Goal: Task Accomplishment & Management: Use online tool/utility

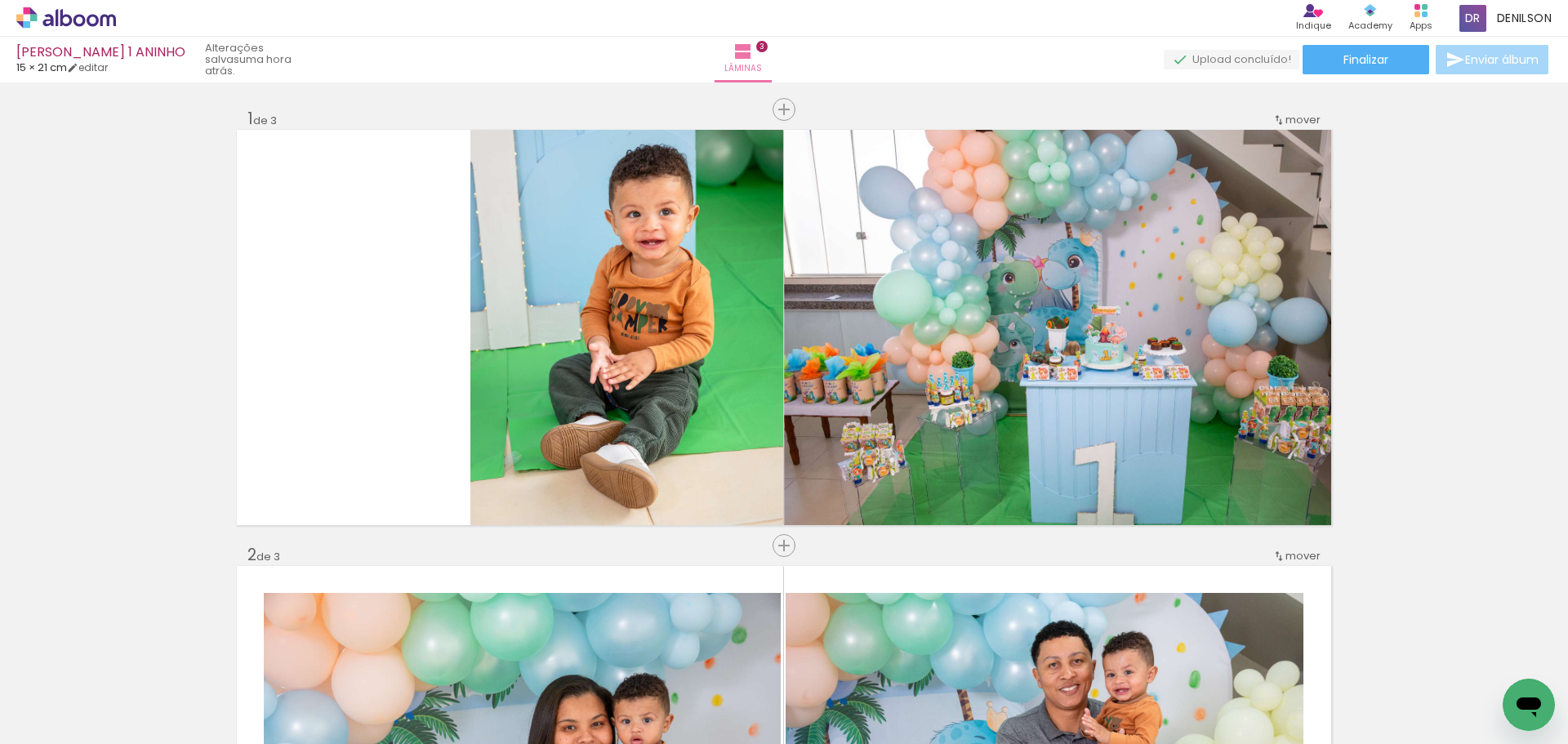
scroll to position [6141, 0]
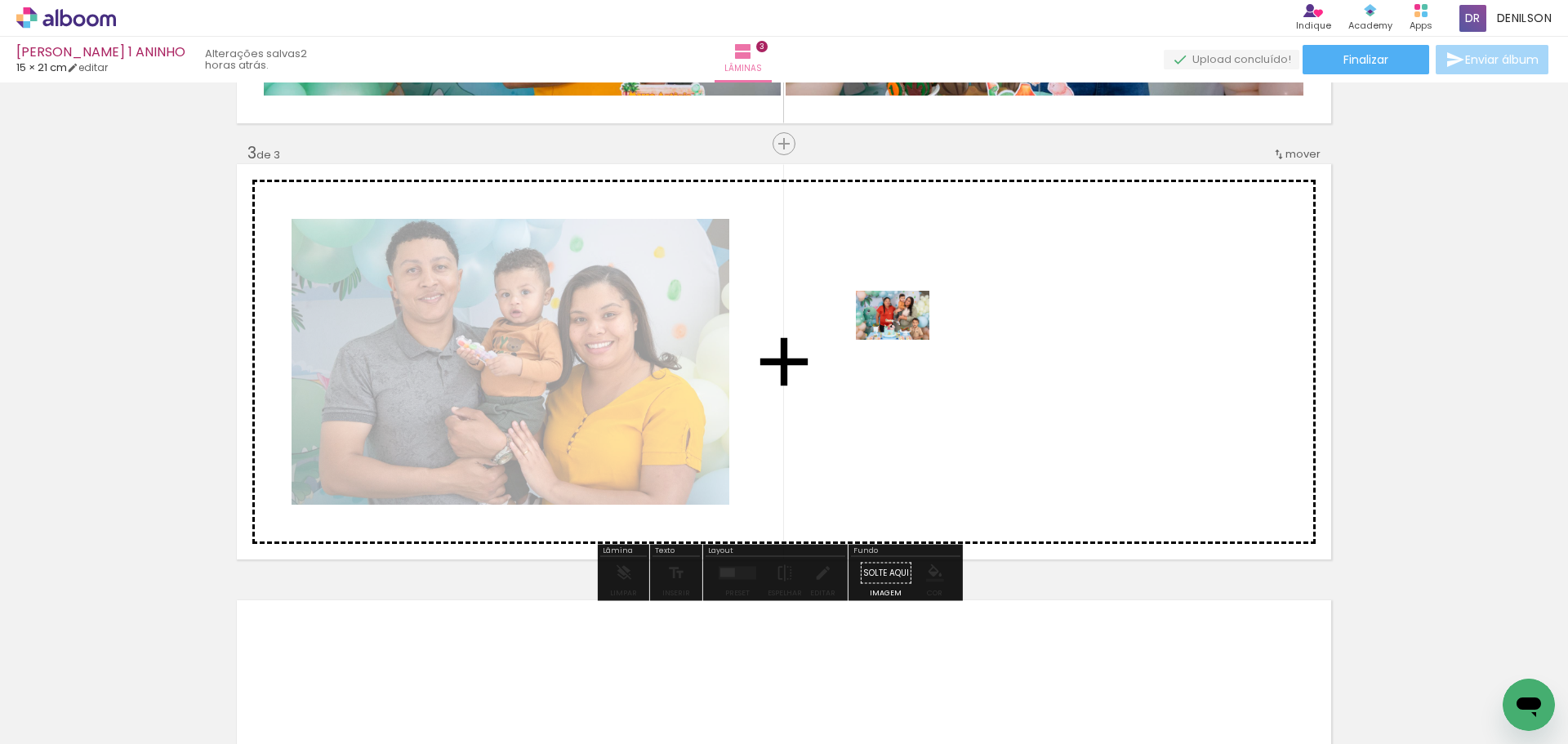
drag, startPoint x: 176, startPoint y: 696, endPoint x: 905, endPoint y: 339, distance: 811.7
click at [905, 339] on quentale-workspace at bounding box center [784, 372] width 1568 height 744
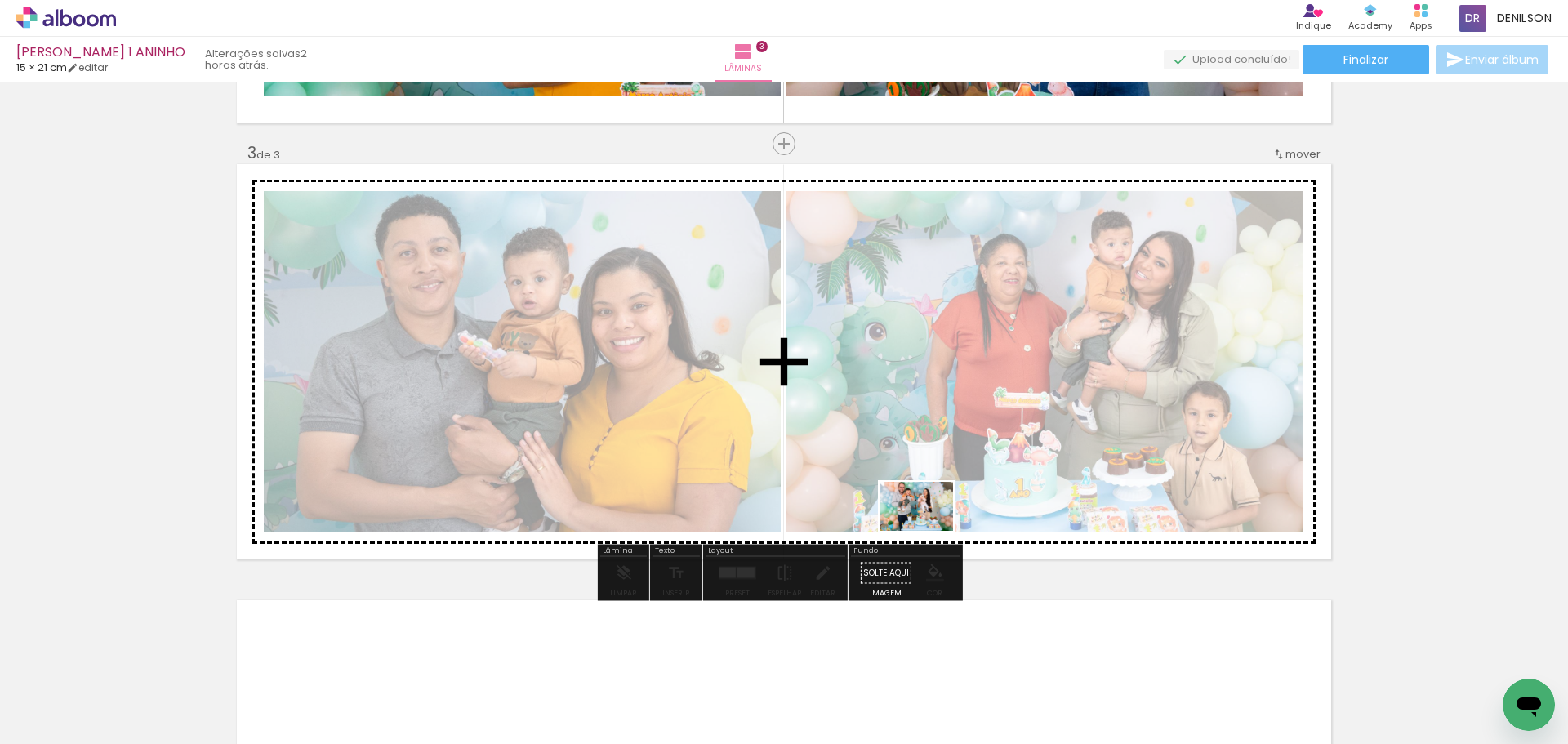
drag, startPoint x: 172, startPoint y: 693, endPoint x: 953, endPoint y: 493, distance: 806.2
click at [959, 498] on quentale-workspace at bounding box center [784, 372] width 1568 height 744
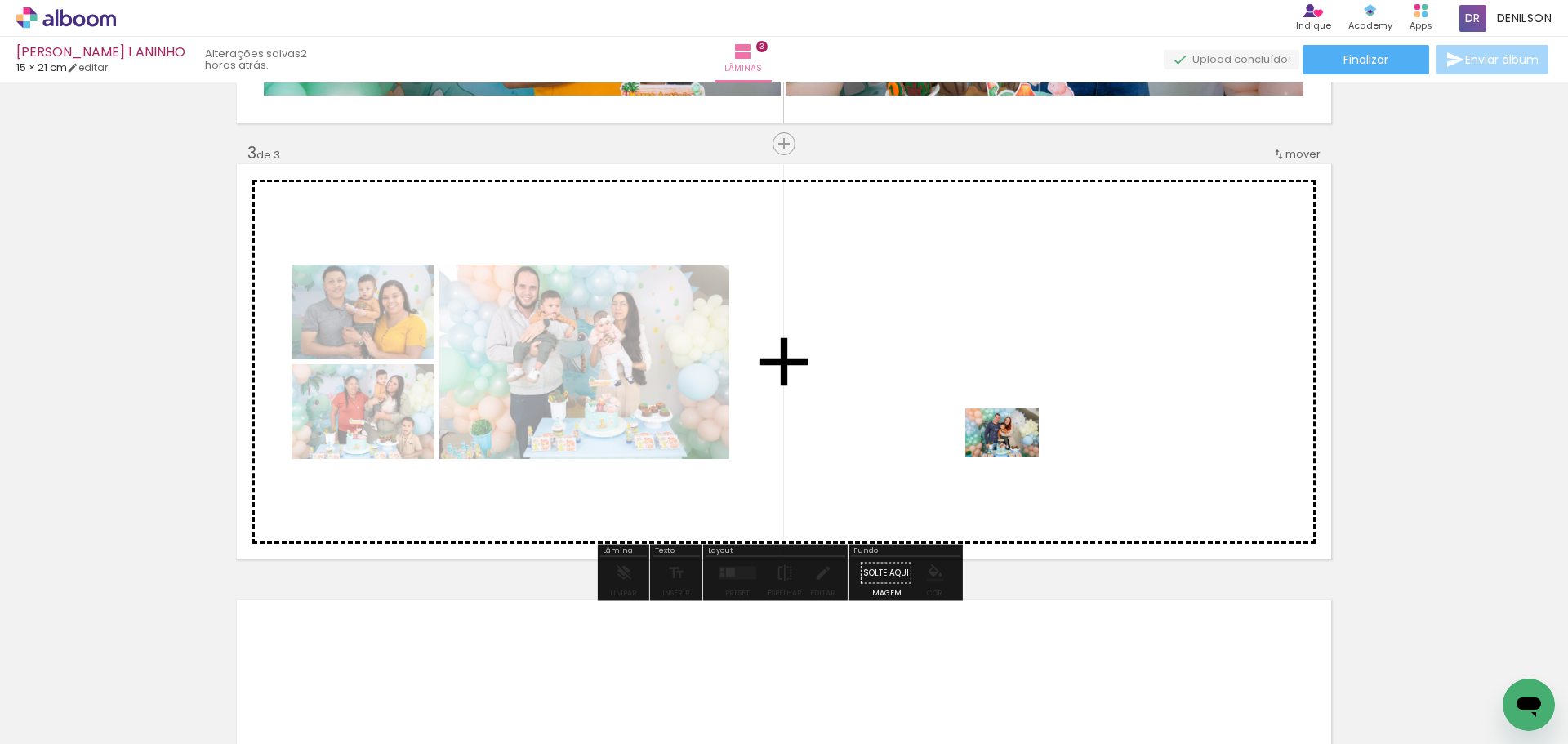
drag, startPoint x: 167, startPoint y: 701, endPoint x: 1045, endPoint y: 445, distance: 914.6
click at [1045, 445] on quentale-workspace at bounding box center [784, 372] width 1568 height 744
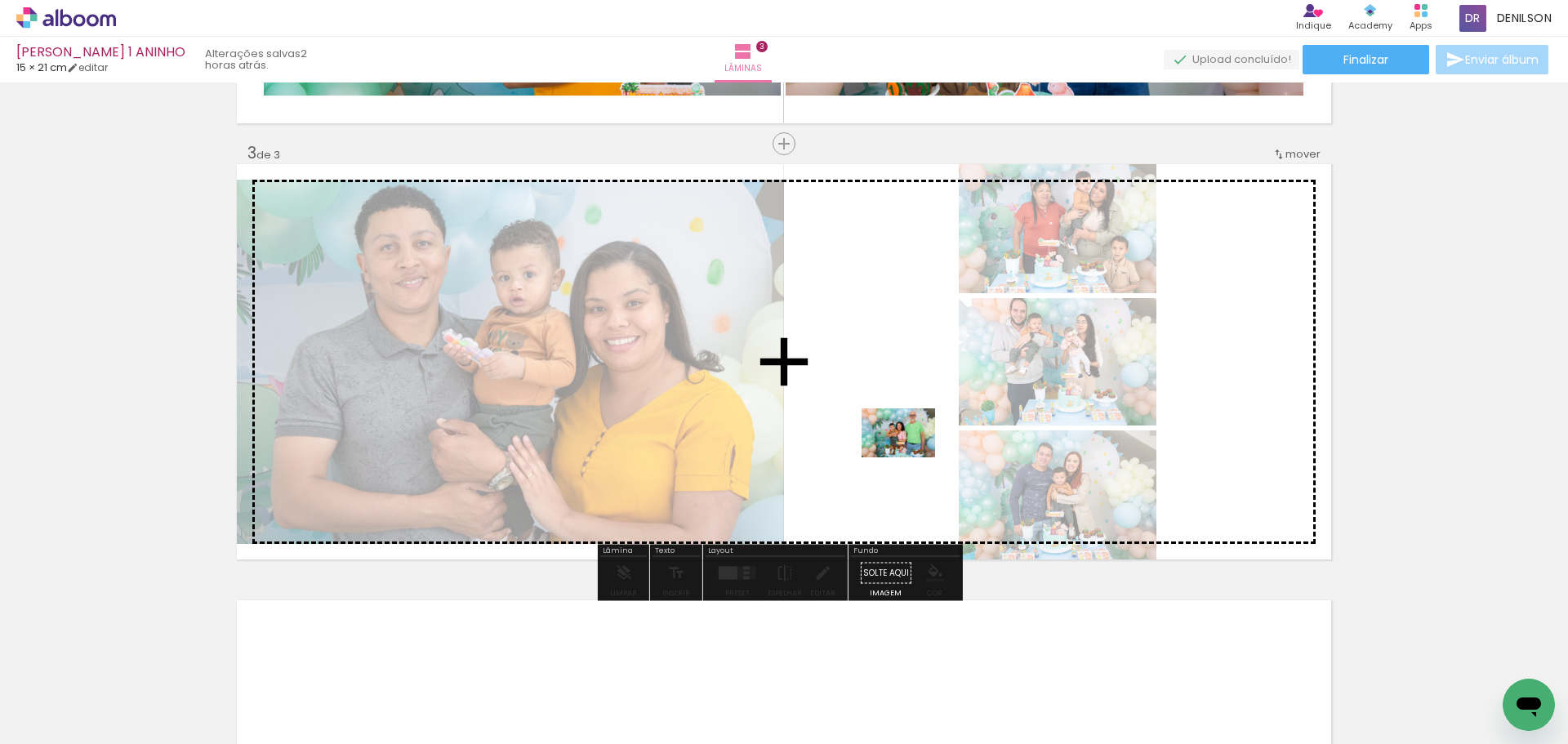
drag, startPoint x: 165, startPoint y: 699, endPoint x: 910, endPoint y: 456, distance: 783.6
click at [910, 456] on quentale-workspace at bounding box center [784, 372] width 1568 height 744
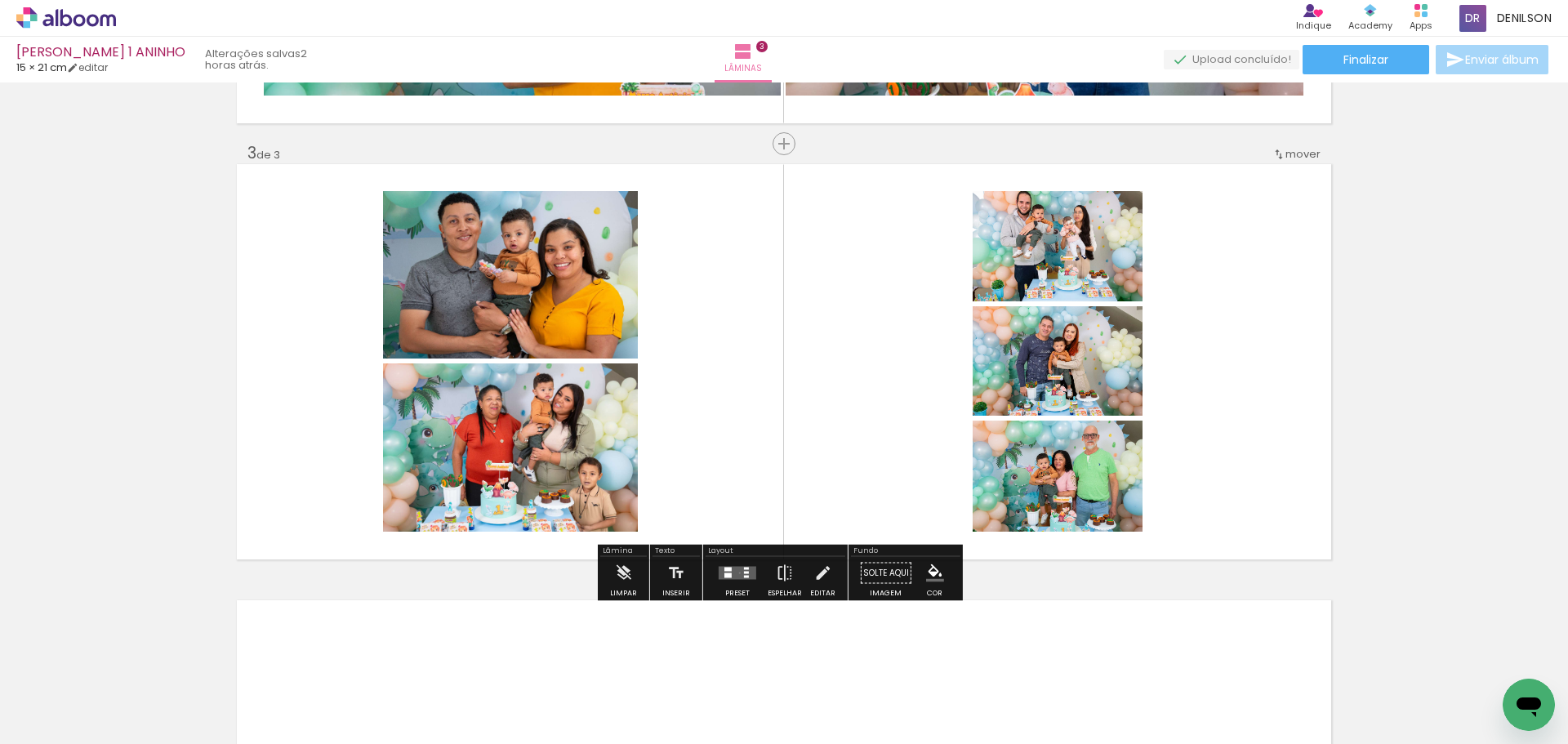
click at [736, 572] on quentale-layouter at bounding box center [737, 573] width 38 height 13
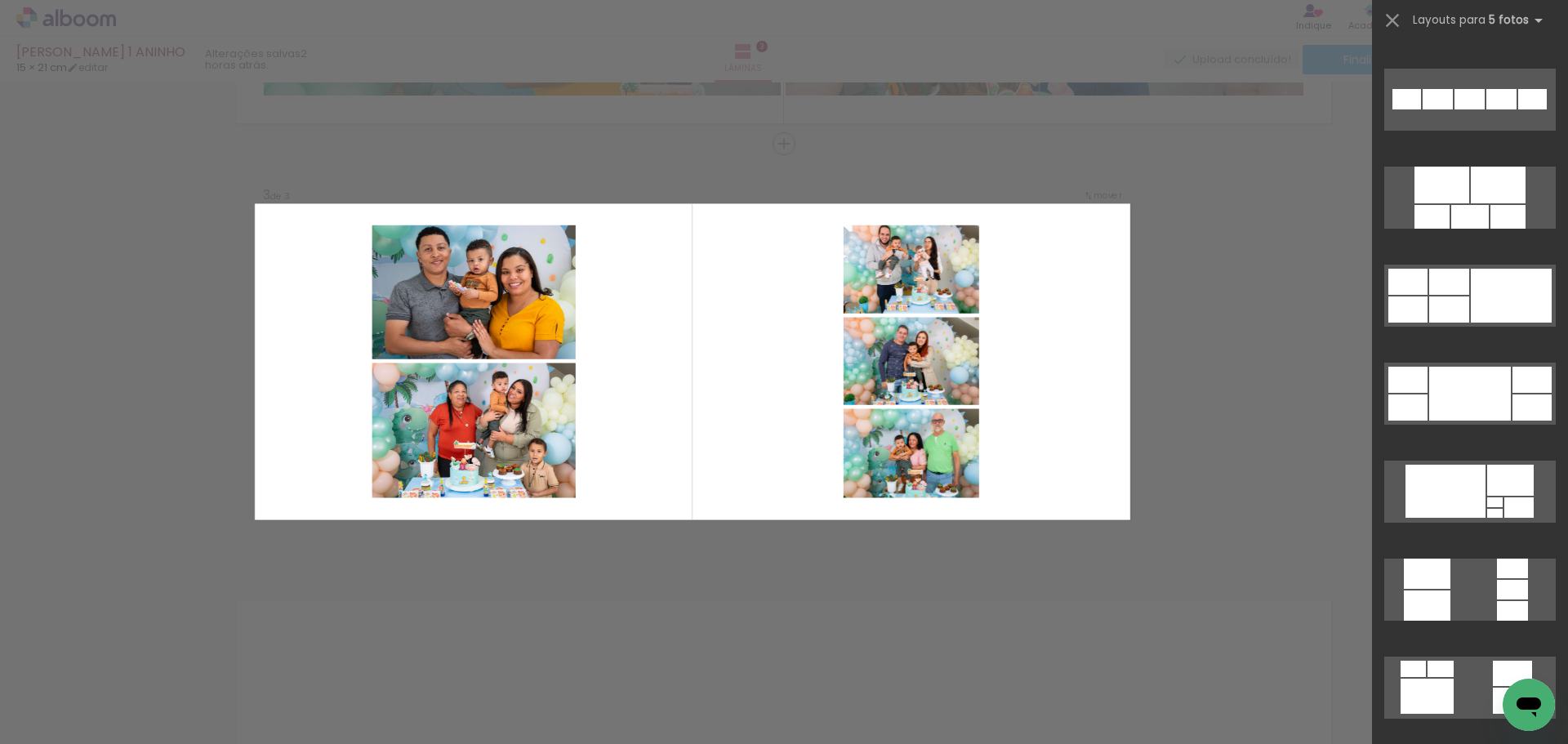
scroll to position [898, 0]
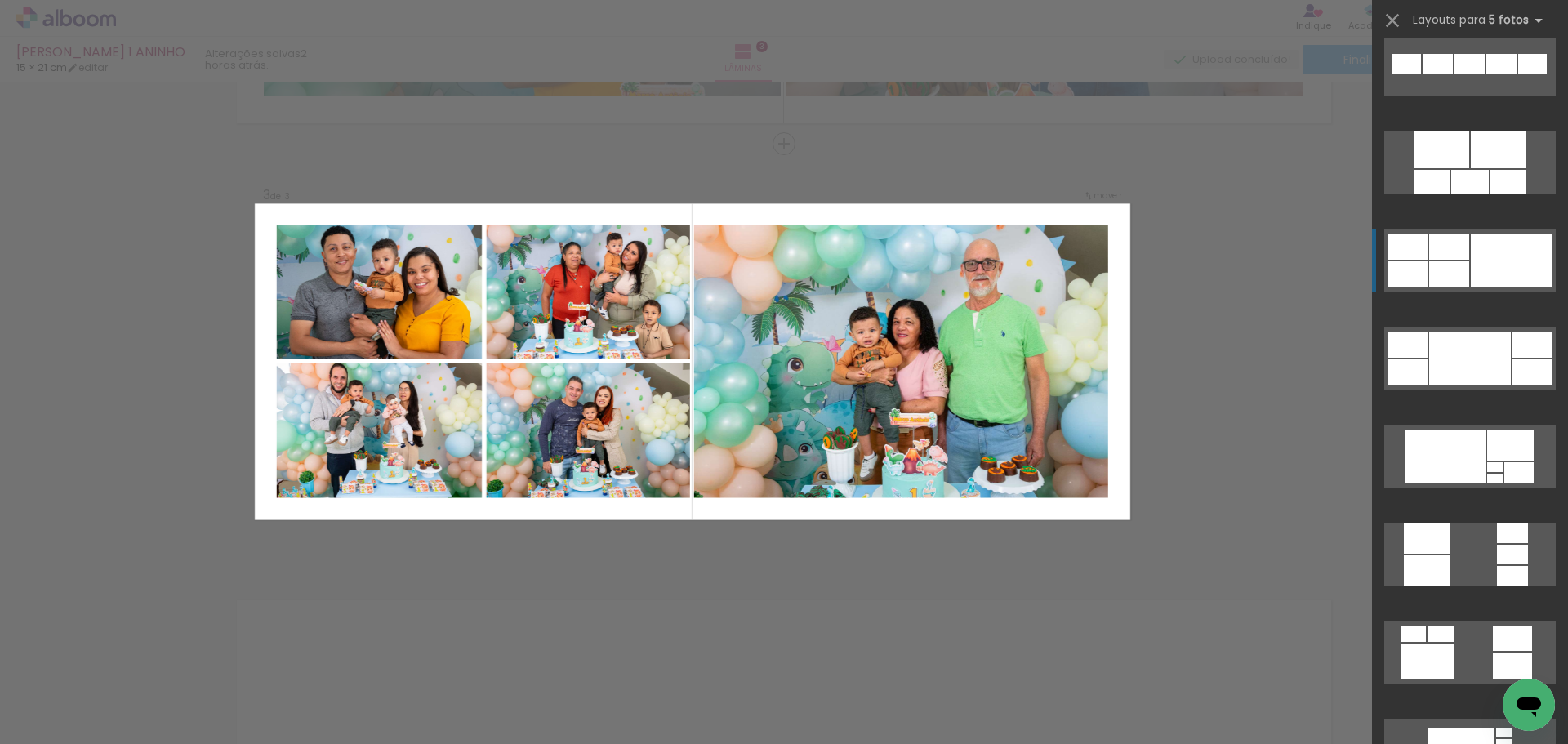
click at [1522, 259] on div at bounding box center [1511, 260] width 81 height 54
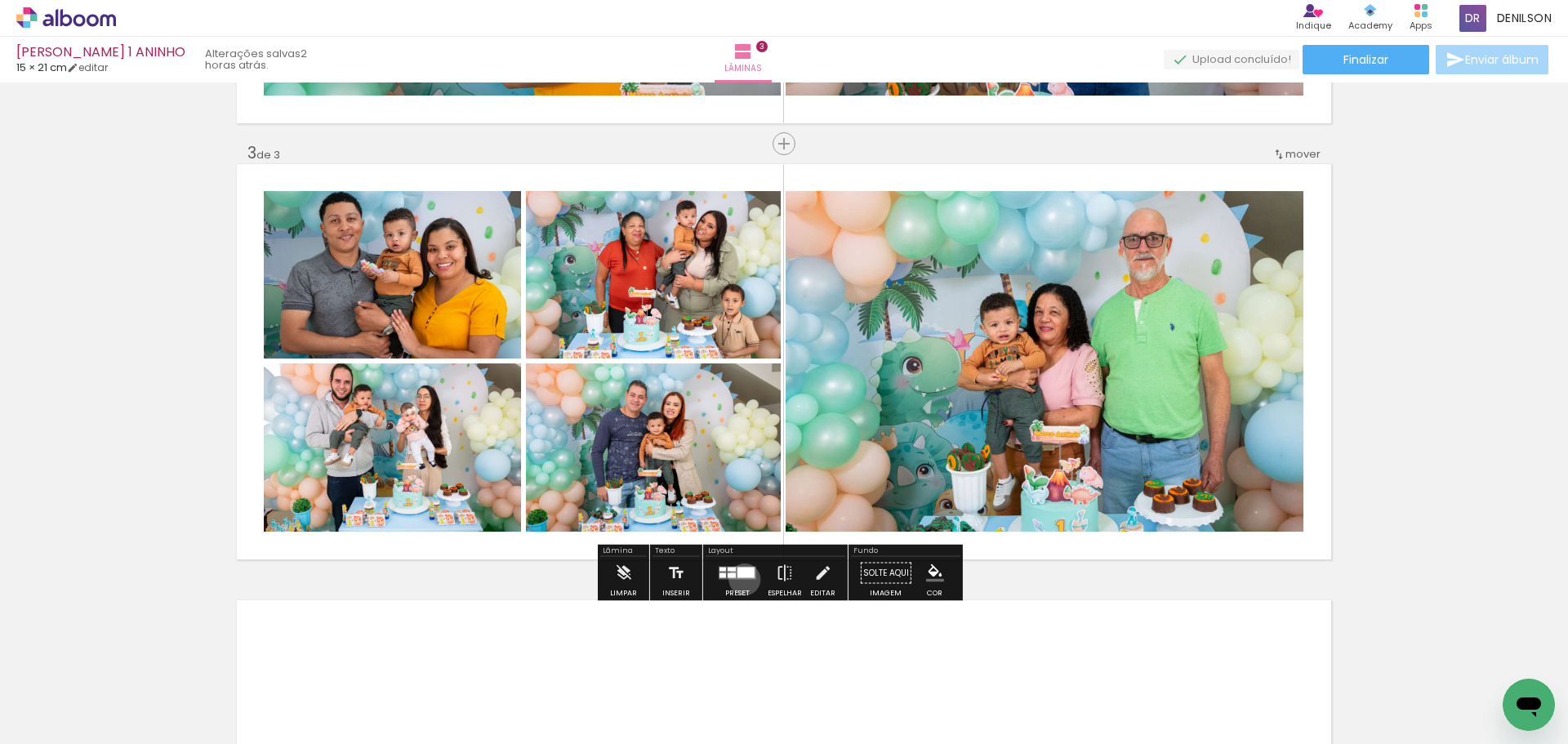
click at [741, 579] on quentale-layouter at bounding box center [737, 573] width 38 height 13
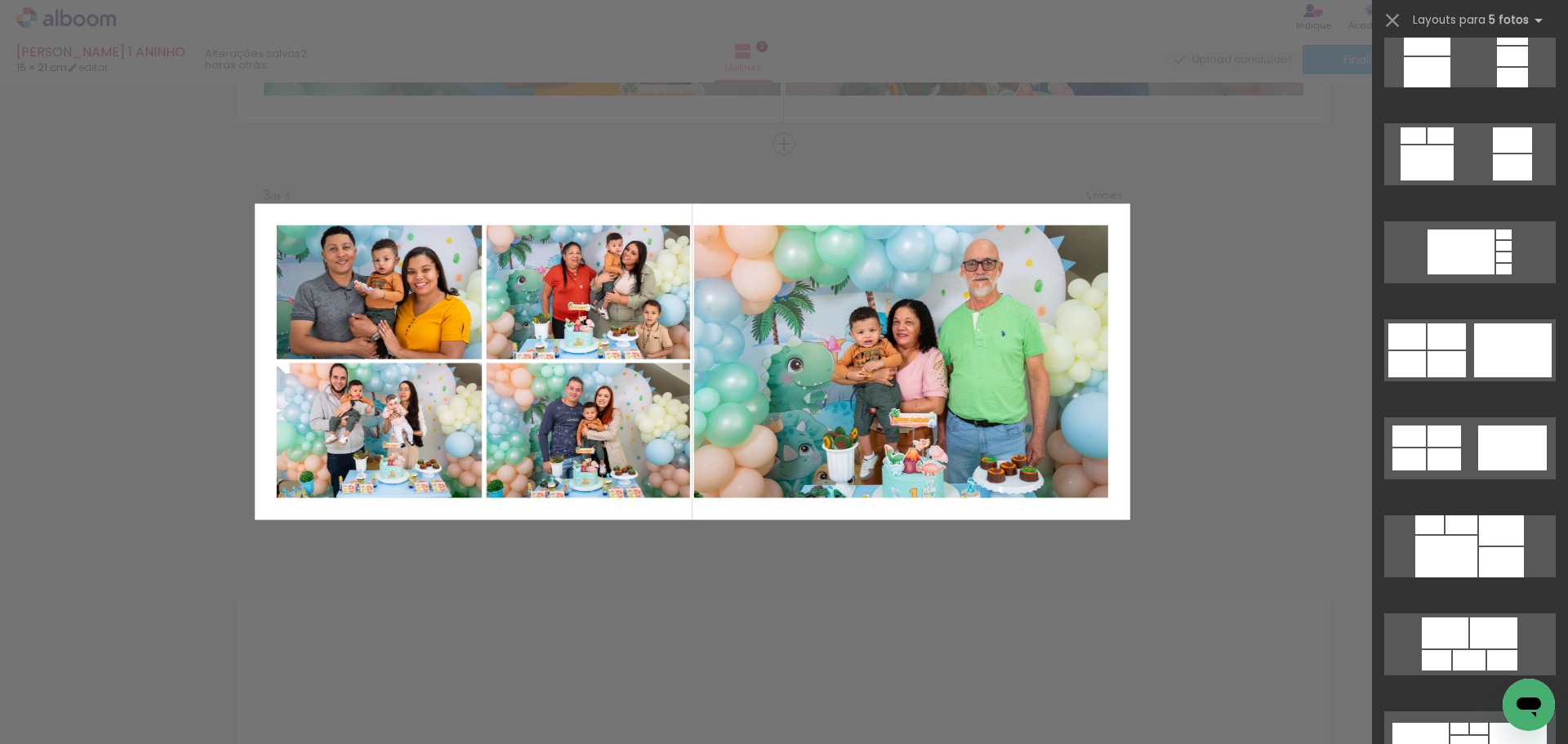
scroll to position [1486, 0]
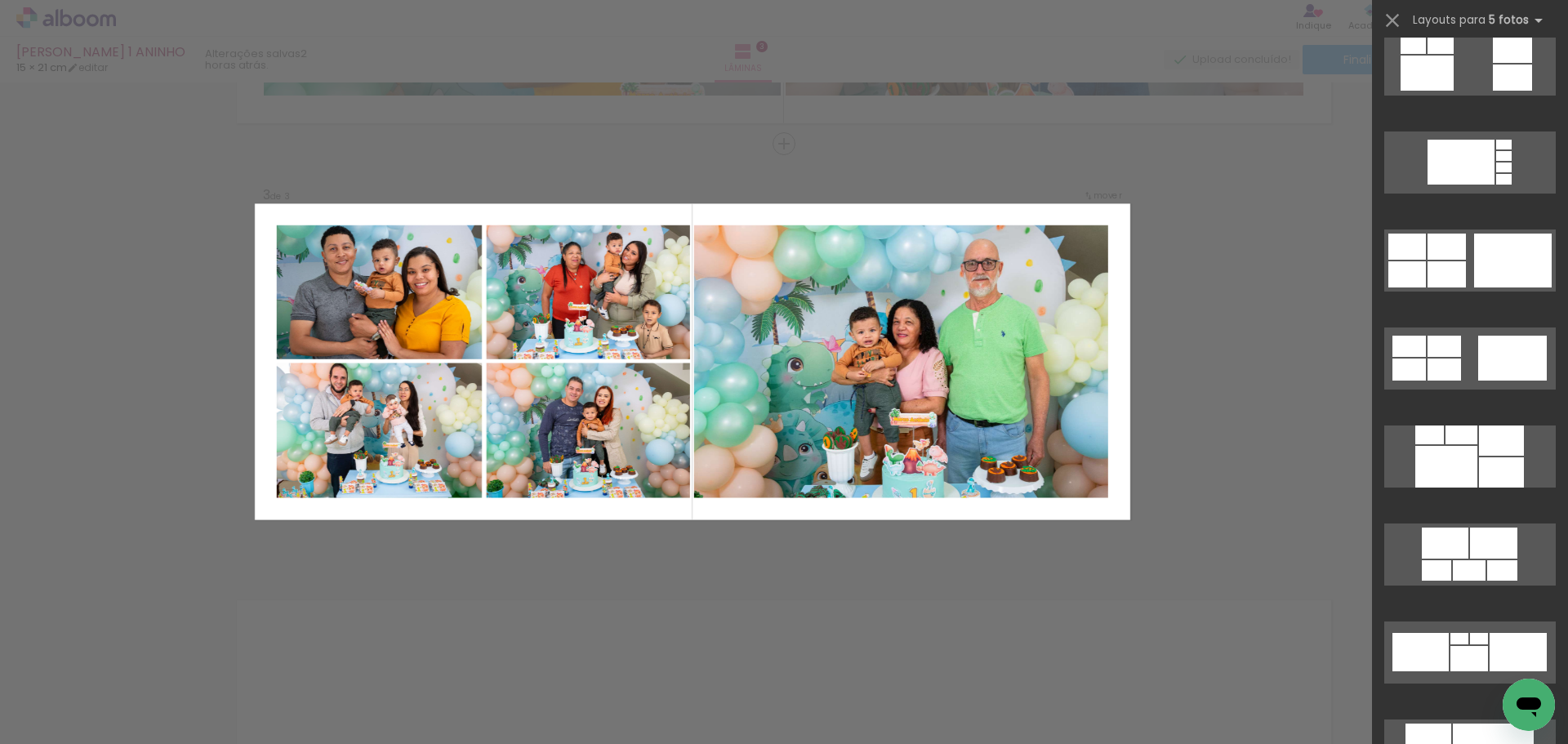
click at [1295, 256] on div "Confirmar Cancelar" at bounding box center [784, 137] width 1568 height 1783
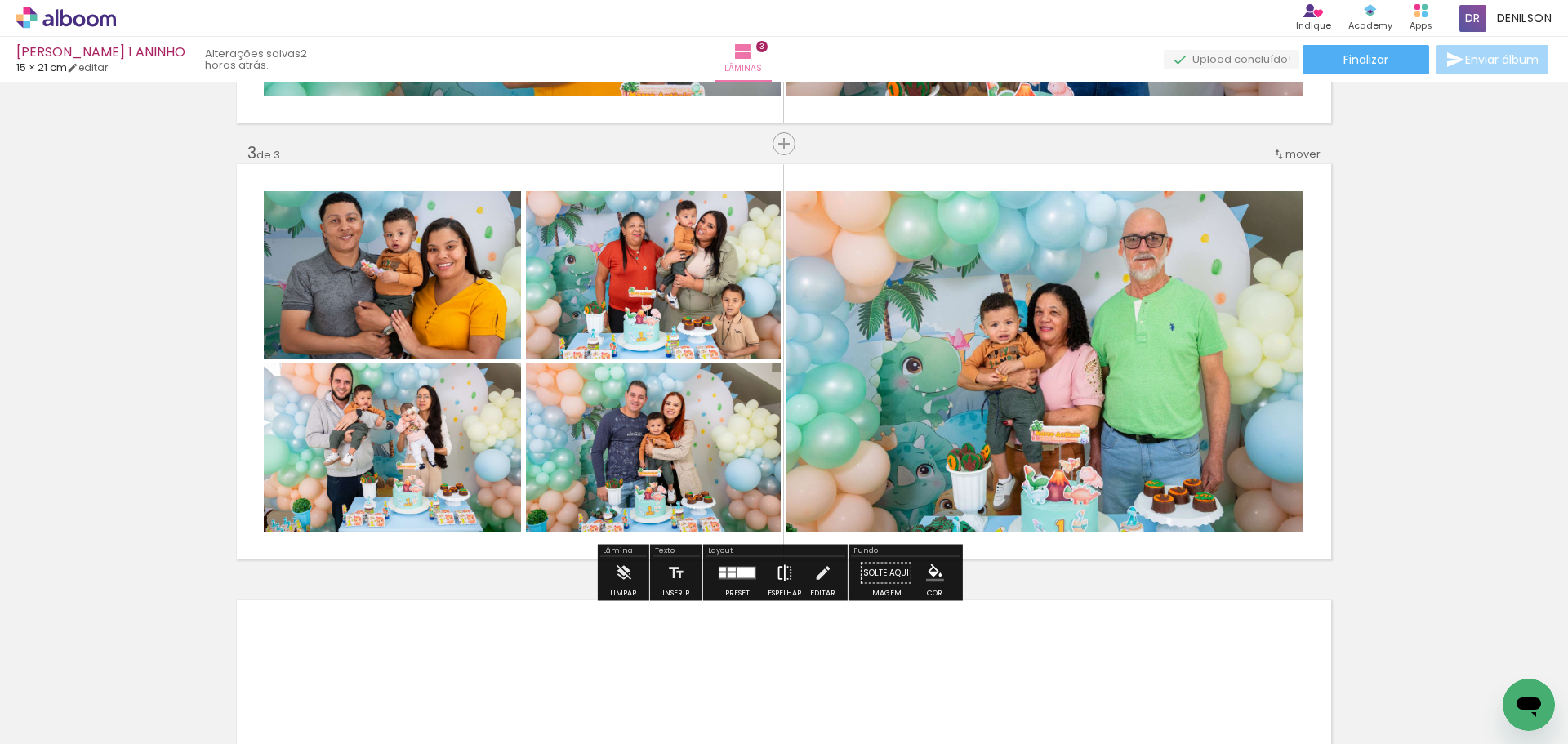
click at [777, 571] on iron-icon at bounding box center [785, 573] width 18 height 33
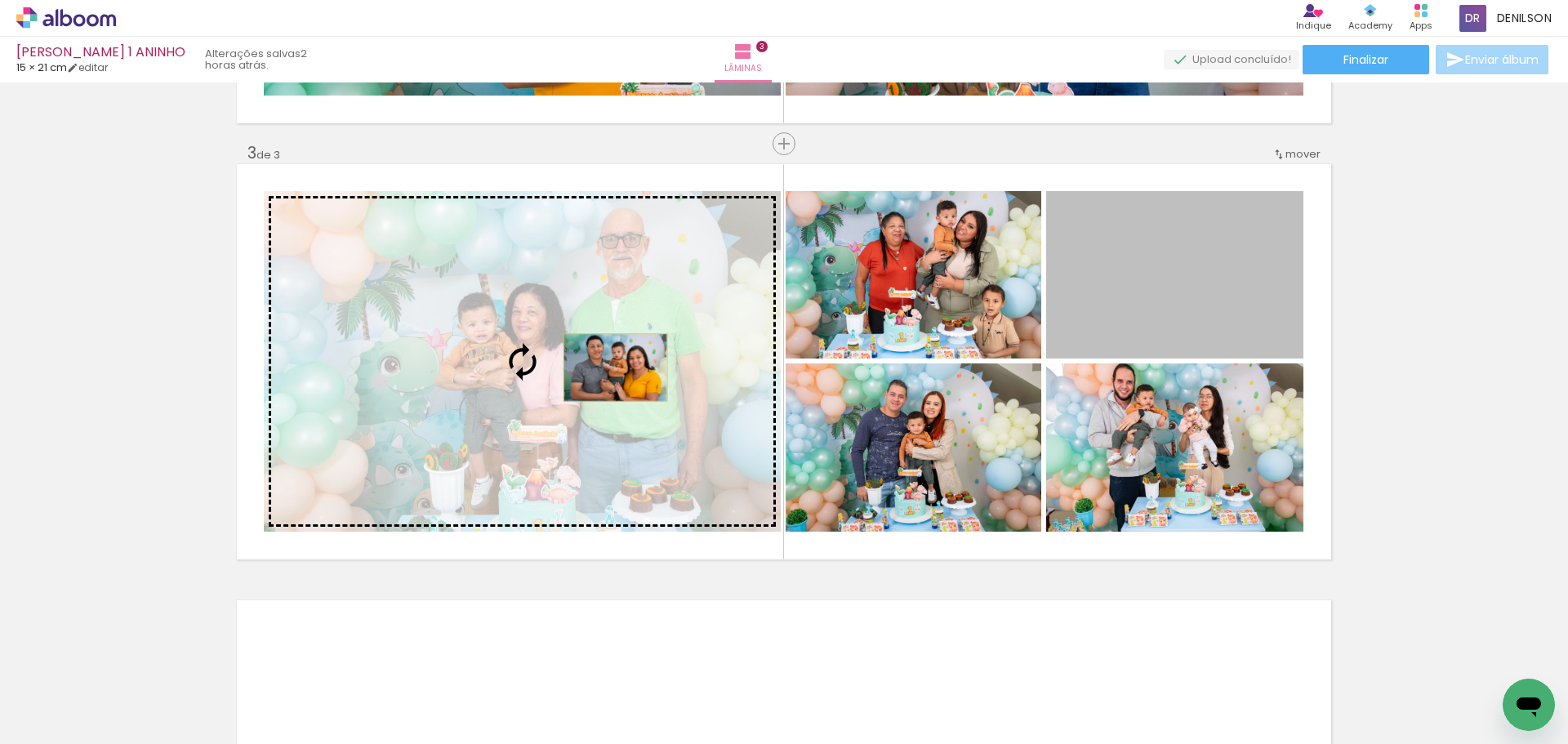
drag, startPoint x: 1171, startPoint y: 271, endPoint x: 590, endPoint y: 367, distance: 588.9
click at [0, 0] on slot at bounding box center [0, 0] width 0 height 0
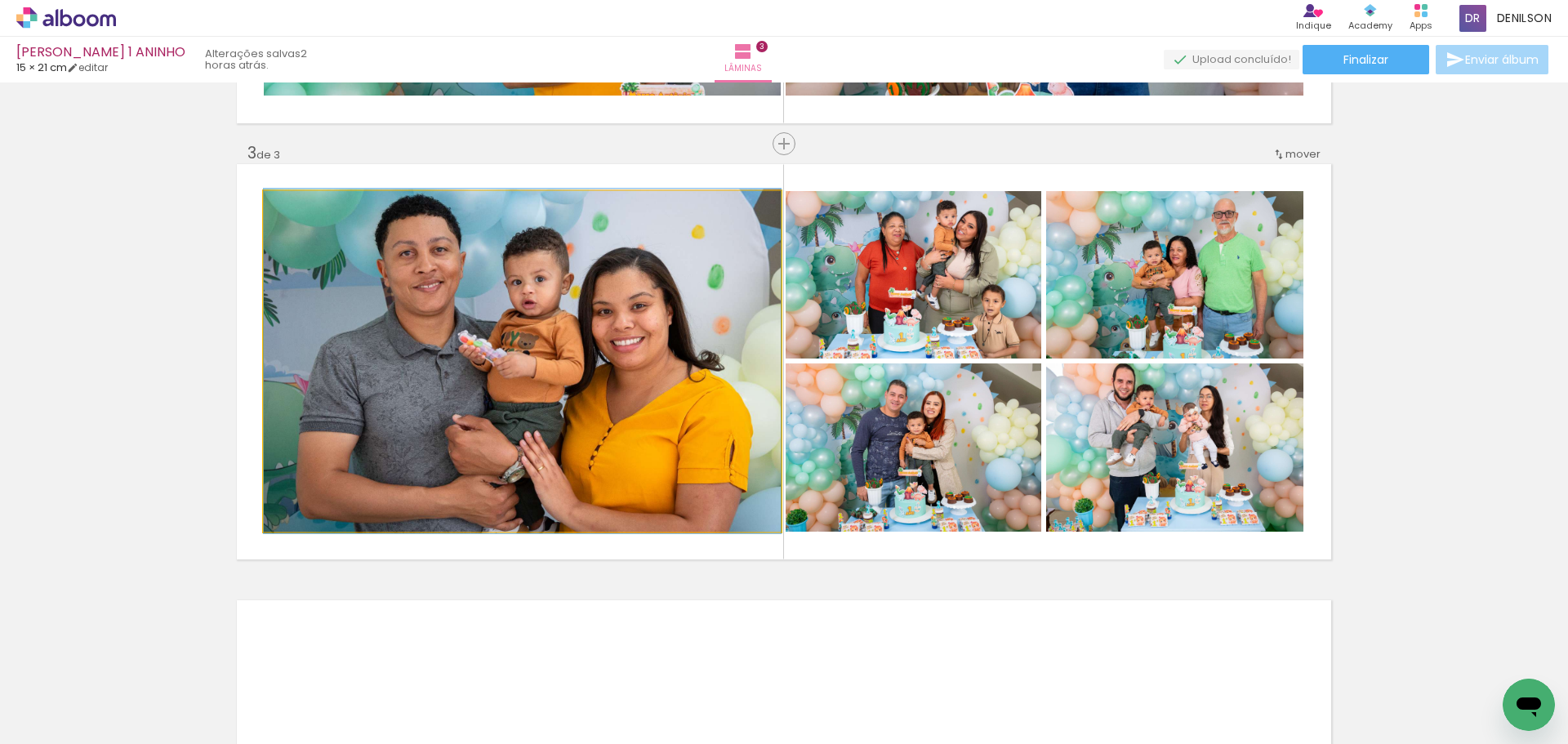
click at [563, 367] on quentale-photo at bounding box center [523, 360] width 517 height 340
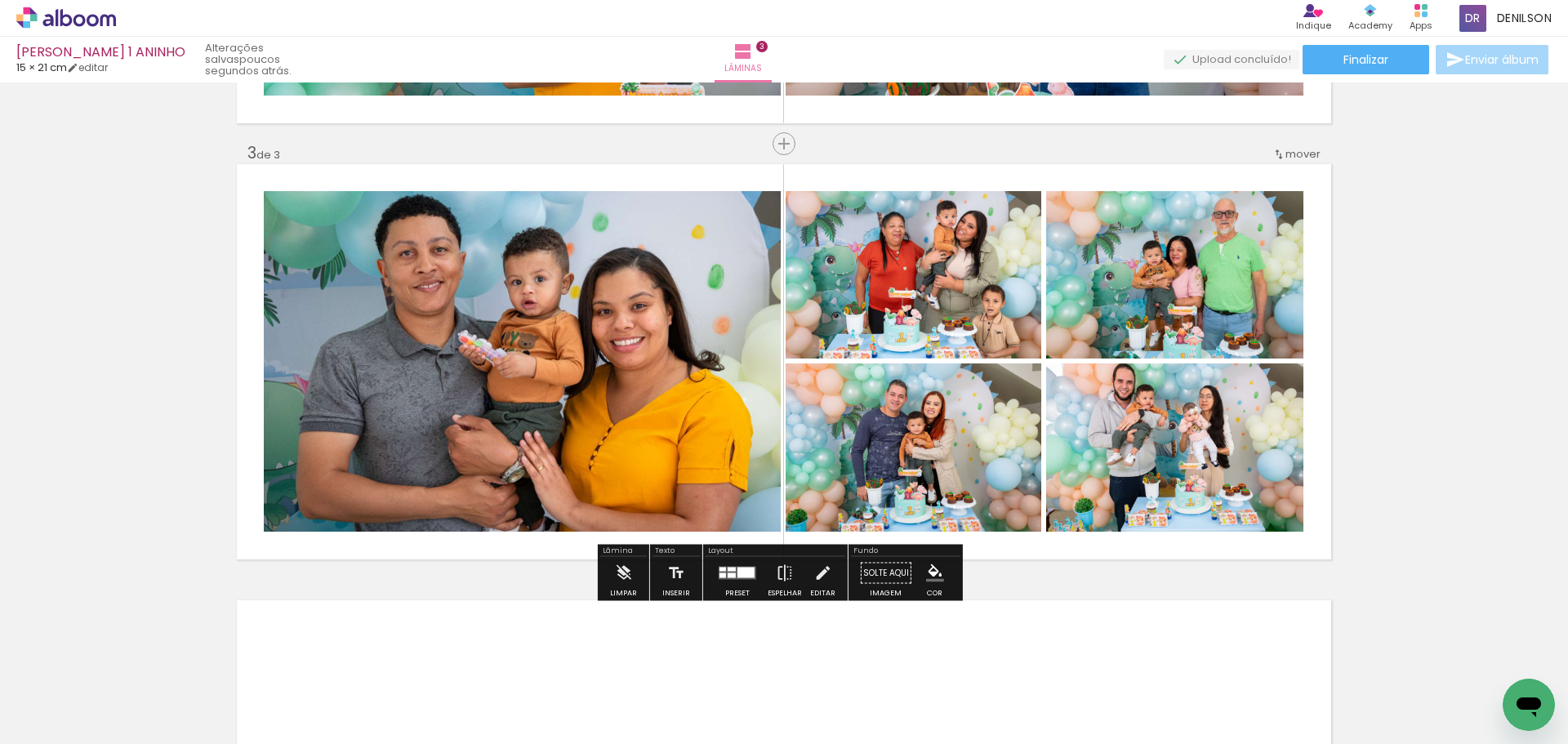
click at [528, 365] on quentale-photo at bounding box center [523, 360] width 517 height 340
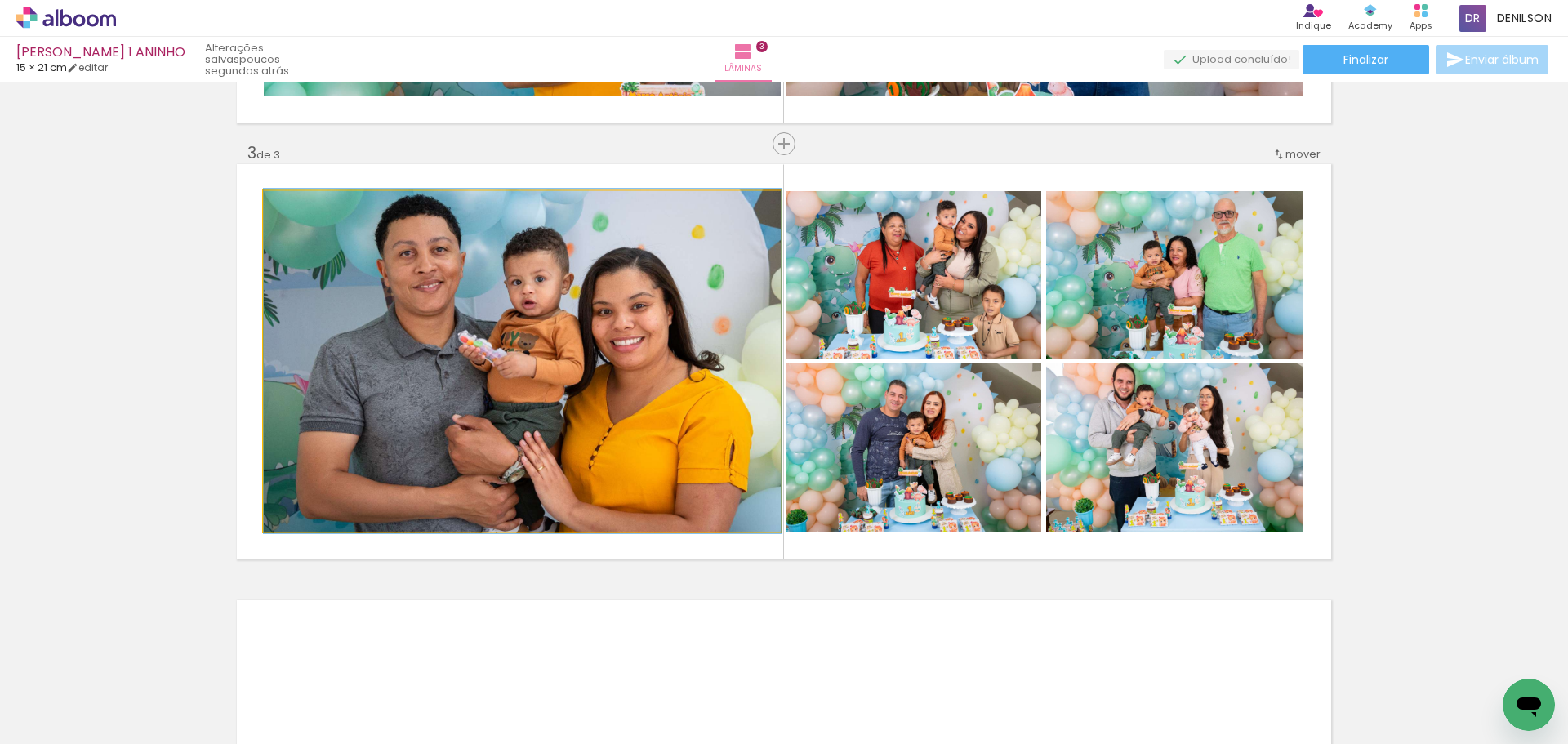
click at [528, 365] on quentale-photo at bounding box center [523, 360] width 517 height 340
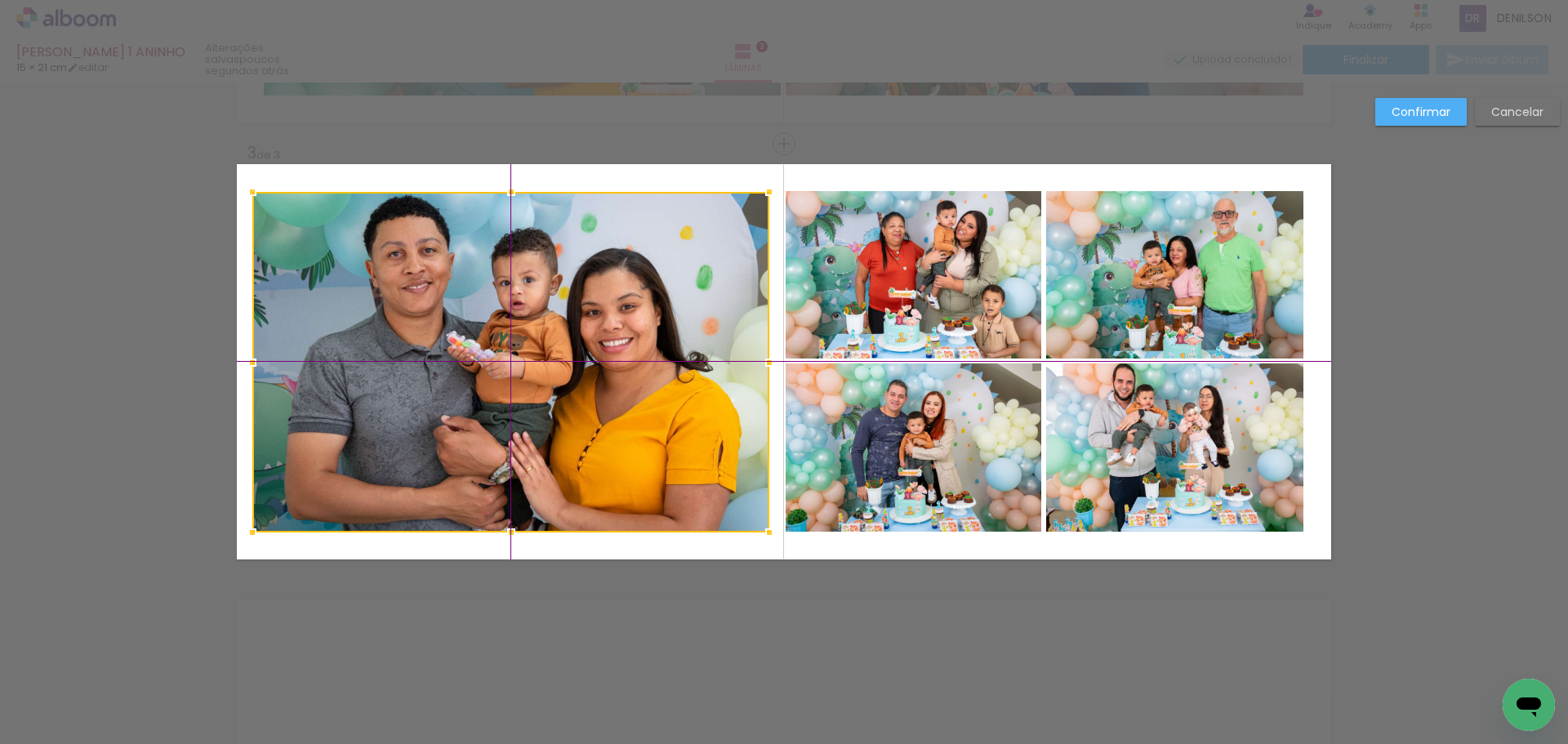
click at [552, 357] on div at bounding box center [511, 361] width 517 height 340
click at [944, 282] on quentale-photo at bounding box center [913, 275] width 256 height 168
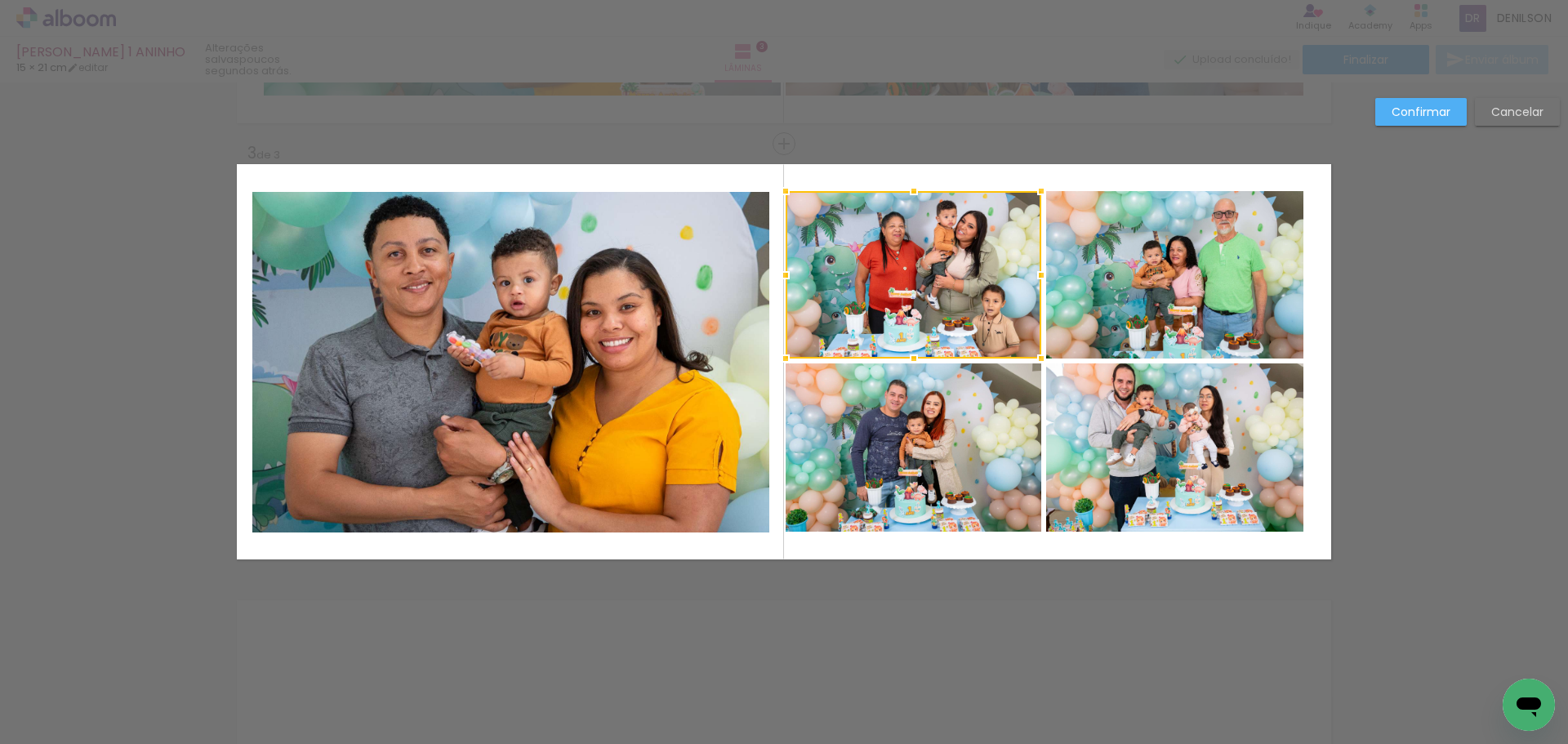
click at [964, 402] on quentale-photo at bounding box center [913, 447] width 256 height 168
click at [1122, 306] on quentale-photo at bounding box center [1175, 275] width 257 height 168
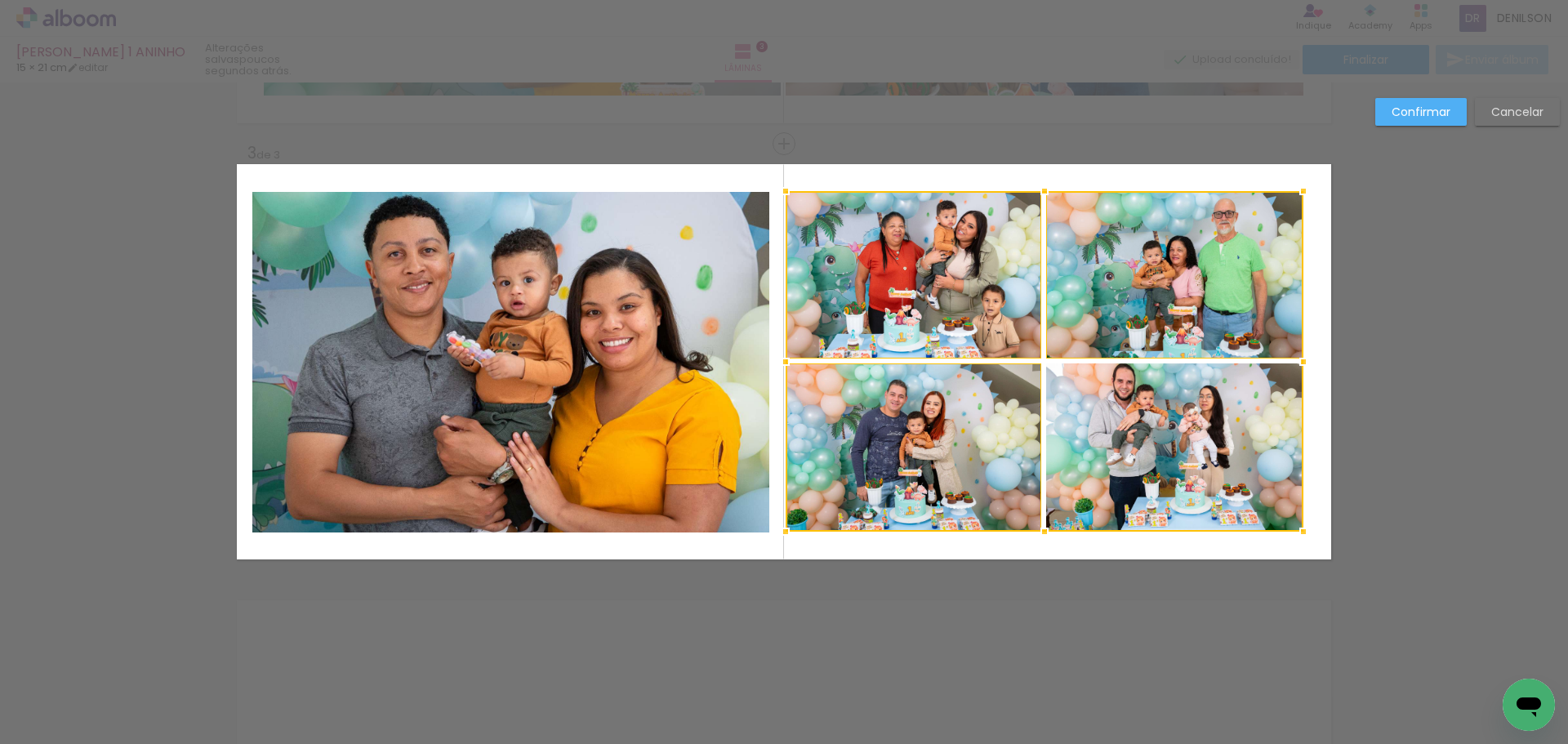
click at [1120, 406] on div at bounding box center [1044, 360] width 518 height 340
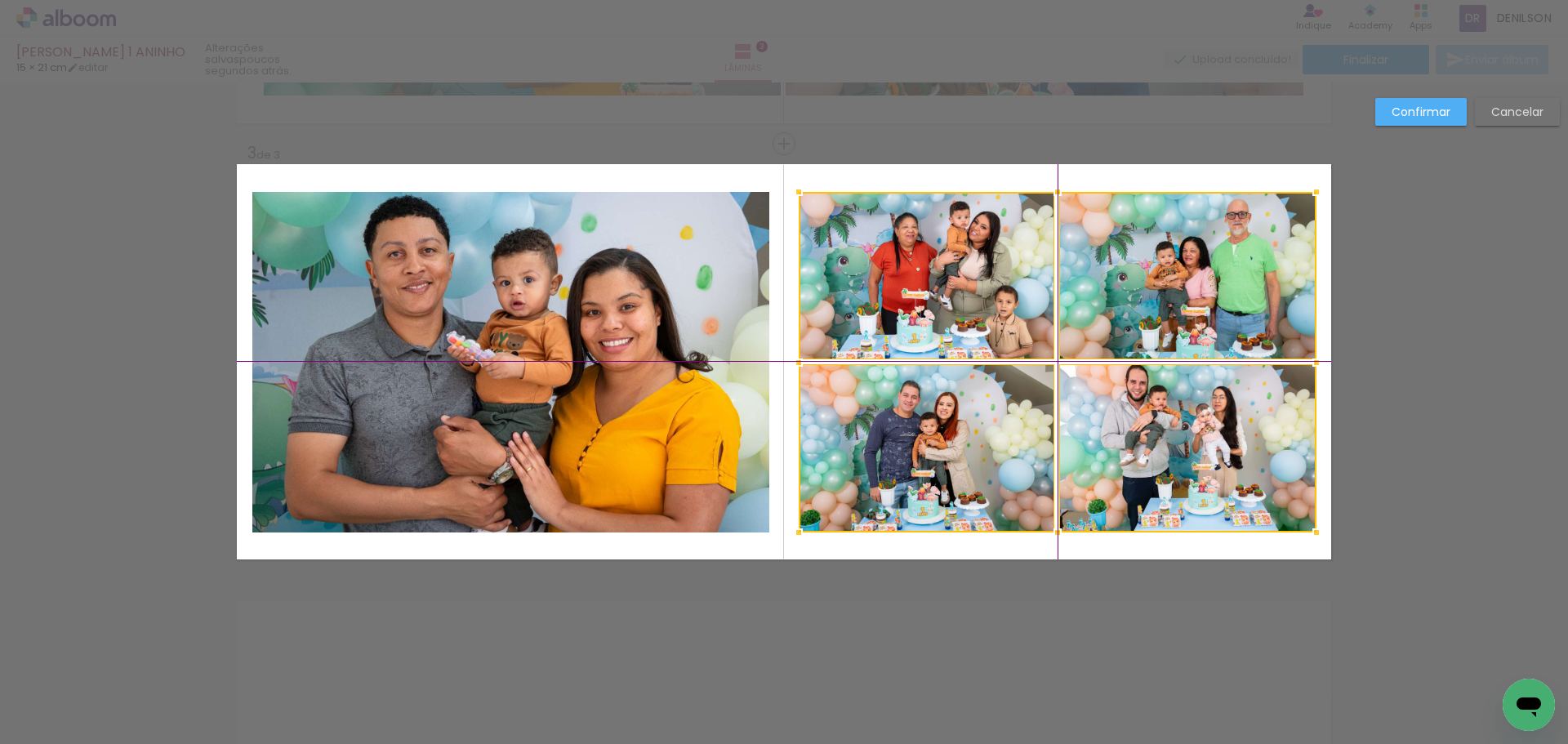
drag, startPoint x: 1079, startPoint y: 374, endPoint x: 1096, endPoint y: 372, distance: 17.1
click at [1096, 372] on div at bounding box center [1057, 361] width 518 height 340
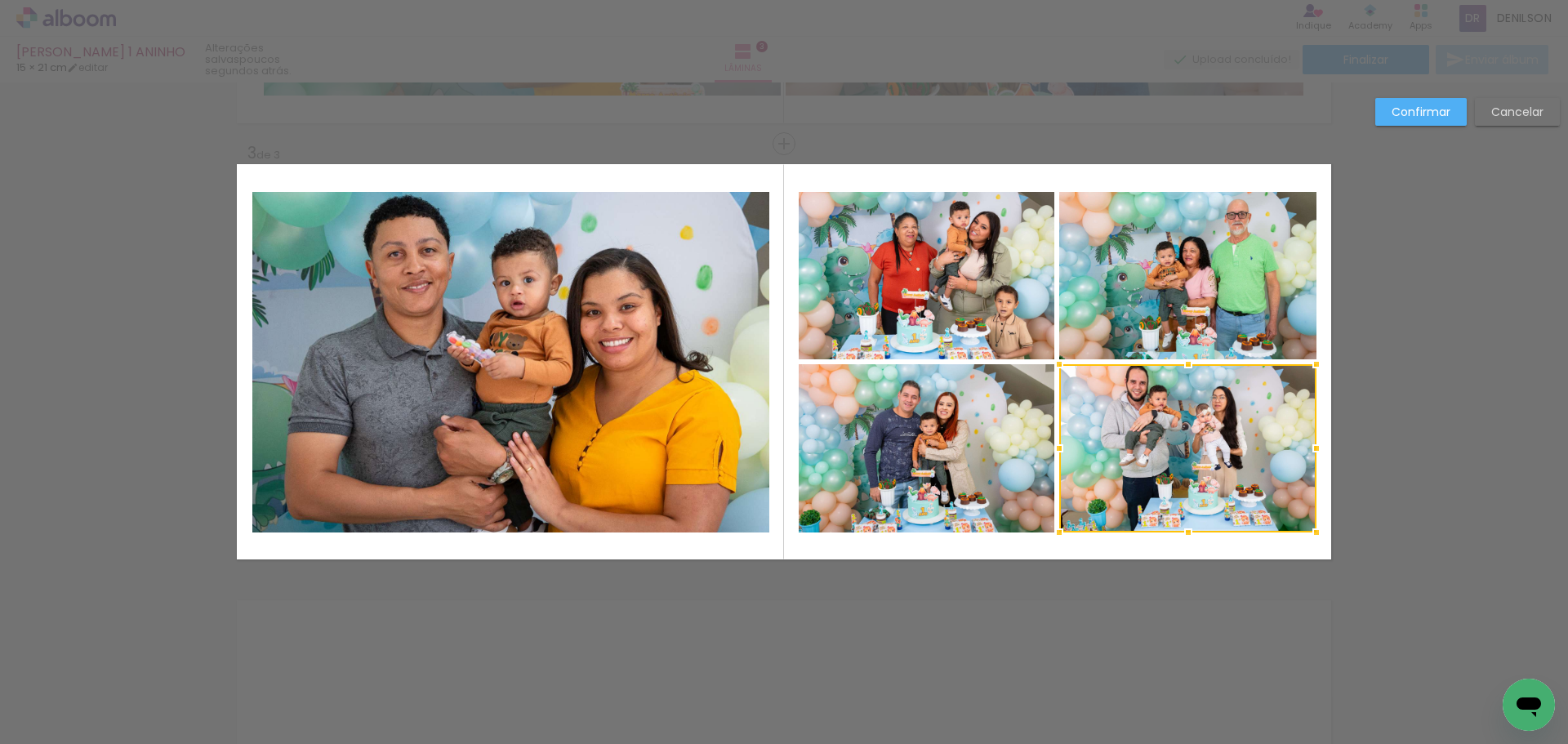
click at [1399, 101] on paper-button "Confirmar" at bounding box center [1420, 112] width 92 height 28
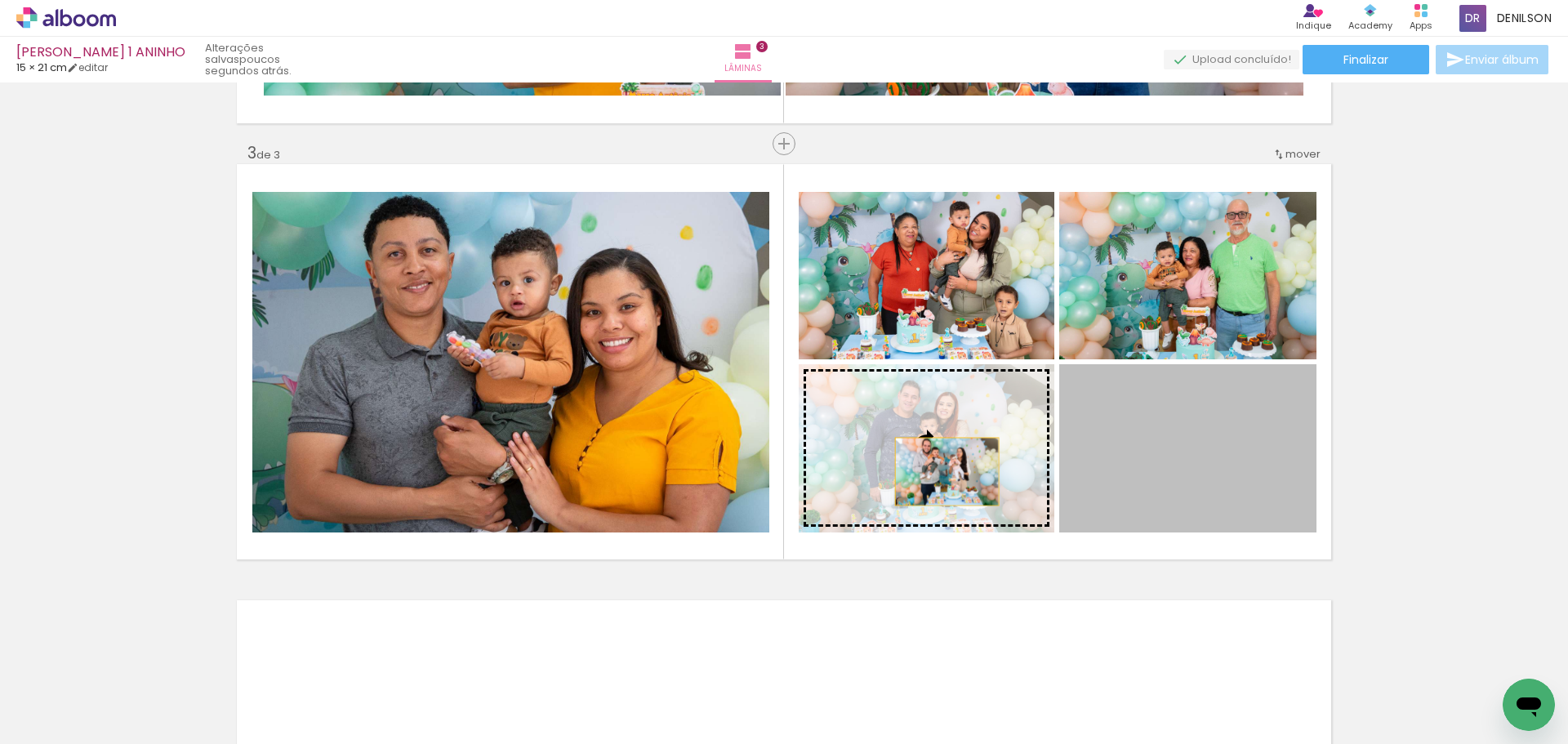
drag, startPoint x: 1169, startPoint y: 446, endPoint x: 866, endPoint y: 468, distance: 303.8
click at [0, 0] on slot at bounding box center [0, 0] width 0 height 0
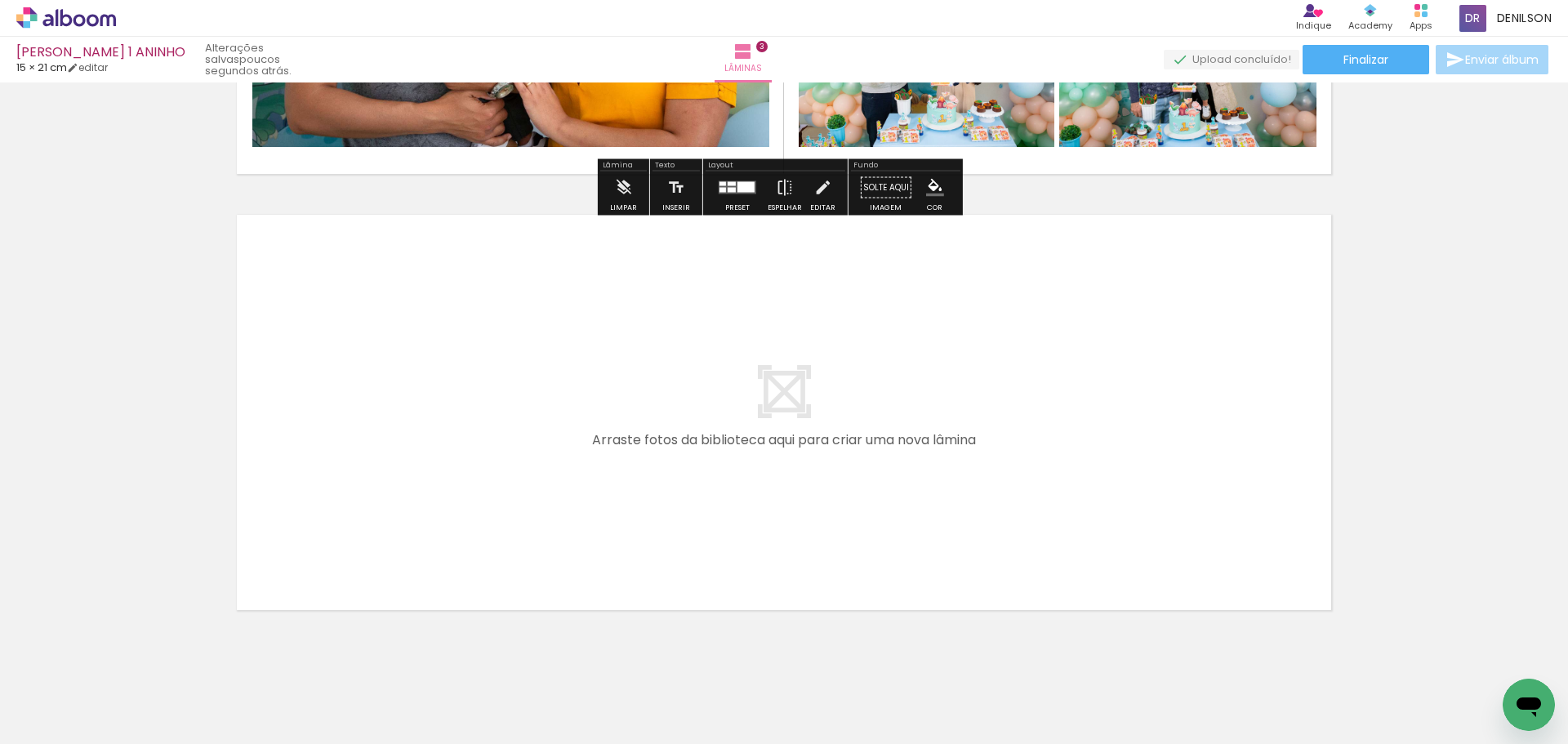
scroll to position [1246, 0]
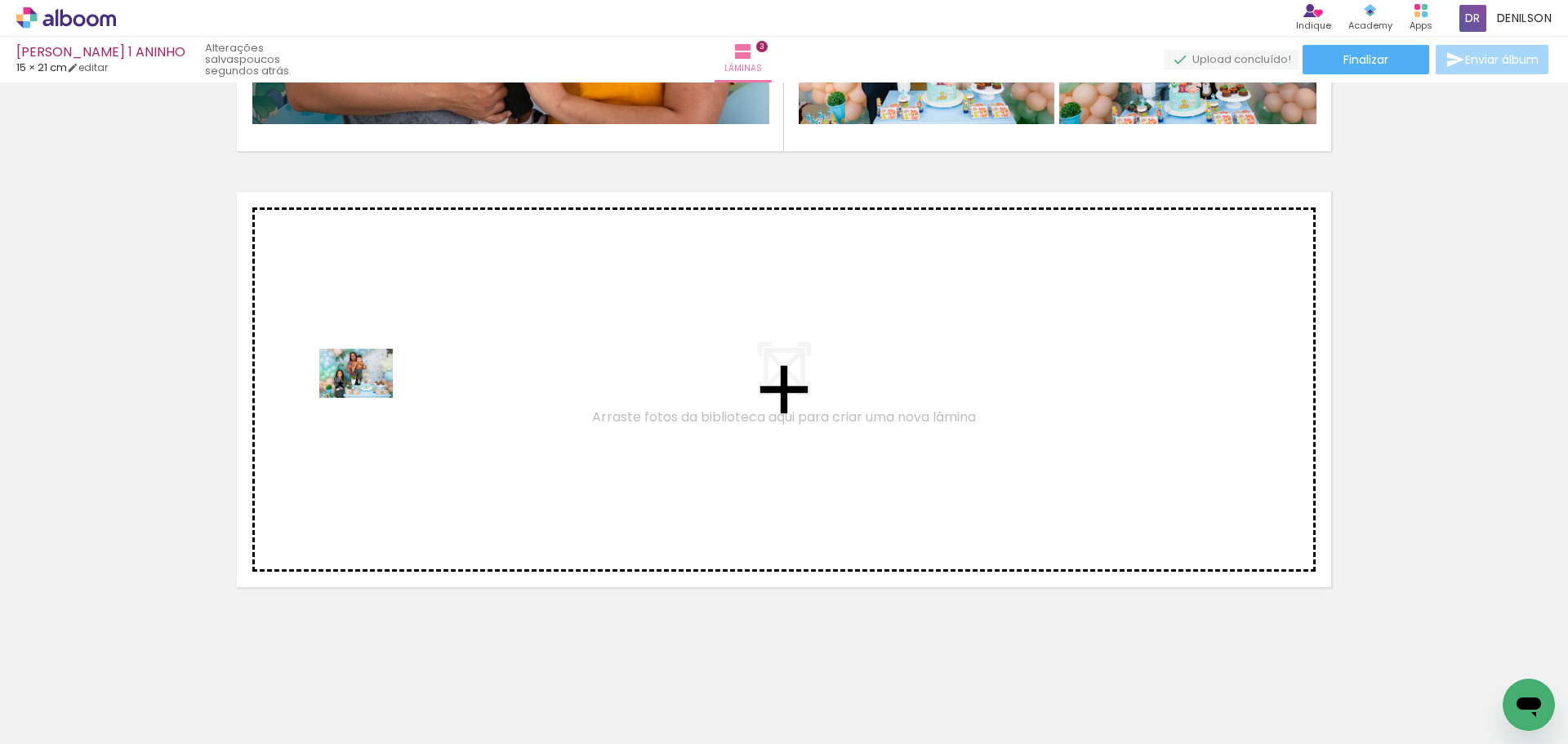
drag, startPoint x: 184, startPoint y: 699, endPoint x: 368, endPoint y: 392, distance: 357.9
click at [368, 392] on quentale-workspace at bounding box center [784, 372] width 1568 height 744
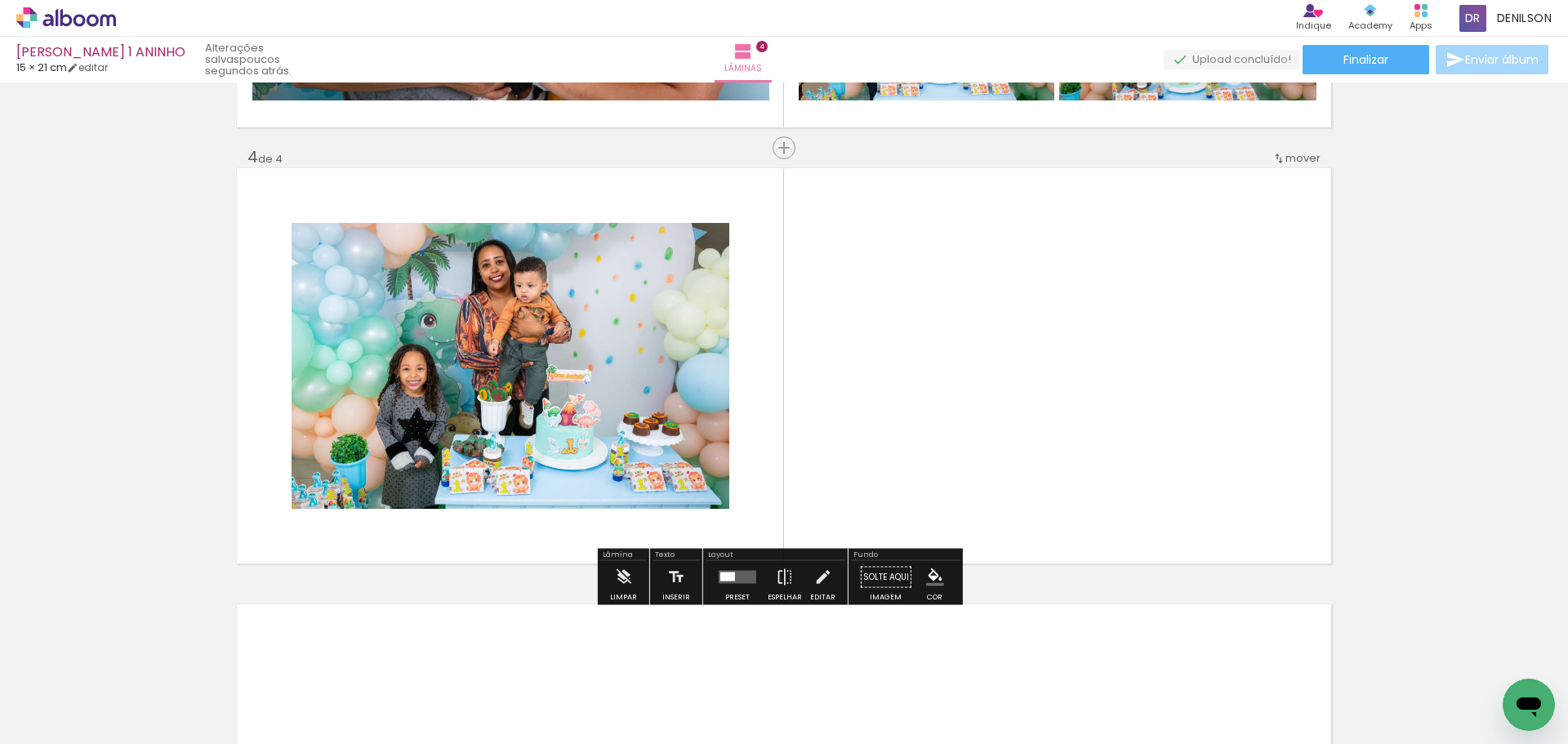
scroll to position [1273, 0]
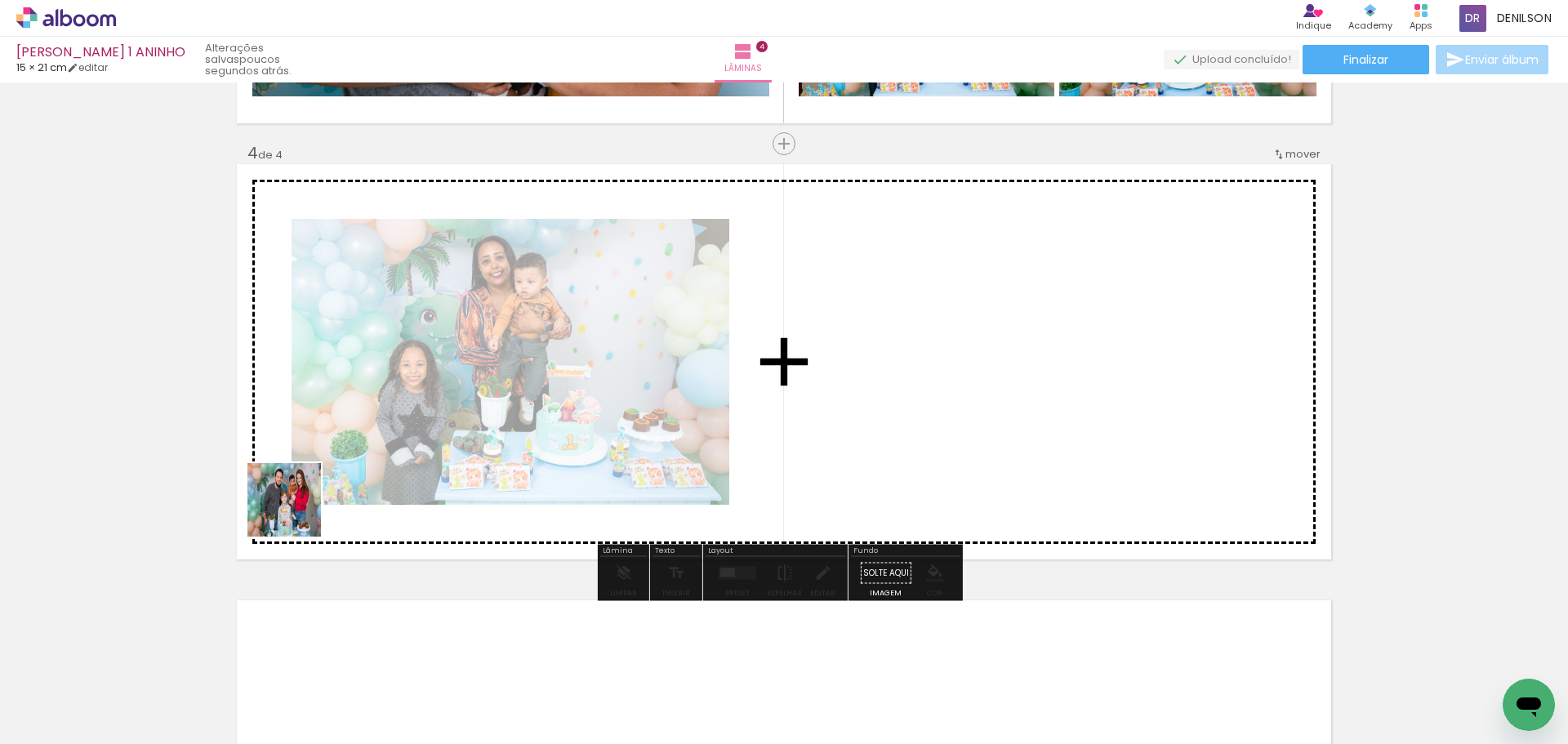
drag, startPoint x: 177, startPoint y: 690, endPoint x: 302, endPoint y: 503, distance: 224.9
click at [302, 503] on quentale-workspace at bounding box center [784, 372] width 1568 height 744
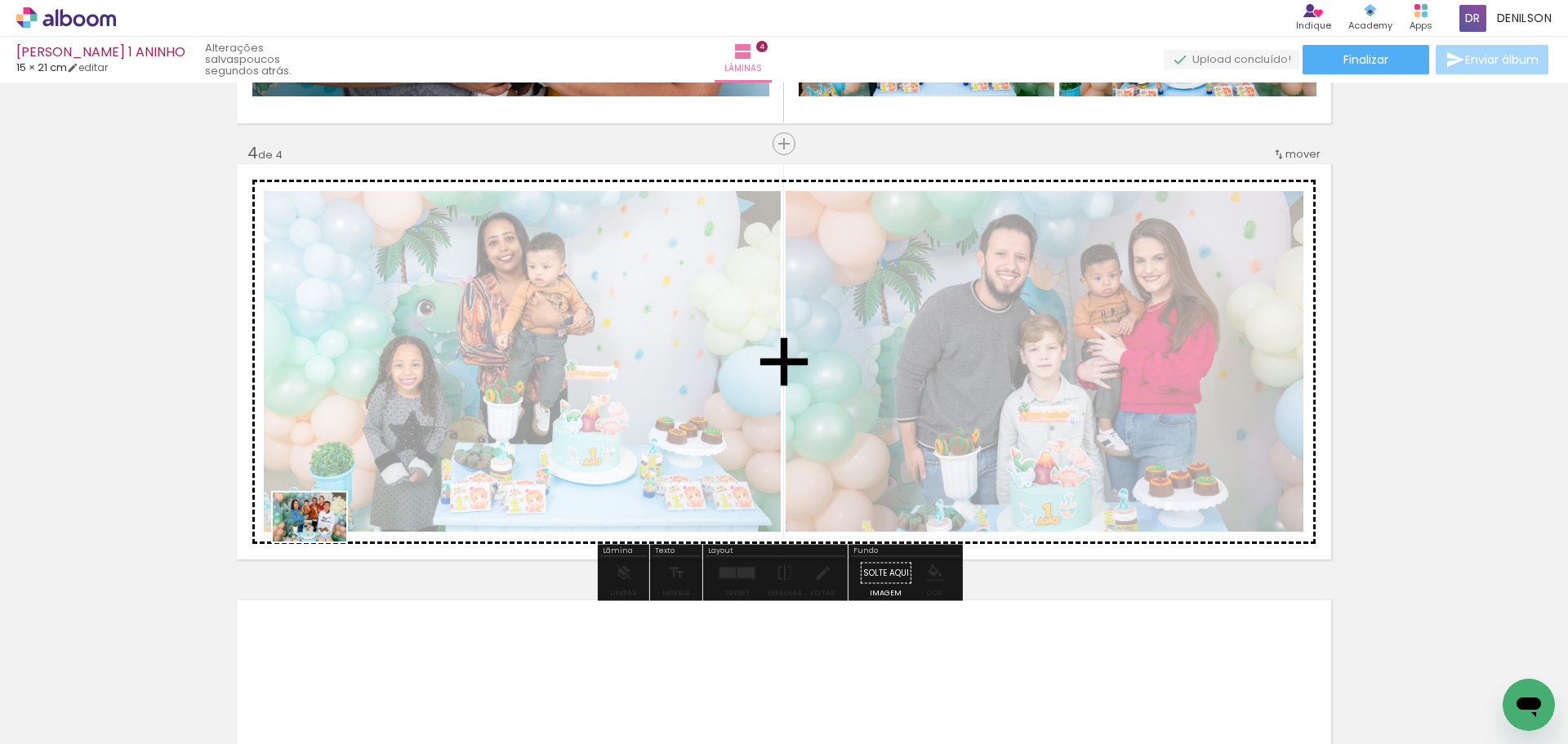
drag, startPoint x: 179, startPoint y: 690, endPoint x: 327, endPoint y: 533, distance: 215.8
click at [327, 533] on quentale-workspace at bounding box center [784, 372] width 1568 height 744
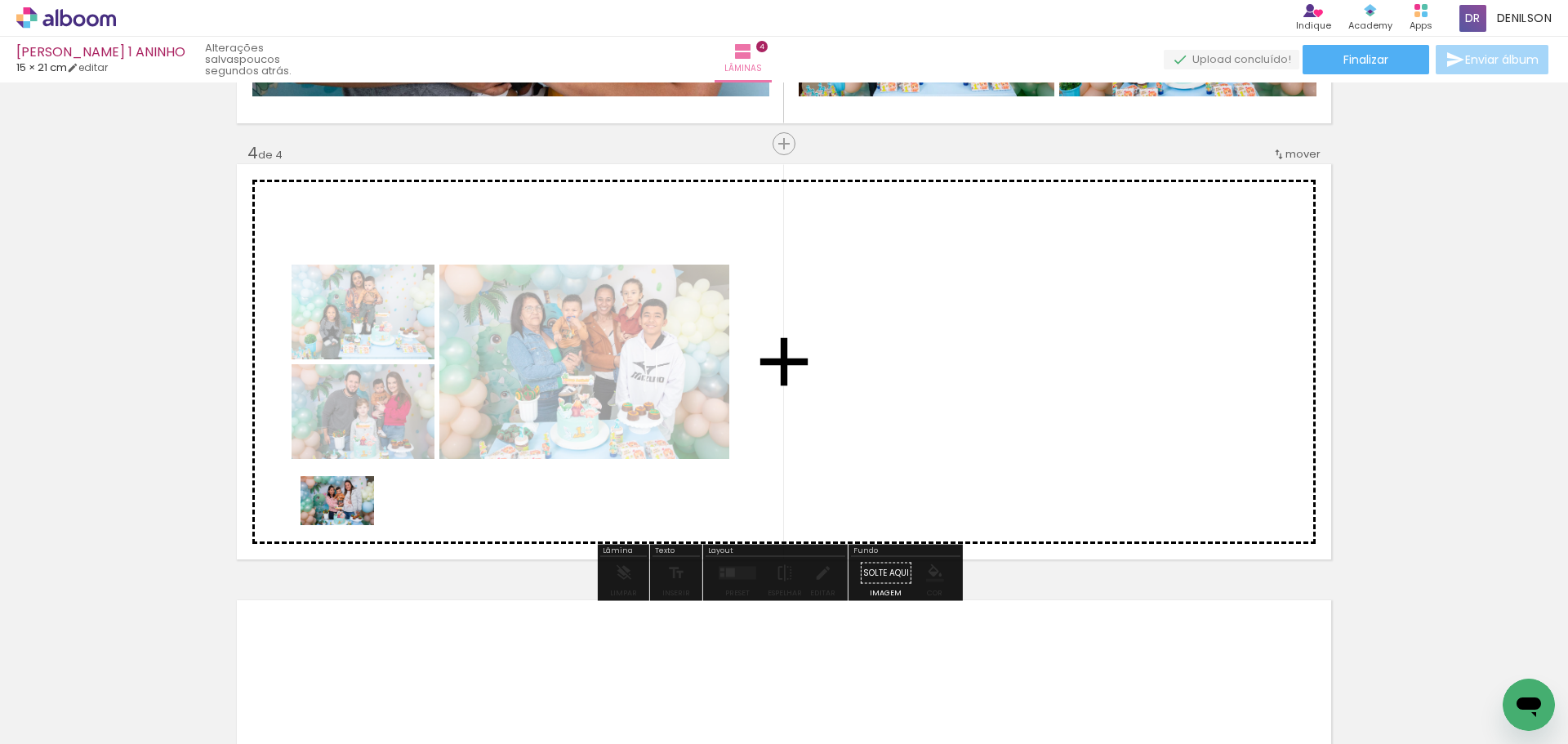
drag, startPoint x: 259, startPoint y: 697, endPoint x: 350, endPoint y: 525, distance: 194.6
click at [350, 525] on quentale-workspace at bounding box center [784, 372] width 1568 height 744
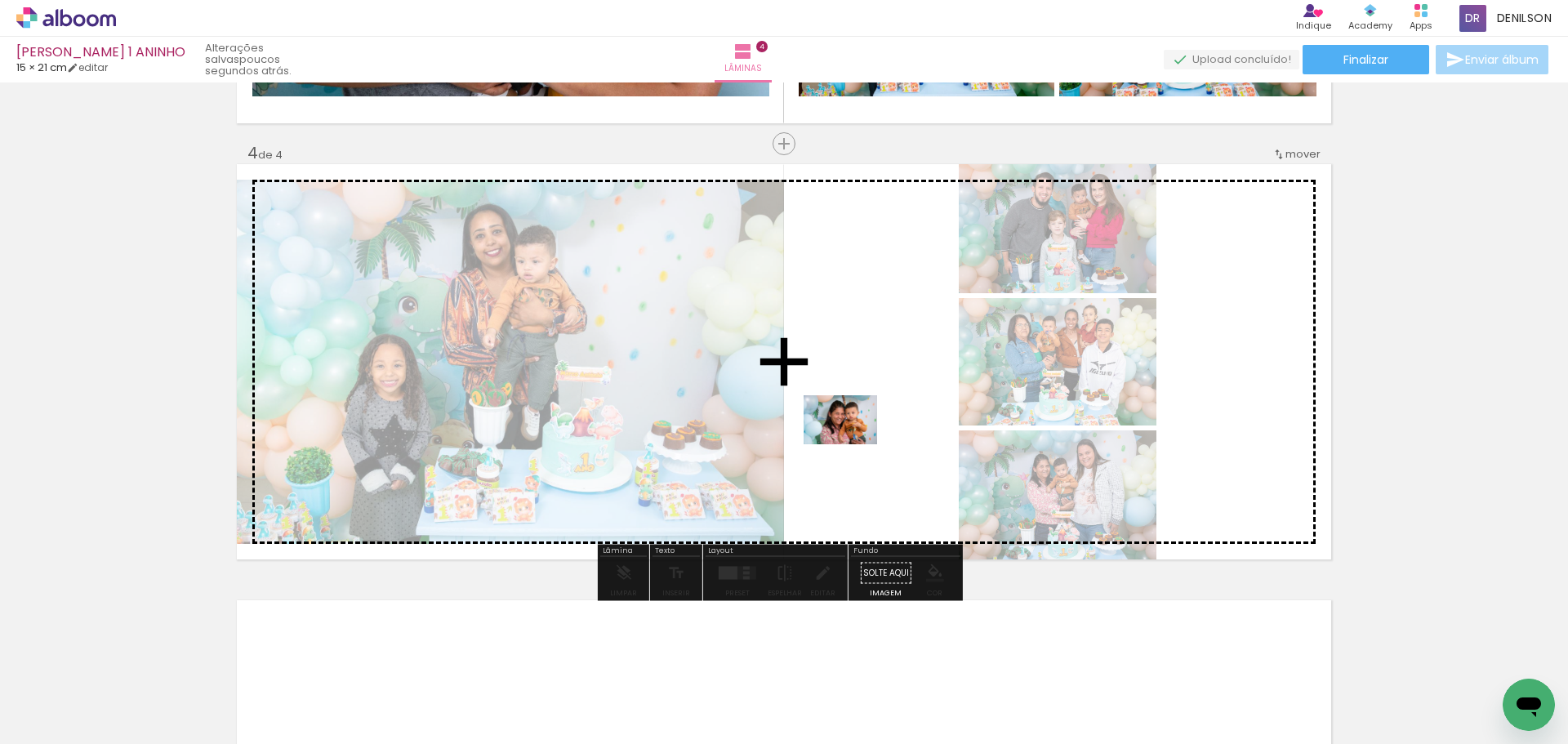
drag, startPoint x: 183, startPoint y: 690, endPoint x: 852, endPoint y: 444, distance: 712.8
click at [852, 444] on quentale-workspace at bounding box center [784, 372] width 1568 height 744
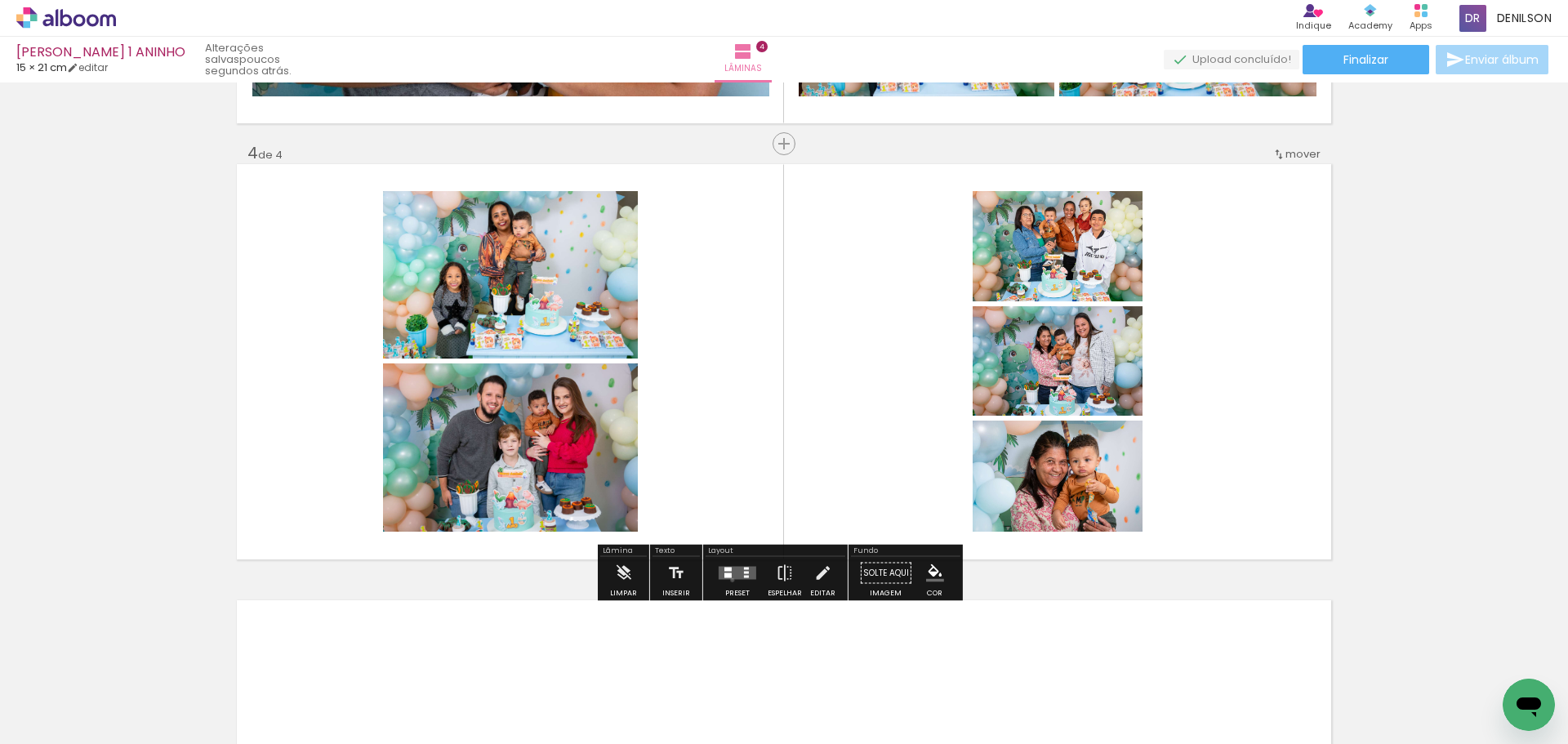
click at [729, 579] on div at bounding box center [738, 573] width 44 height 33
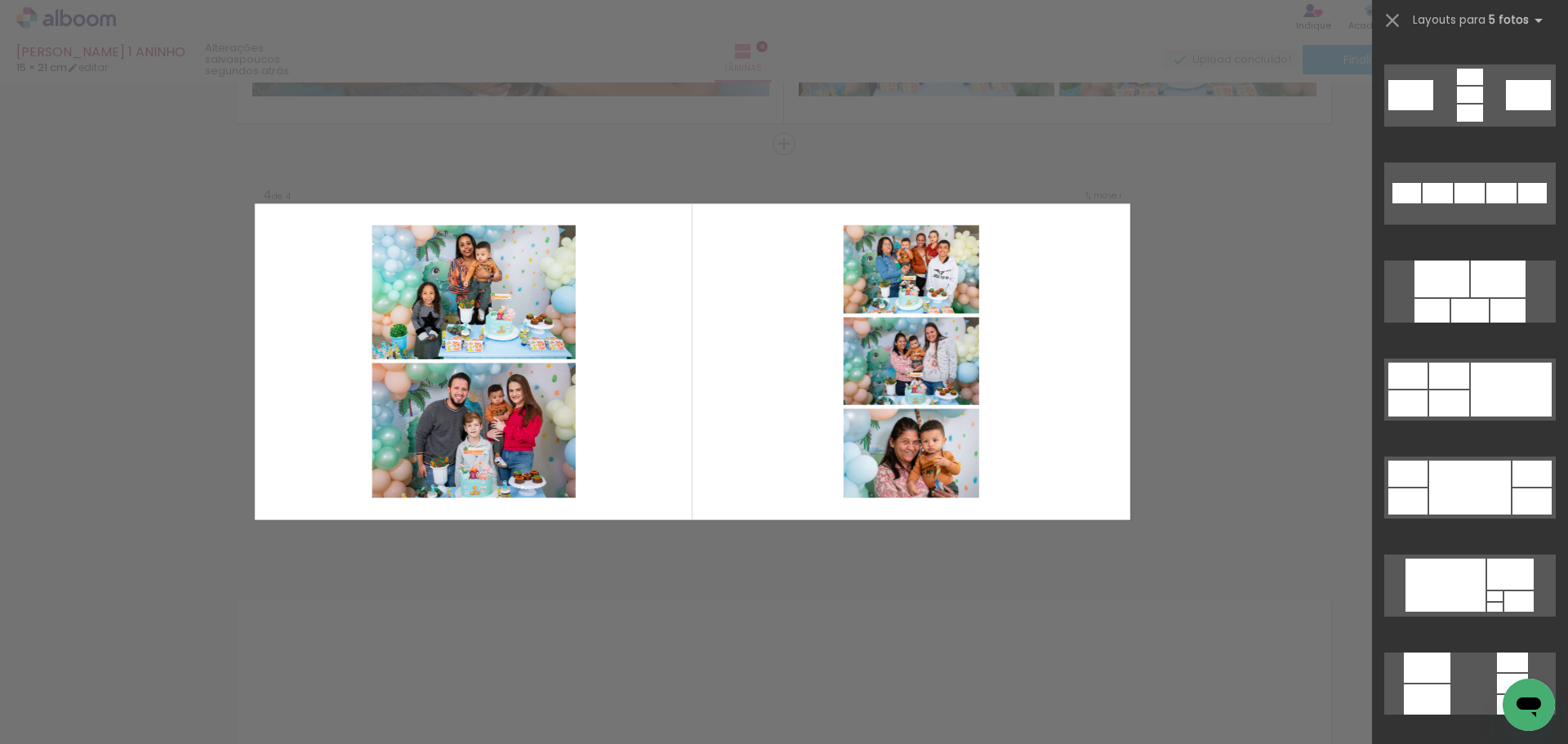
scroll to position [816, 0]
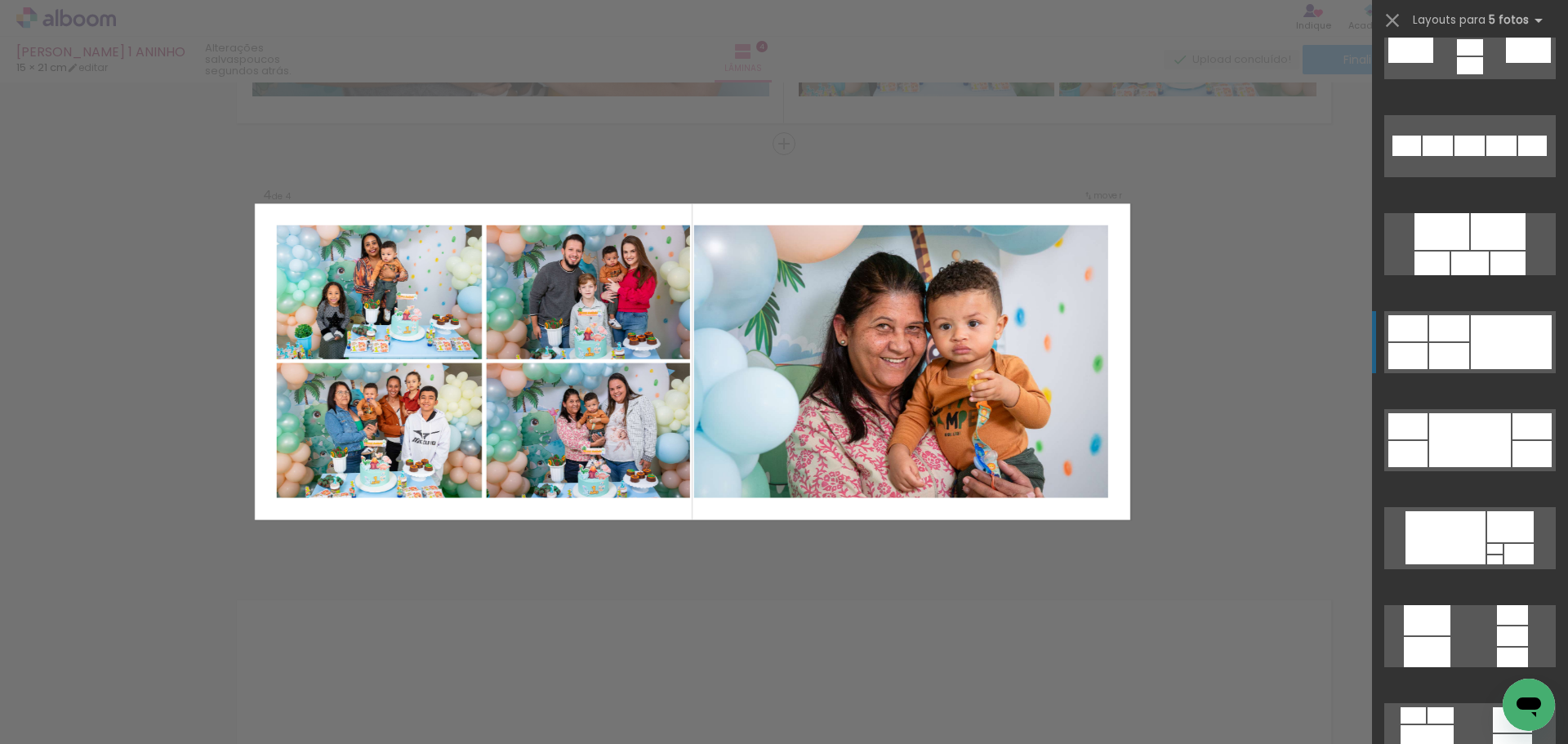
click at [1503, 340] on div at bounding box center [1511, 342] width 81 height 54
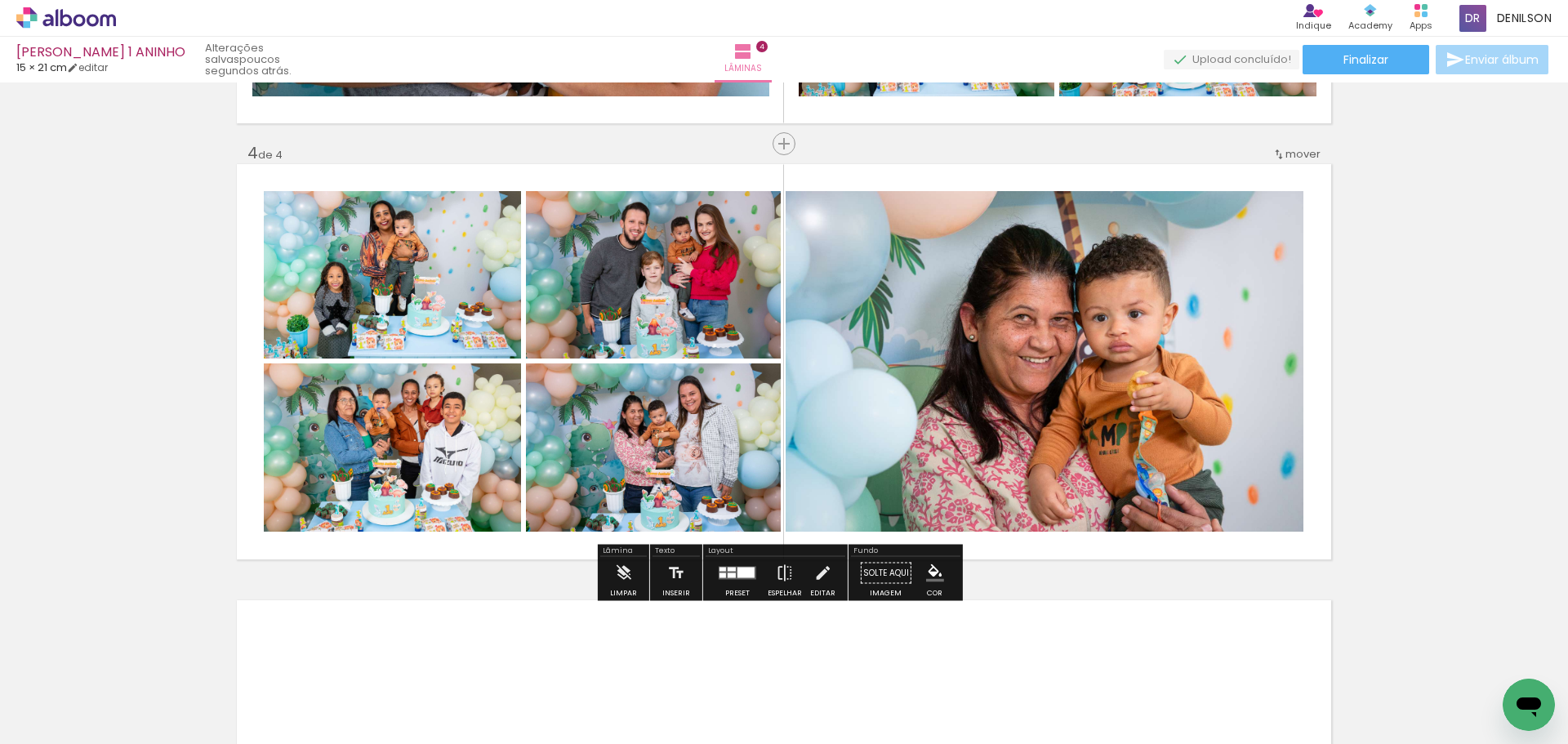
click at [1082, 360] on quentale-photo at bounding box center [1044, 360] width 518 height 340
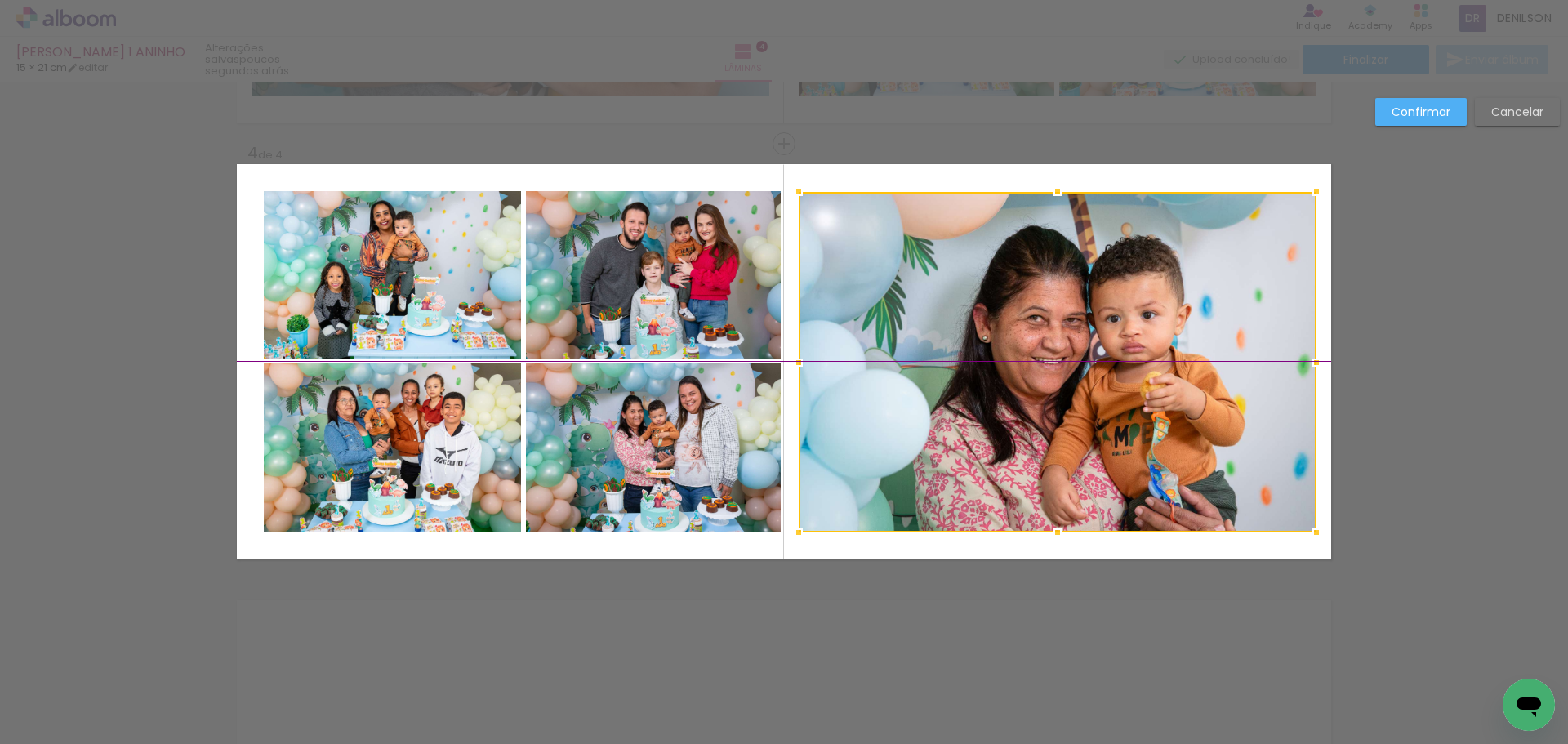
drag, startPoint x: 1053, startPoint y: 358, endPoint x: 1064, endPoint y: 357, distance: 11.0
click at [1064, 357] on div at bounding box center [1057, 361] width 518 height 340
click at [1449, 109] on paper-button "Confirmar" at bounding box center [1420, 112] width 92 height 28
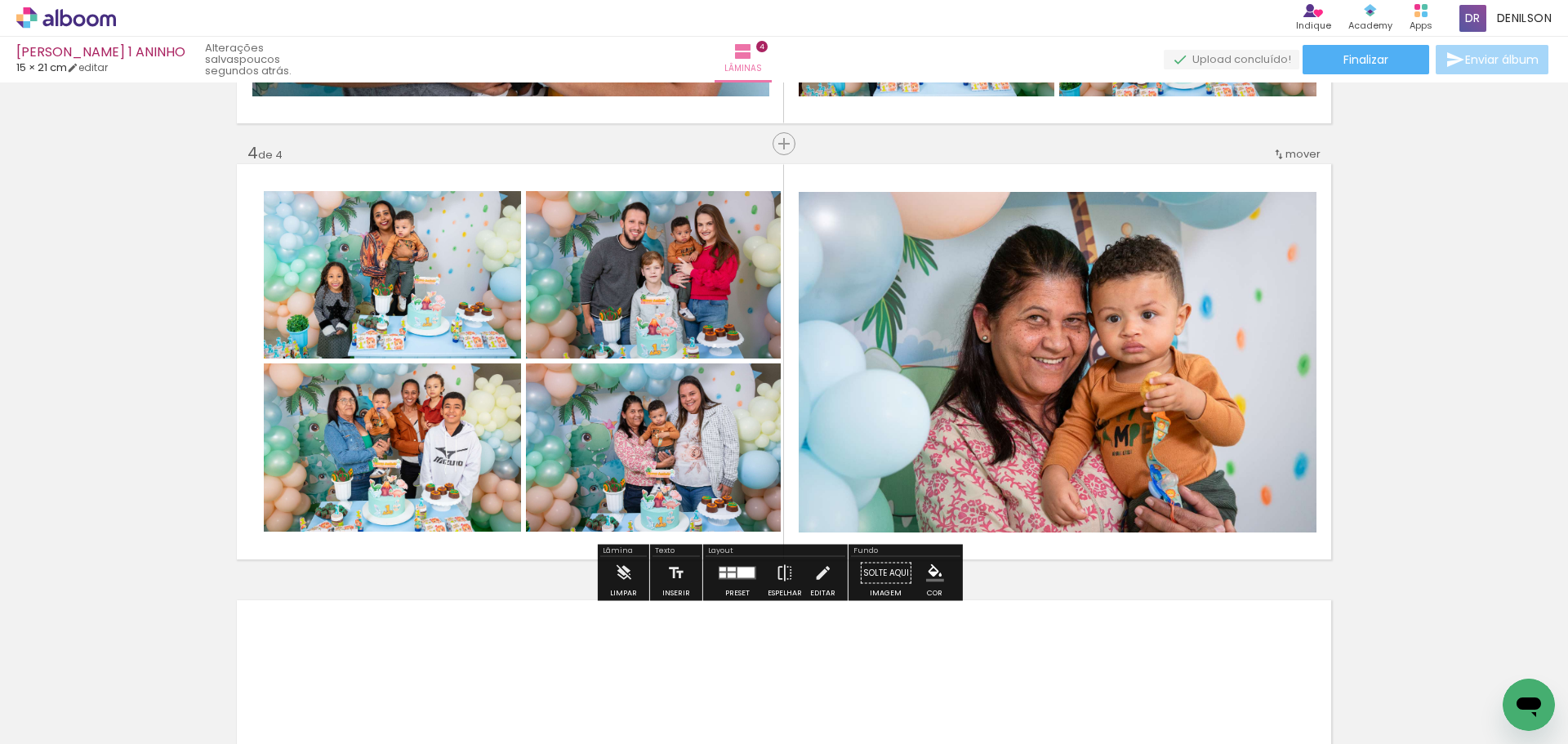
click at [392, 291] on quentale-photo at bounding box center [392, 275] width 257 height 168
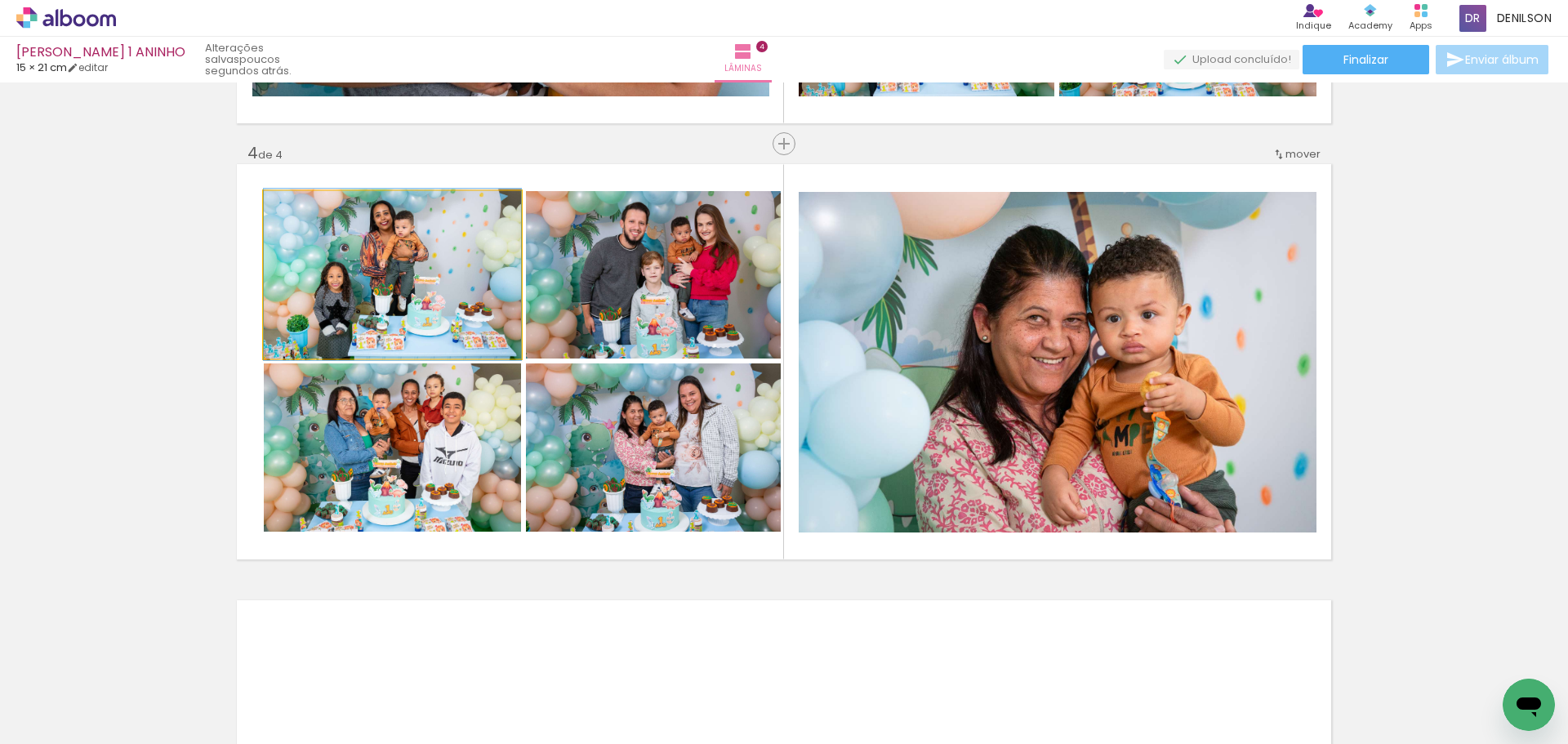
click at [392, 291] on quentale-photo at bounding box center [392, 275] width 257 height 168
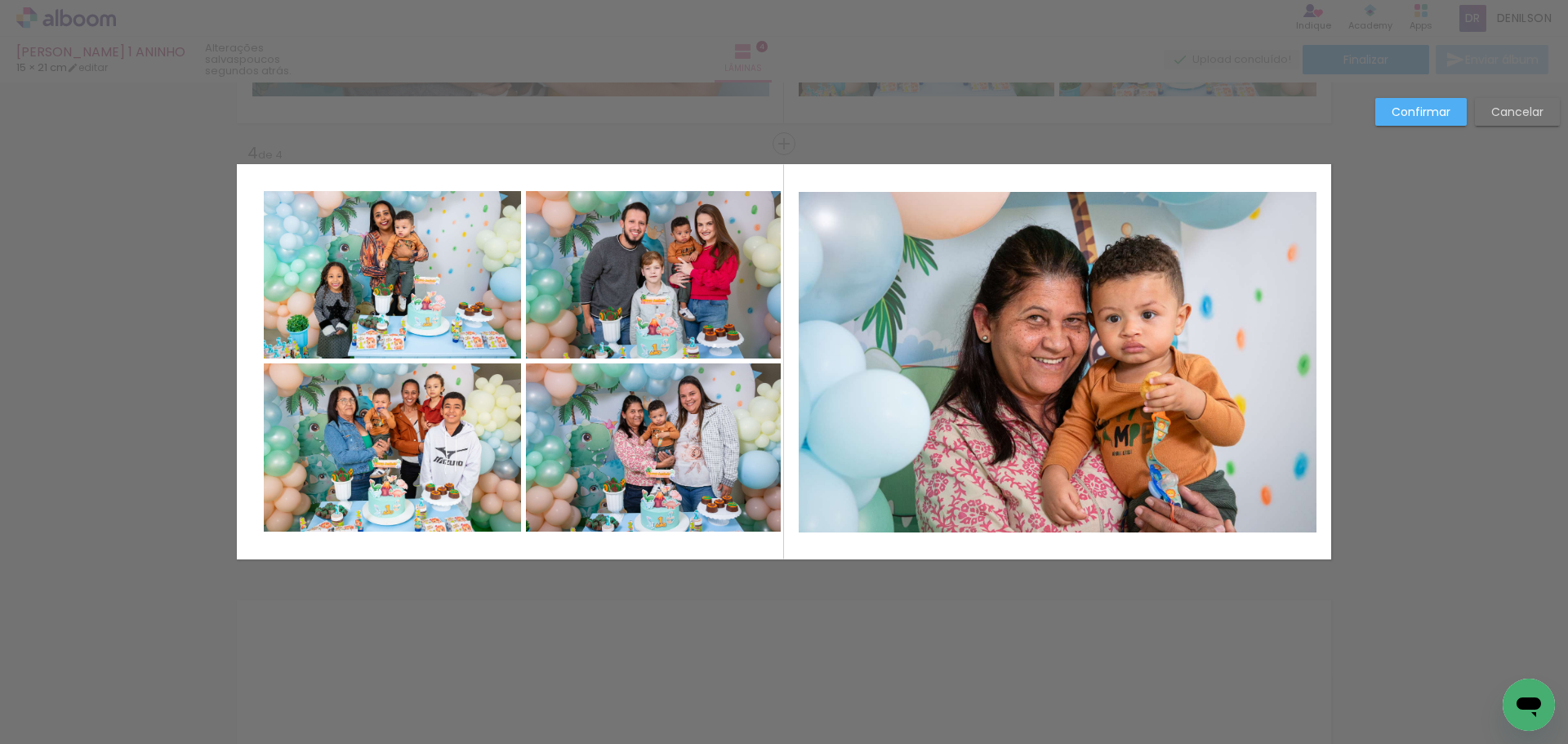
click at [392, 291] on quentale-photo at bounding box center [392, 275] width 257 height 168
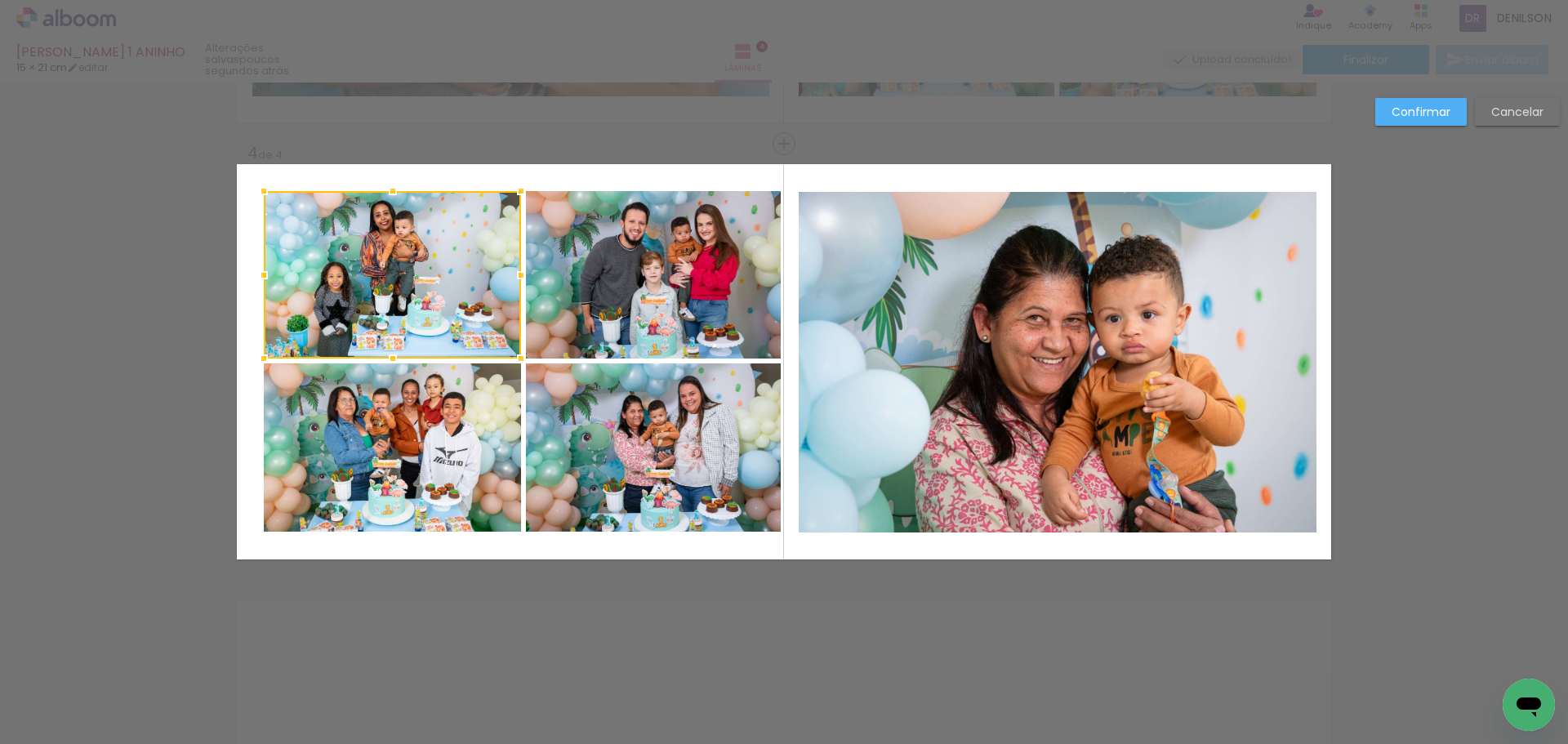
click at [397, 406] on quentale-photo at bounding box center [392, 447] width 257 height 168
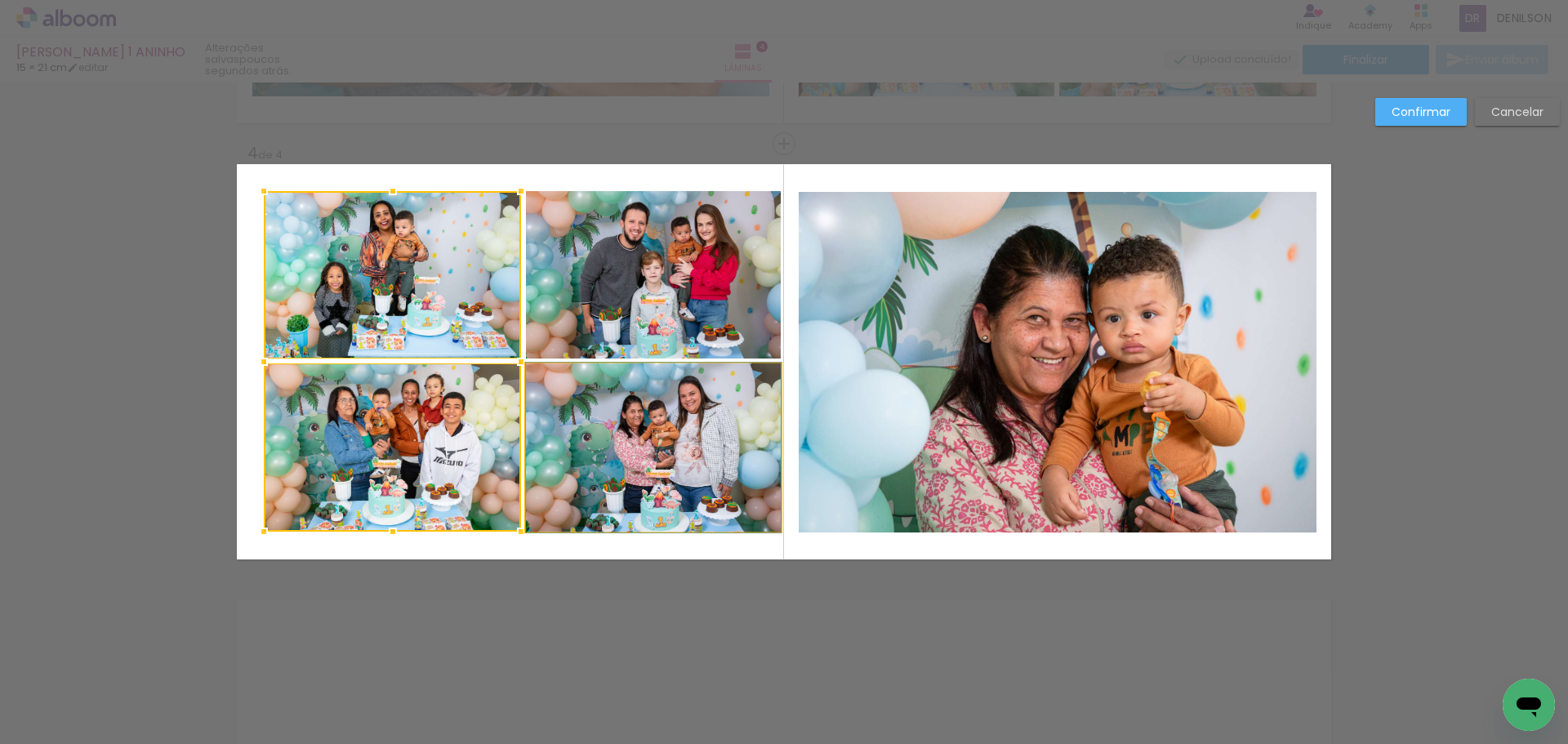
click at [552, 408] on quentale-photo at bounding box center [653, 447] width 255 height 168
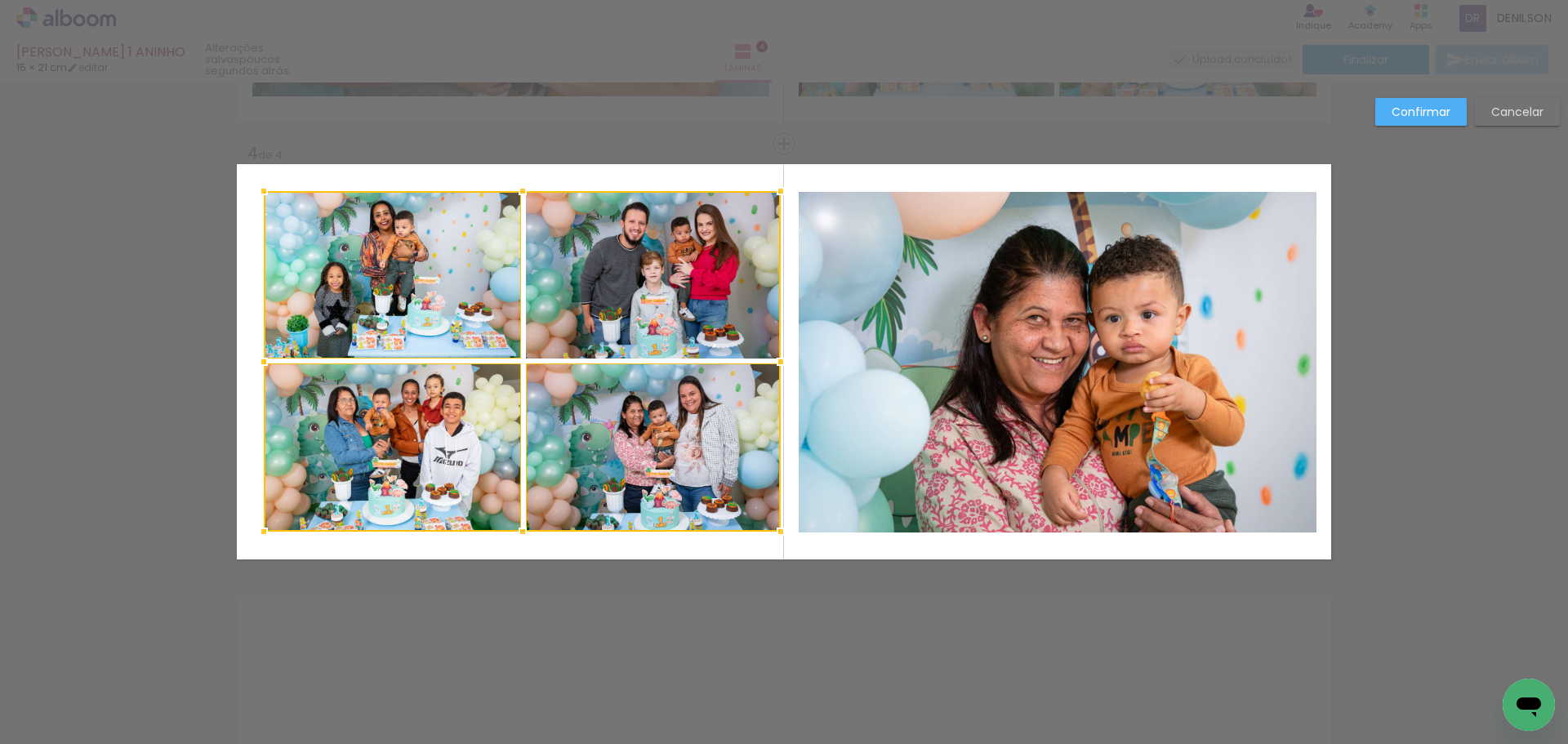
click at [604, 291] on div at bounding box center [523, 360] width 517 height 340
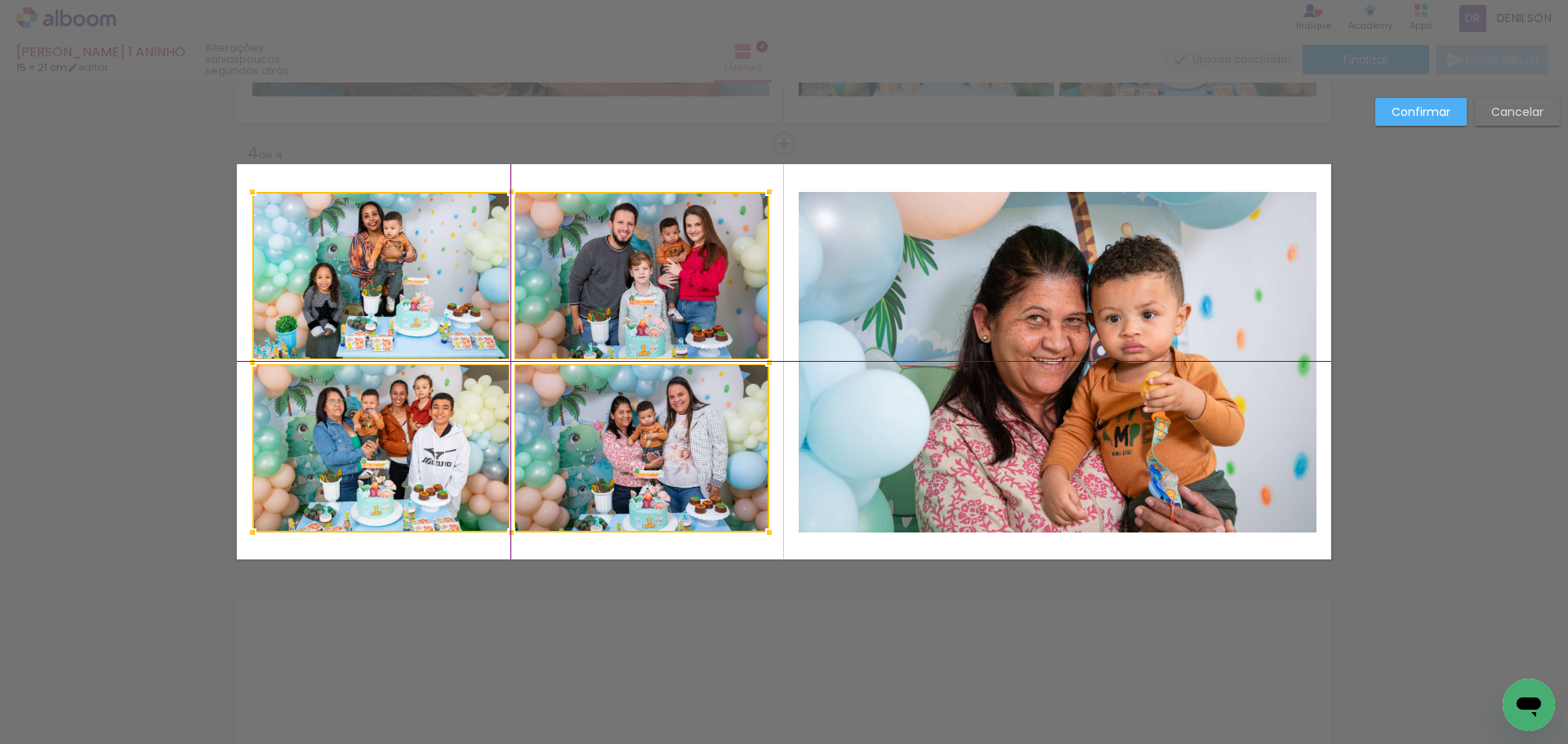
drag, startPoint x: 557, startPoint y: 362, endPoint x: 543, endPoint y: 360, distance: 14.1
click at [543, 360] on div at bounding box center [511, 361] width 517 height 340
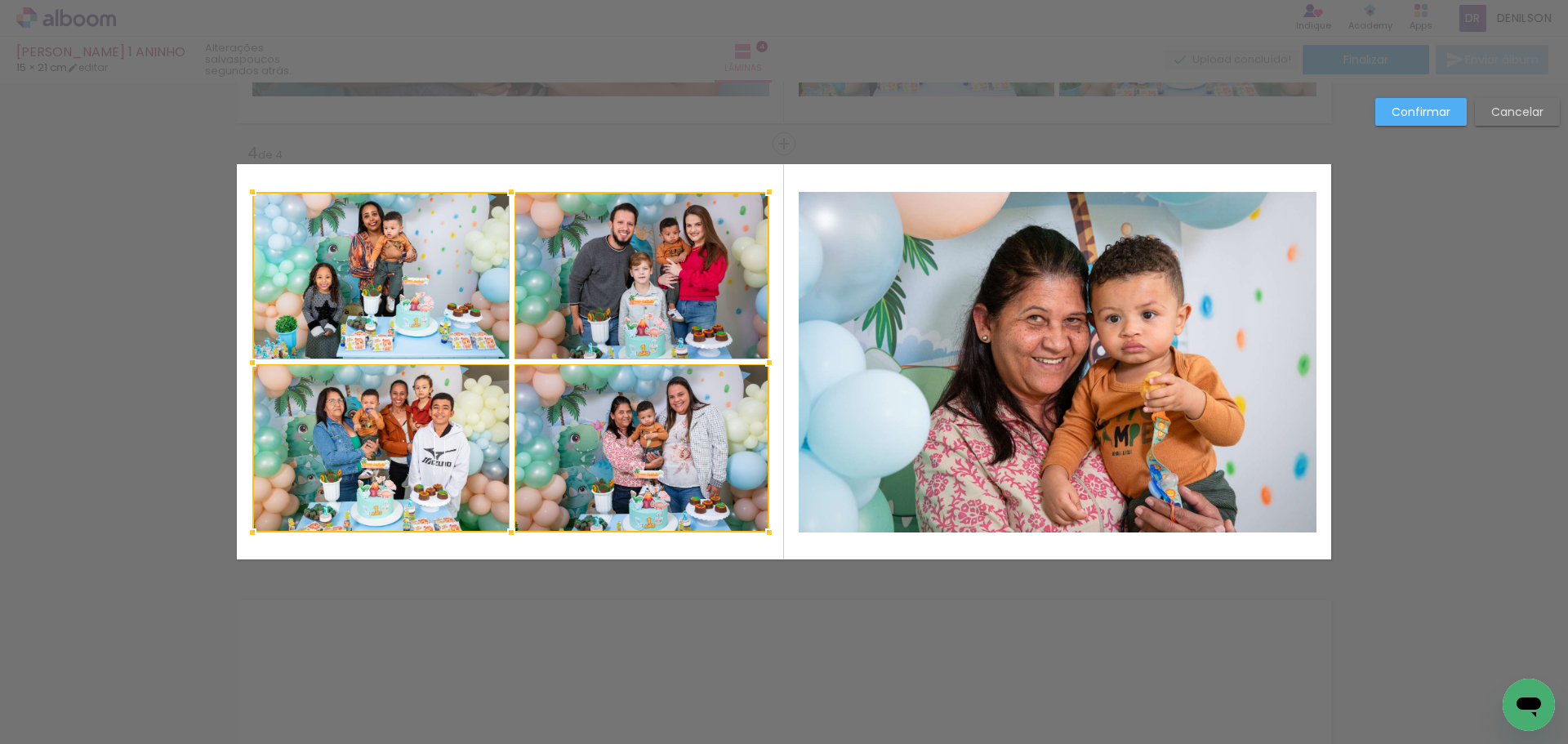
click at [0, 0] on slot "Confirmar" at bounding box center [0, 0] width 0 height 0
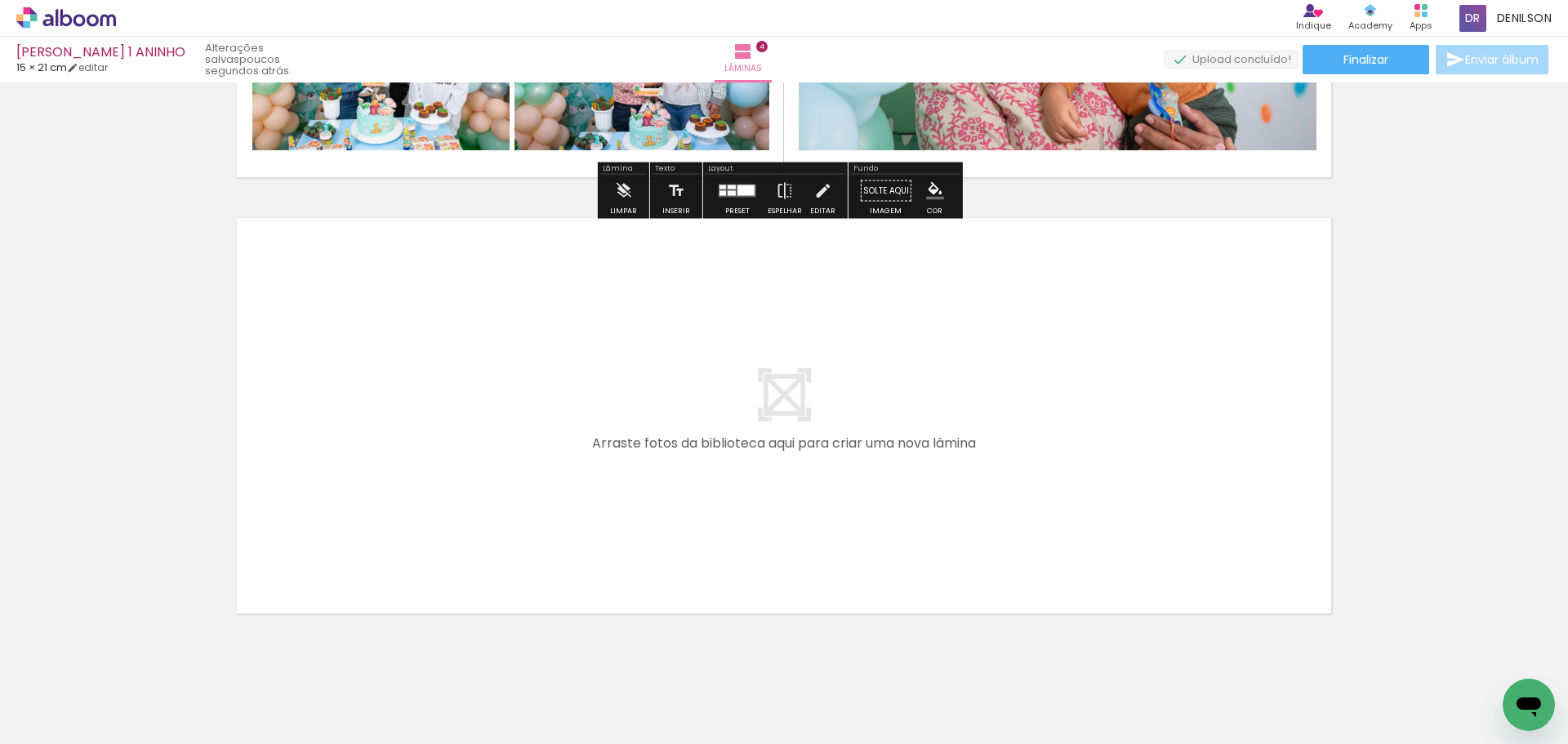
scroll to position [1684, 0]
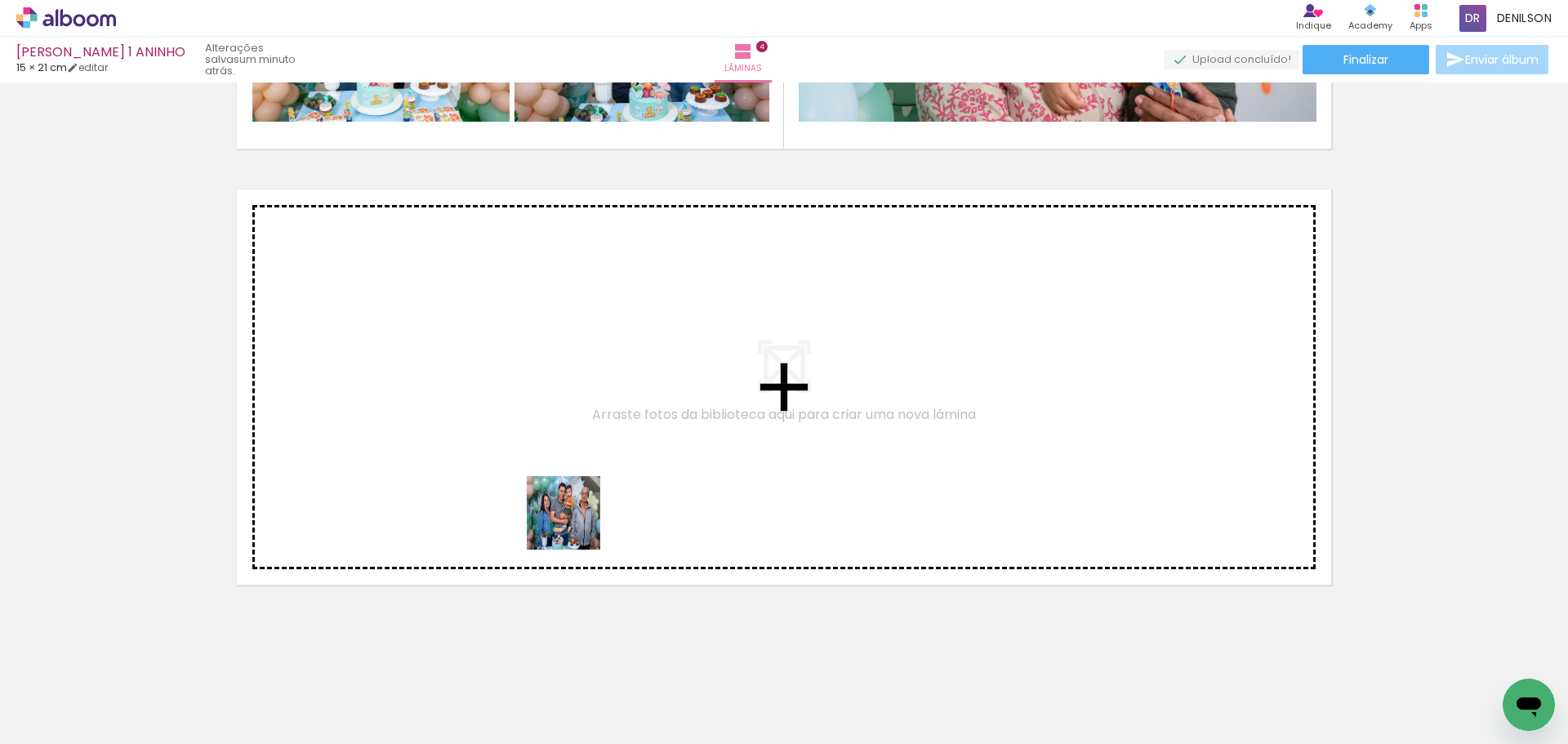
drag, startPoint x: 643, startPoint y: 706, endPoint x: 568, endPoint y: 504, distance: 215.5
click at [568, 504] on quentale-workspace at bounding box center [784, 372] width 1568 height 744
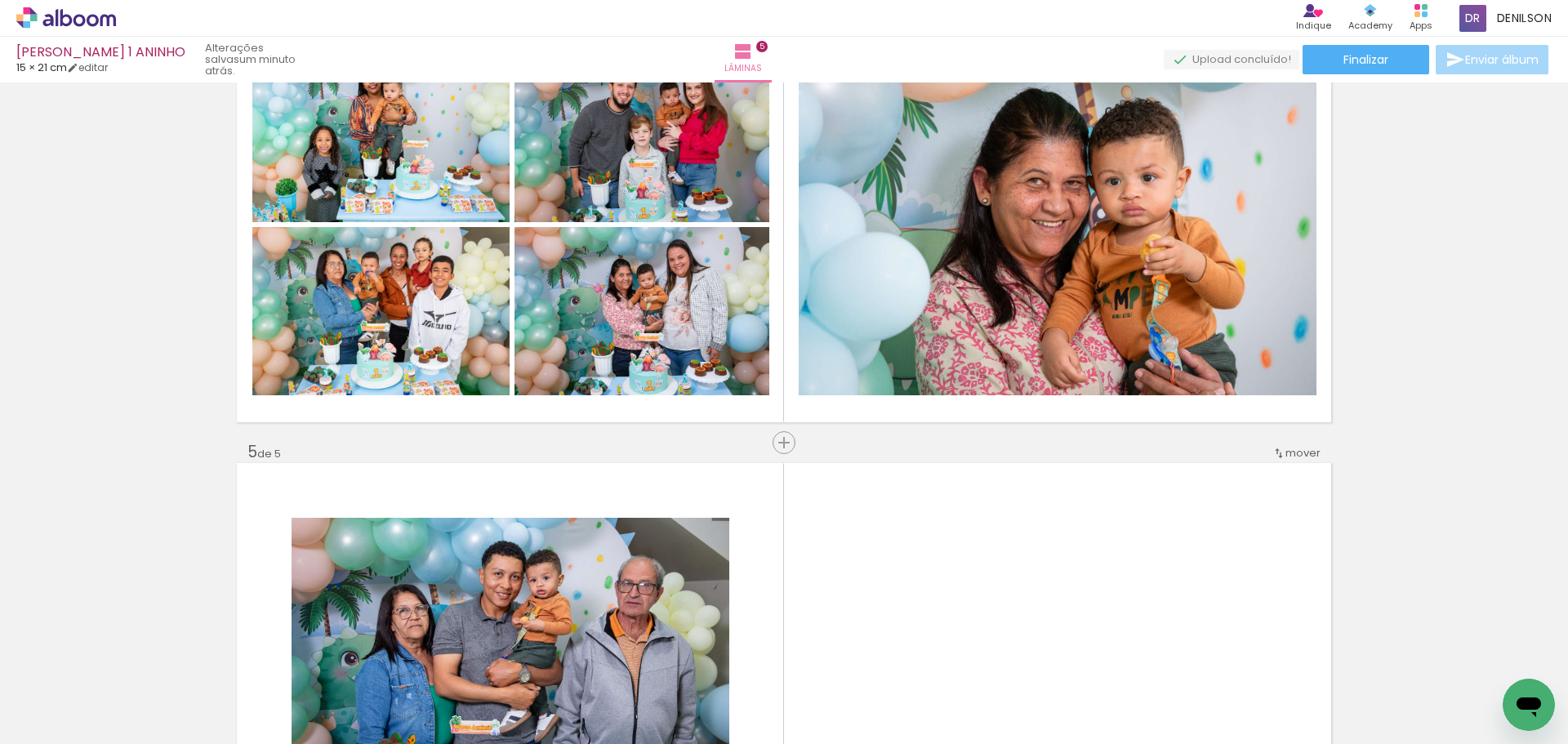
scroll to position [1383, 0]
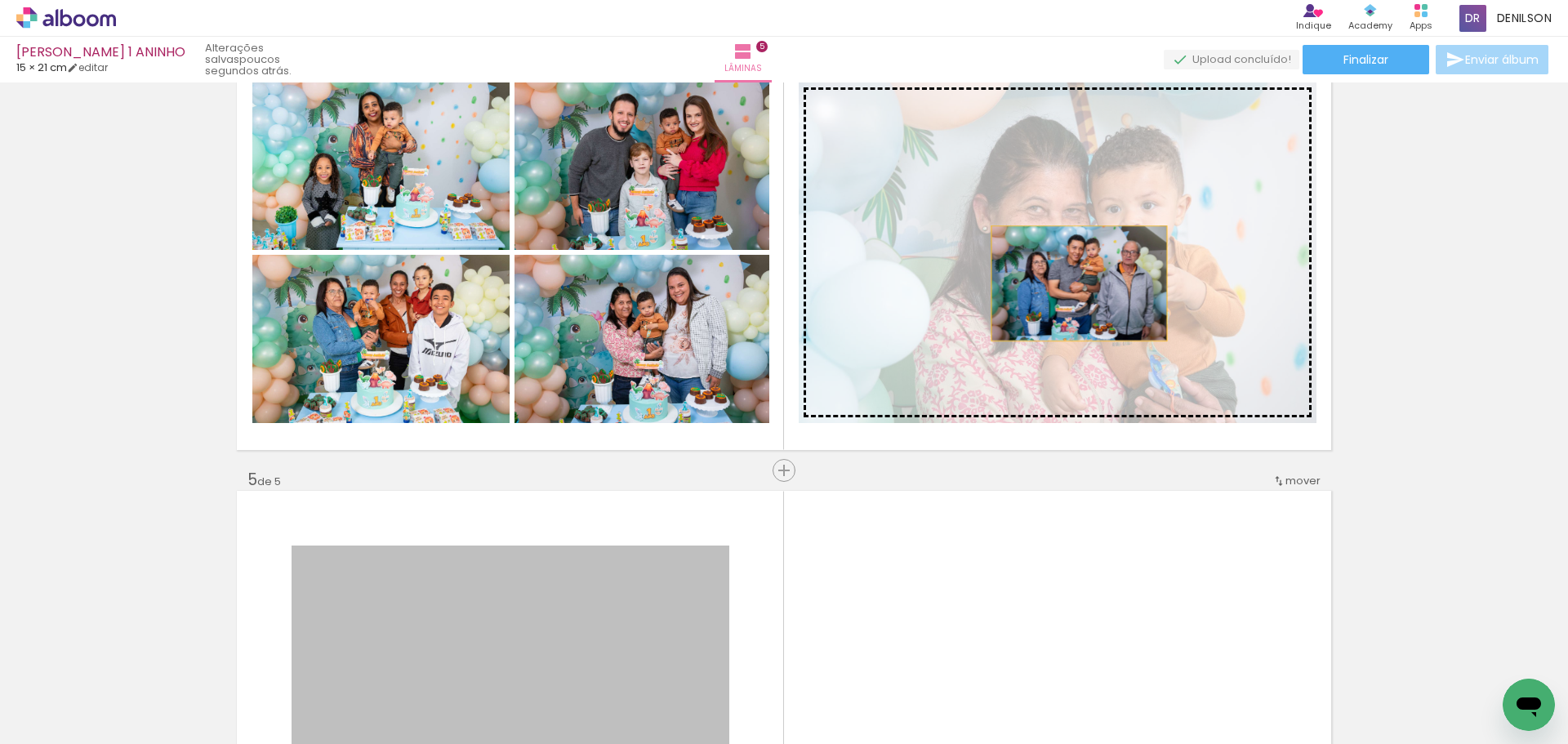
drag, startPoint x: 590, startPoint y: 611, endPoint x: 1073, endPoint y: 283, distance: 583.8
click at [1073, 283] on div "Inserir lâmina 1 de 5 Inserir lâmina 2 de 5 Inserir lâmina 3 de 5 Inserir lâmin…" at bounding box center [784, 13] width 1568 height 2617
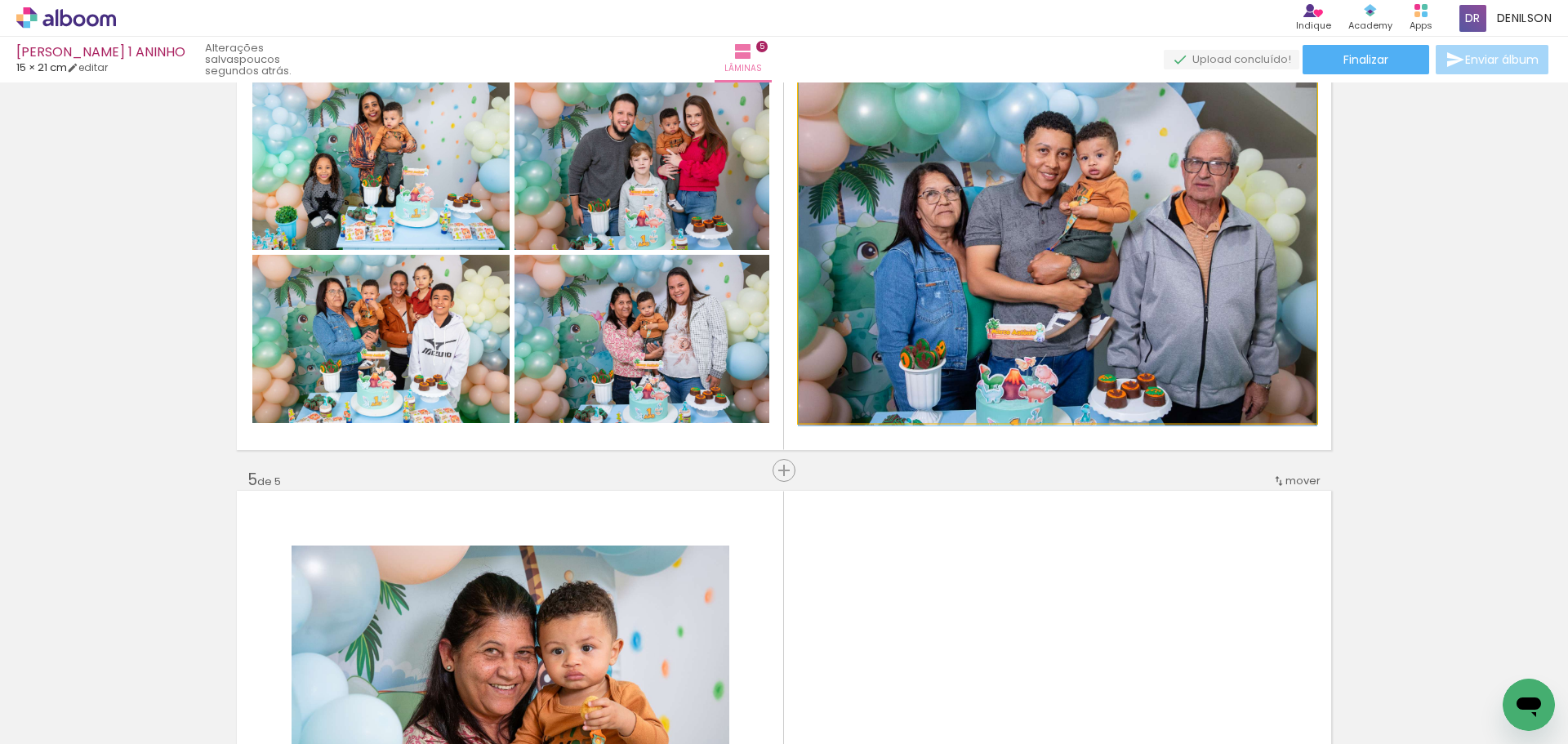
click at [1049, 243] on quentale-photo at bounding box center [1057, 252] width 518 height 340
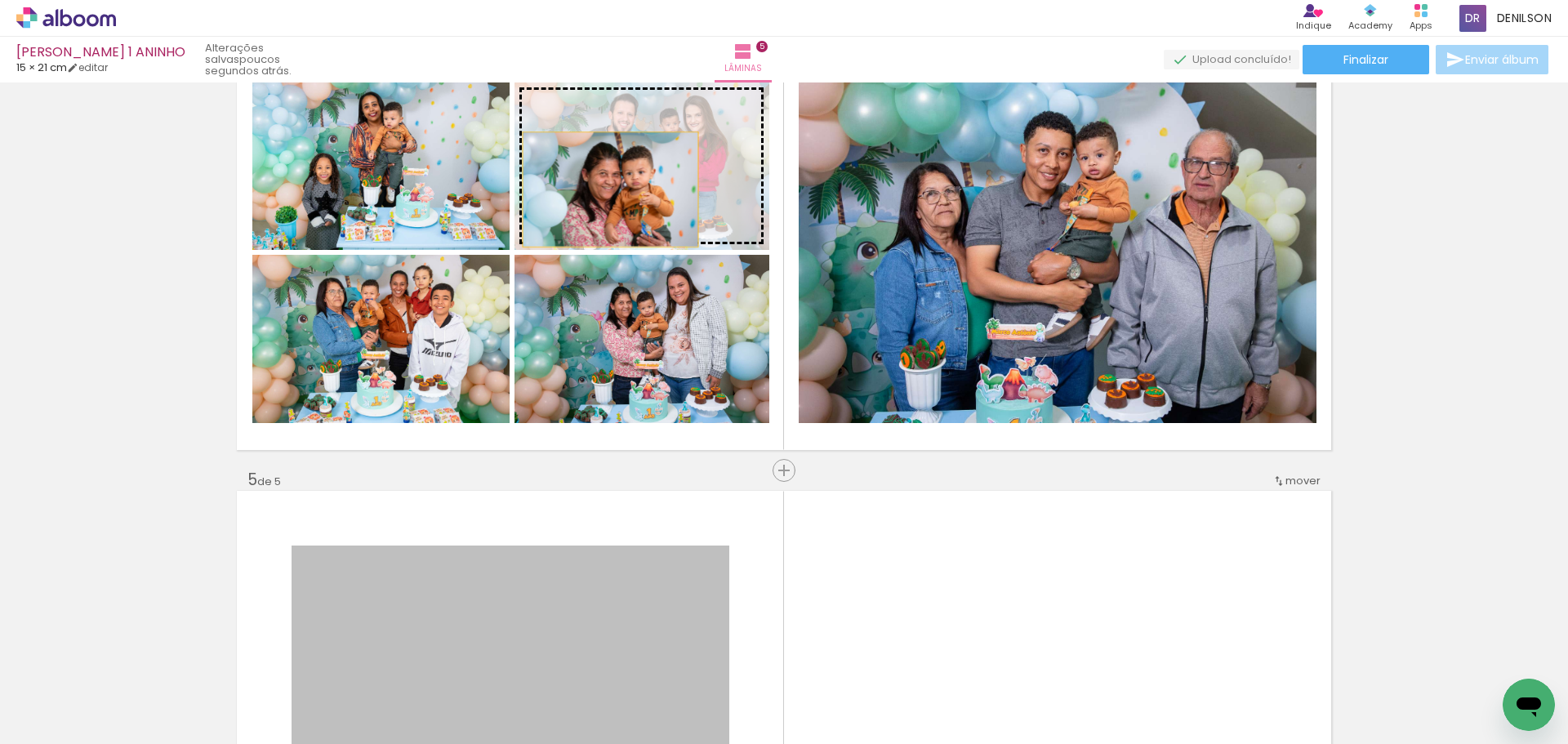
drag, startPoint x: 589, startPoint y: 611, endPoint x: 605, endPoint y: 190, distance: 421.3
click at [605, 190] on div "Inserir lâmina 1 de 5 Inserir lâmina 2 de 5 Inserir lâmina 3 de 5 Inserir lâmin…" at bounding box center [784, 13] width 1568 height 2617
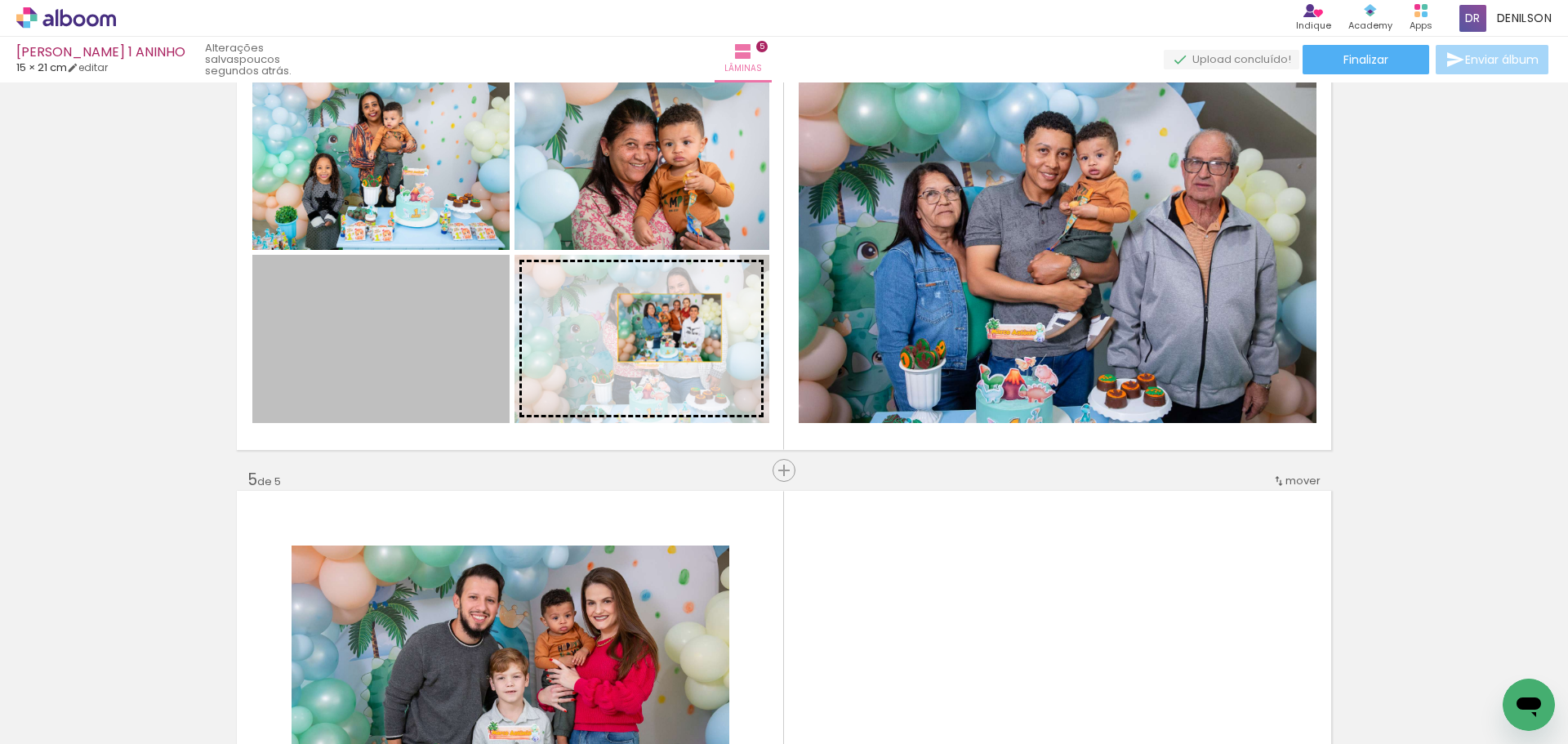
drag, startPoint x: 437, startPoint y: 359, endPoint x: 664, endPoint y: 327, distance: 229.2
click at [0, 0] on slot at bounding box center [0, 0] width 0 height 0
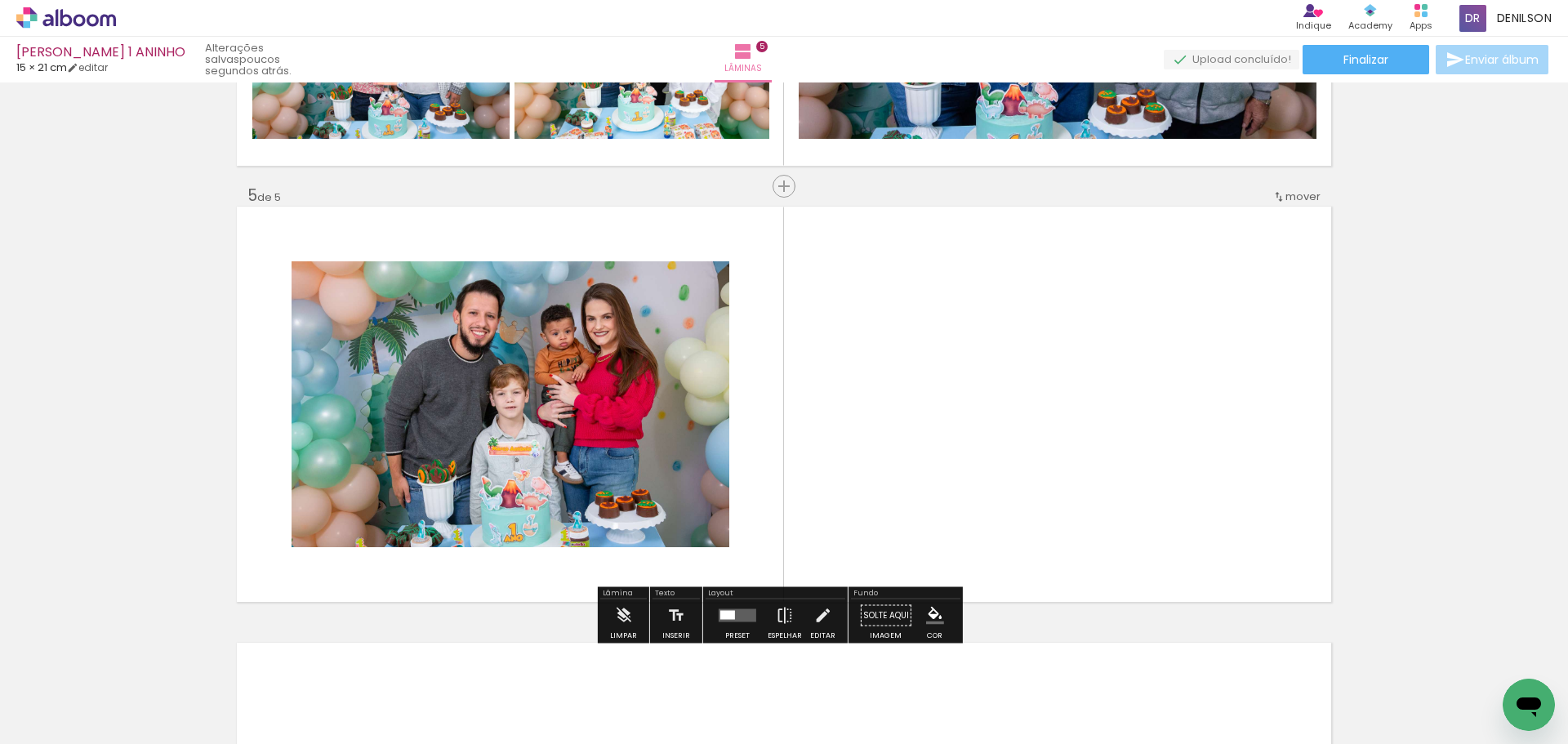
scroll to position [1710, 0]
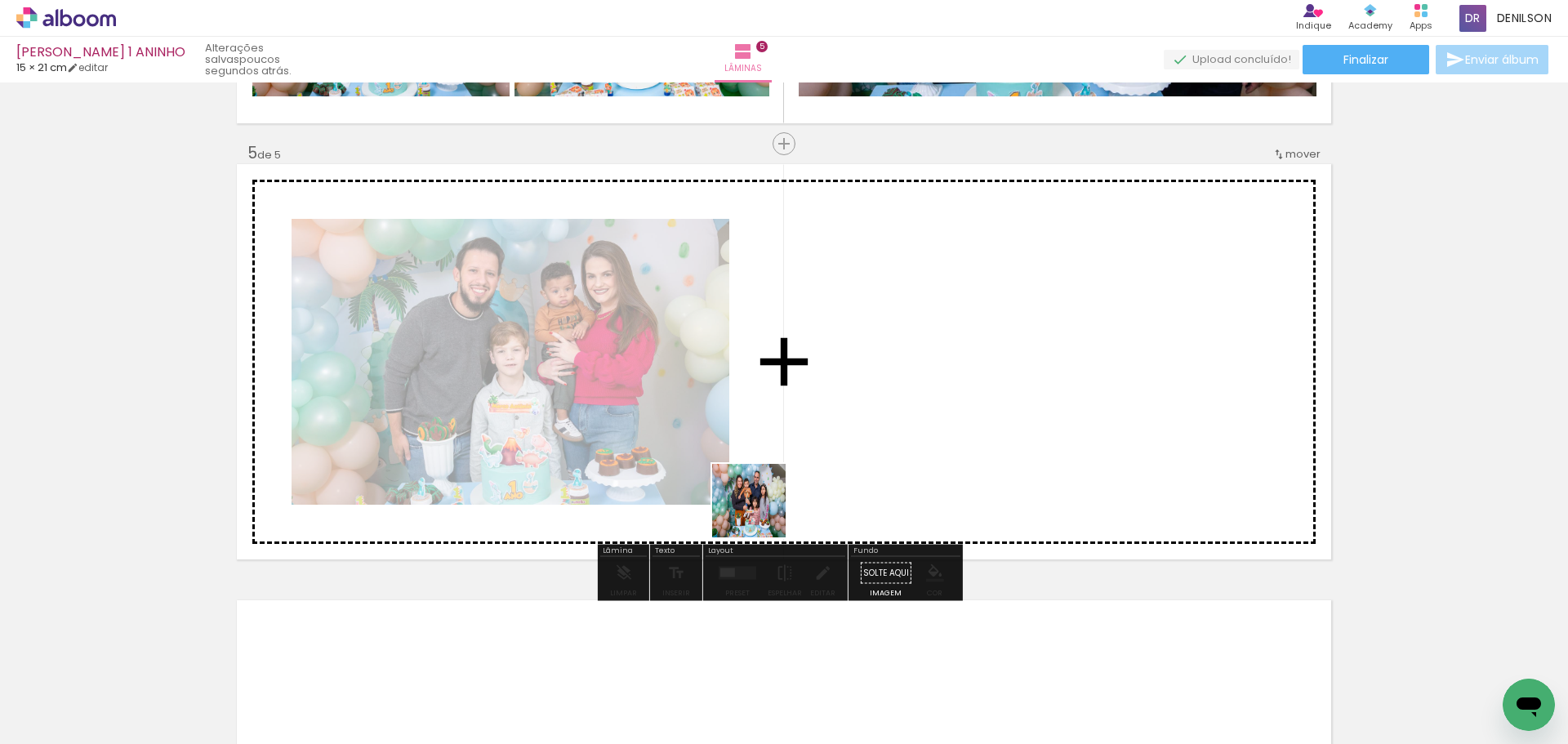
drag, startPoint x: 690, startPoint y: 553, endPoint x: 873, endPoint y: 450, distance: 210.0
click at [873, 450] on quentale-workspace at bounding box center [784, 372] width 1568 height 744
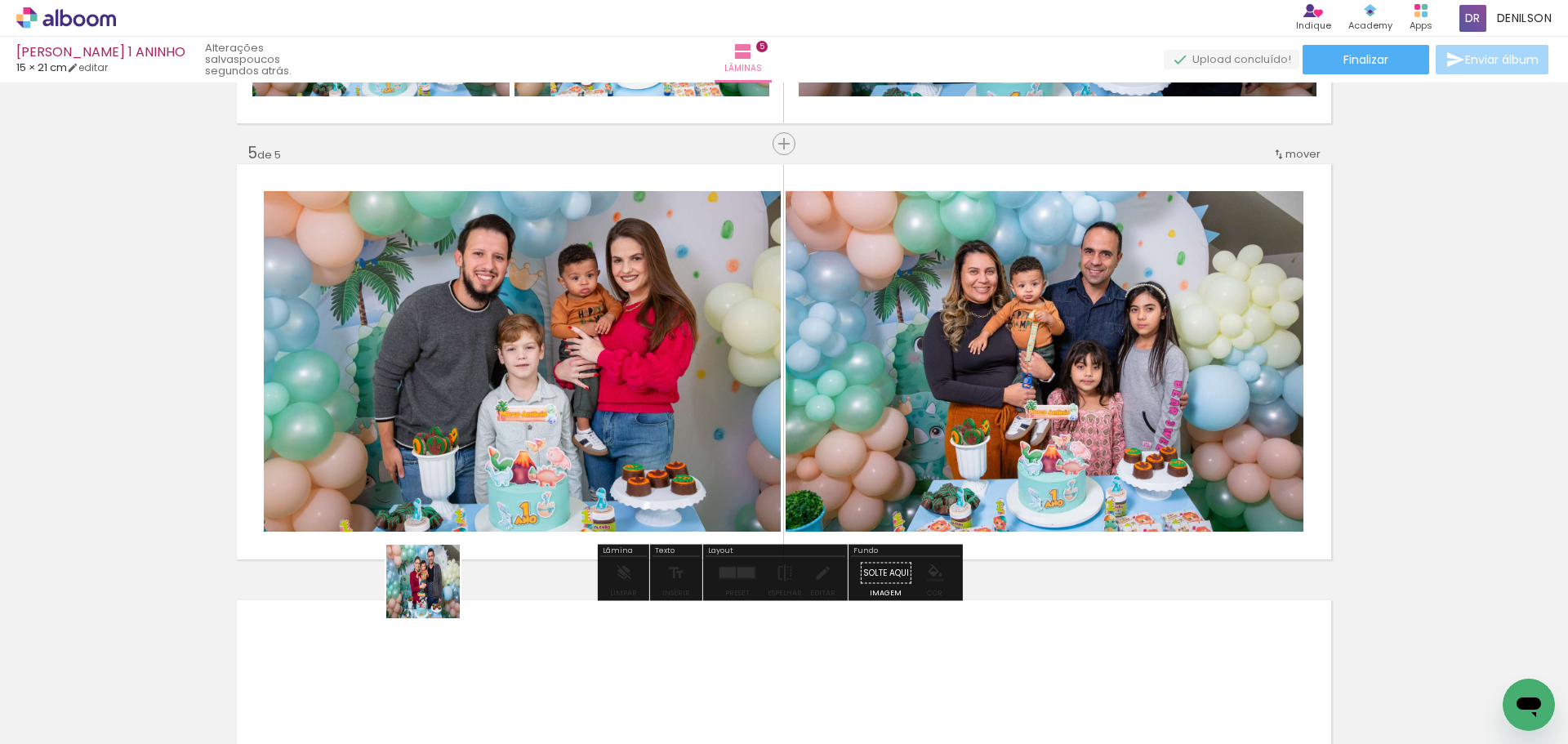
drag, startPoint x: 273, startPoint y: 687, endPoint x: 630, endPoint y: 486, distance: 409.7
click at [630, 486] on quentale-workspace at bounding box center [784, 372] width 1568 height 744
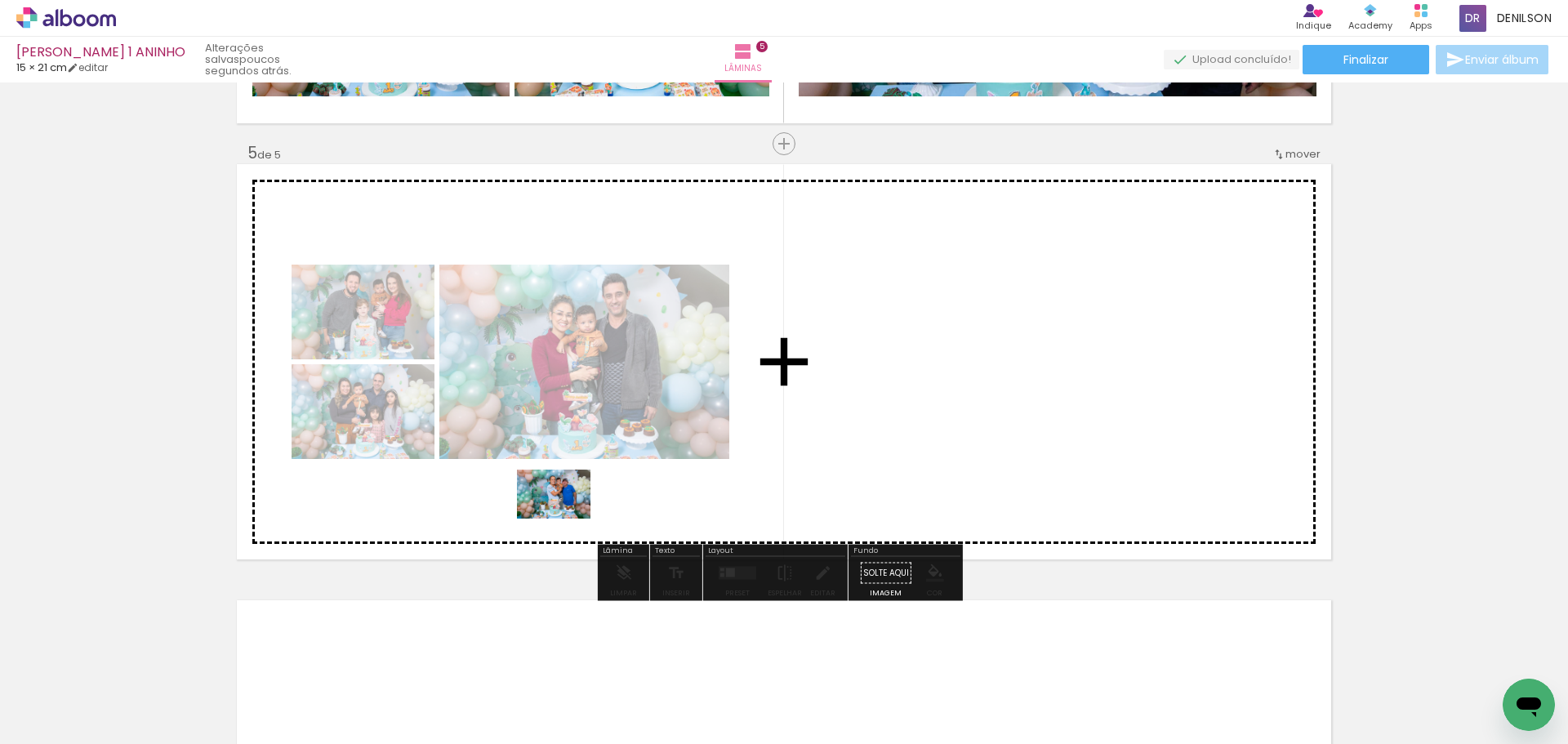
drag, startPoint x: 261, startPoint y: 693, endPoint x: 566, endPoint y: 518, distance: 351.6
click at [566, 518] on quentale-workspace at bounding box center [784, 372] width 1568 height 744
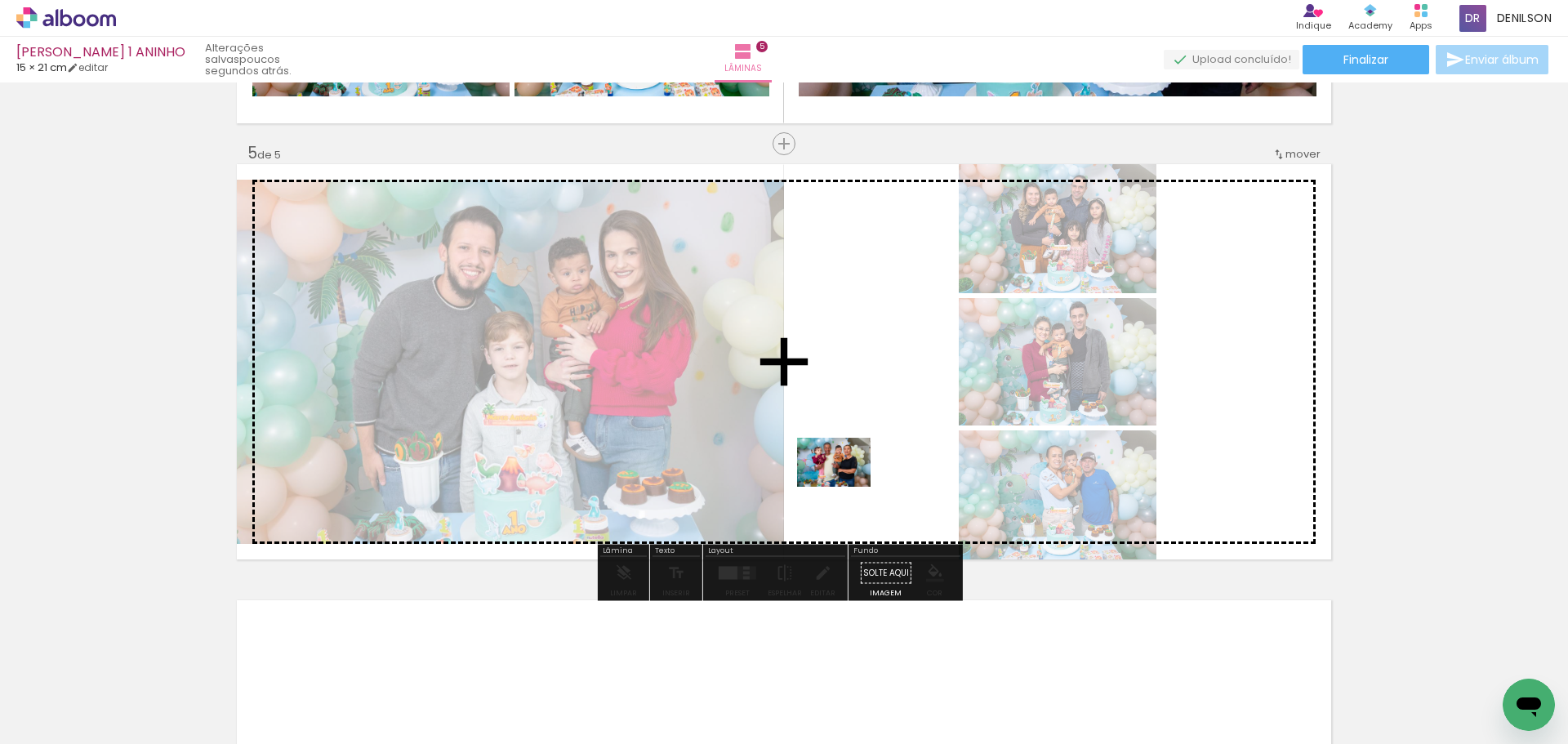
drag, startPoint x: 553, startPoint y: 693, endPoint x: 852, endPoint y: 472, distance: 371.8
click at [852, 472] on quentale-workspace at bounding box center [784, 372] width 1568 height 744
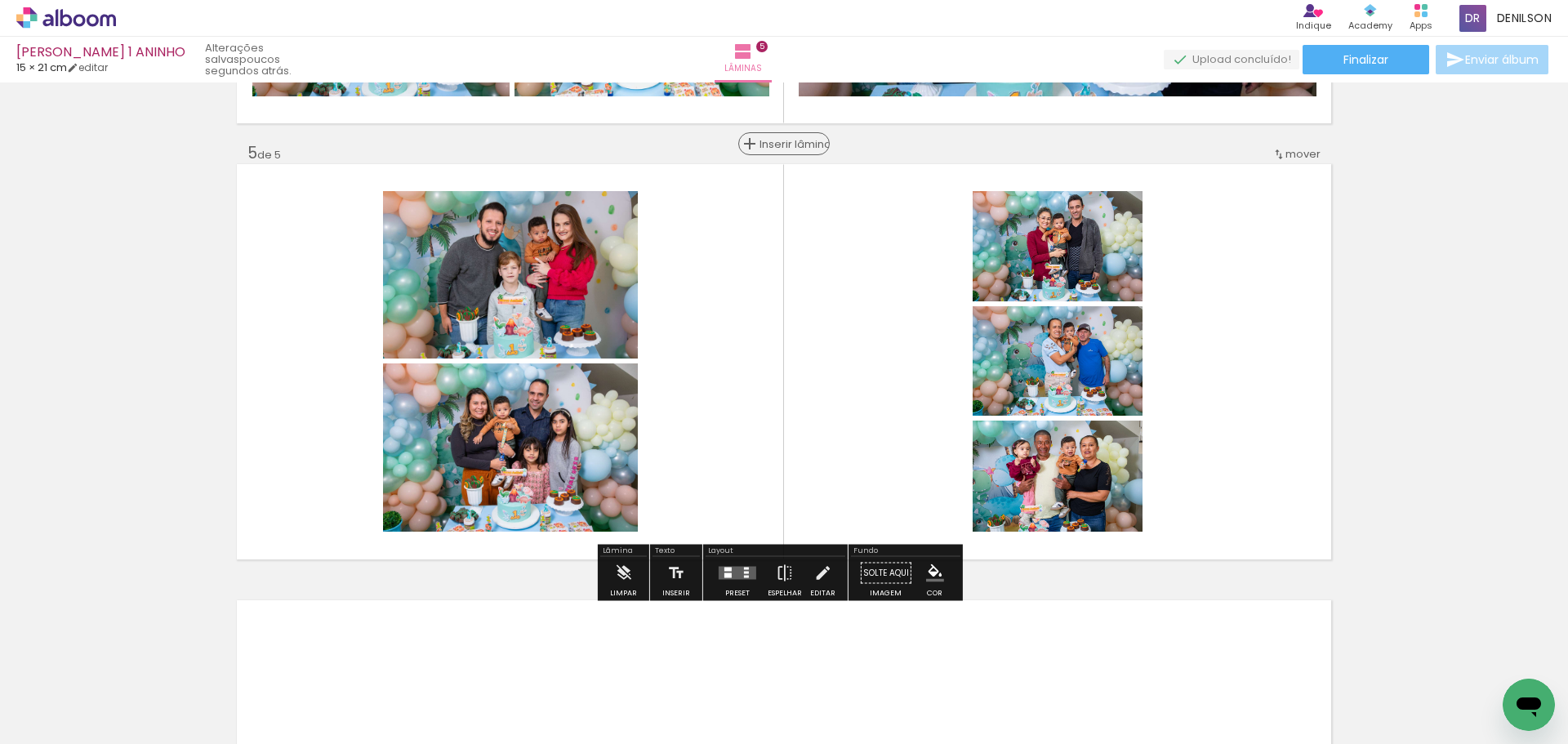
click at [787, 146] on span "Inserir lâmina" at bounding box center [792, 144] width 64 height 11
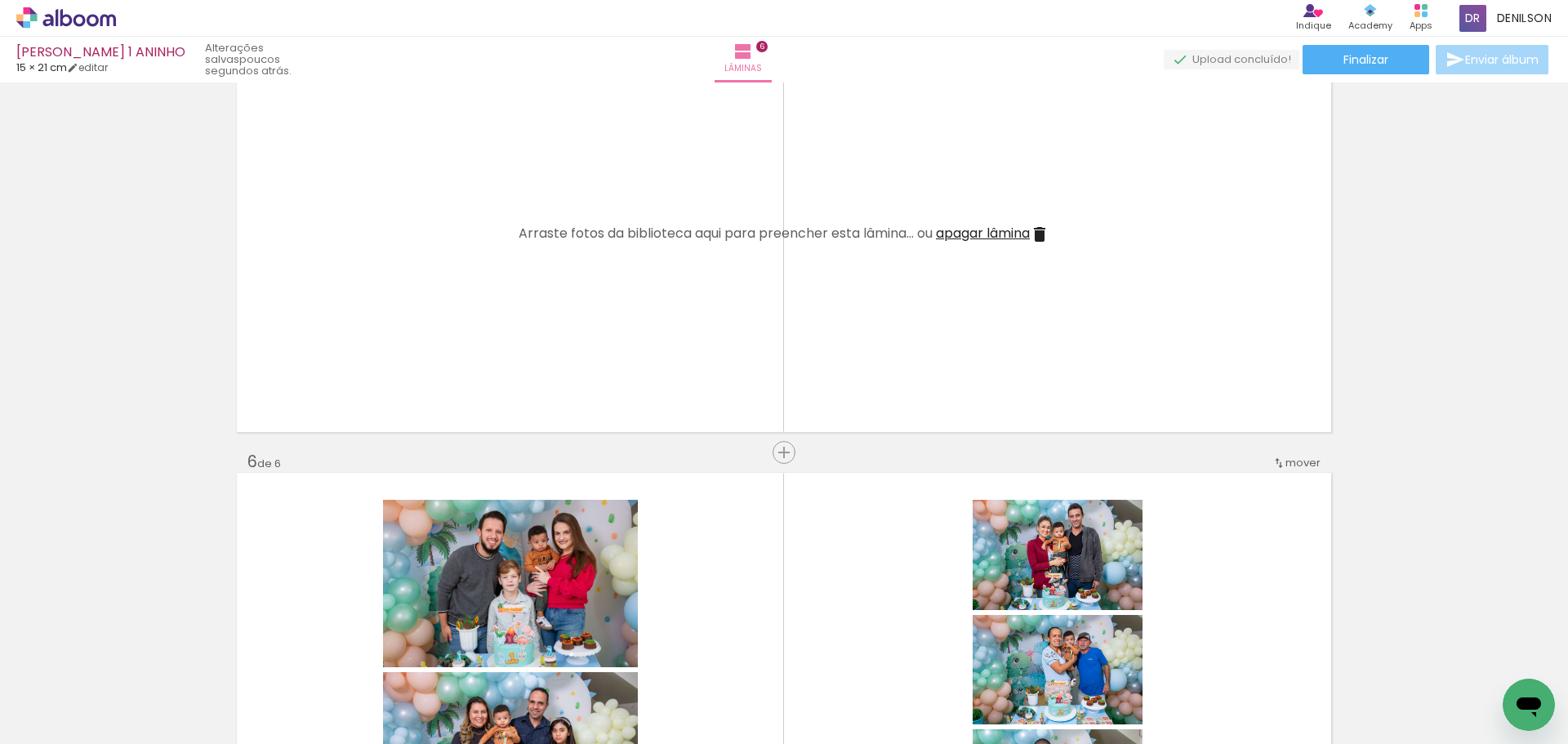
scroll to position [2035, 0]
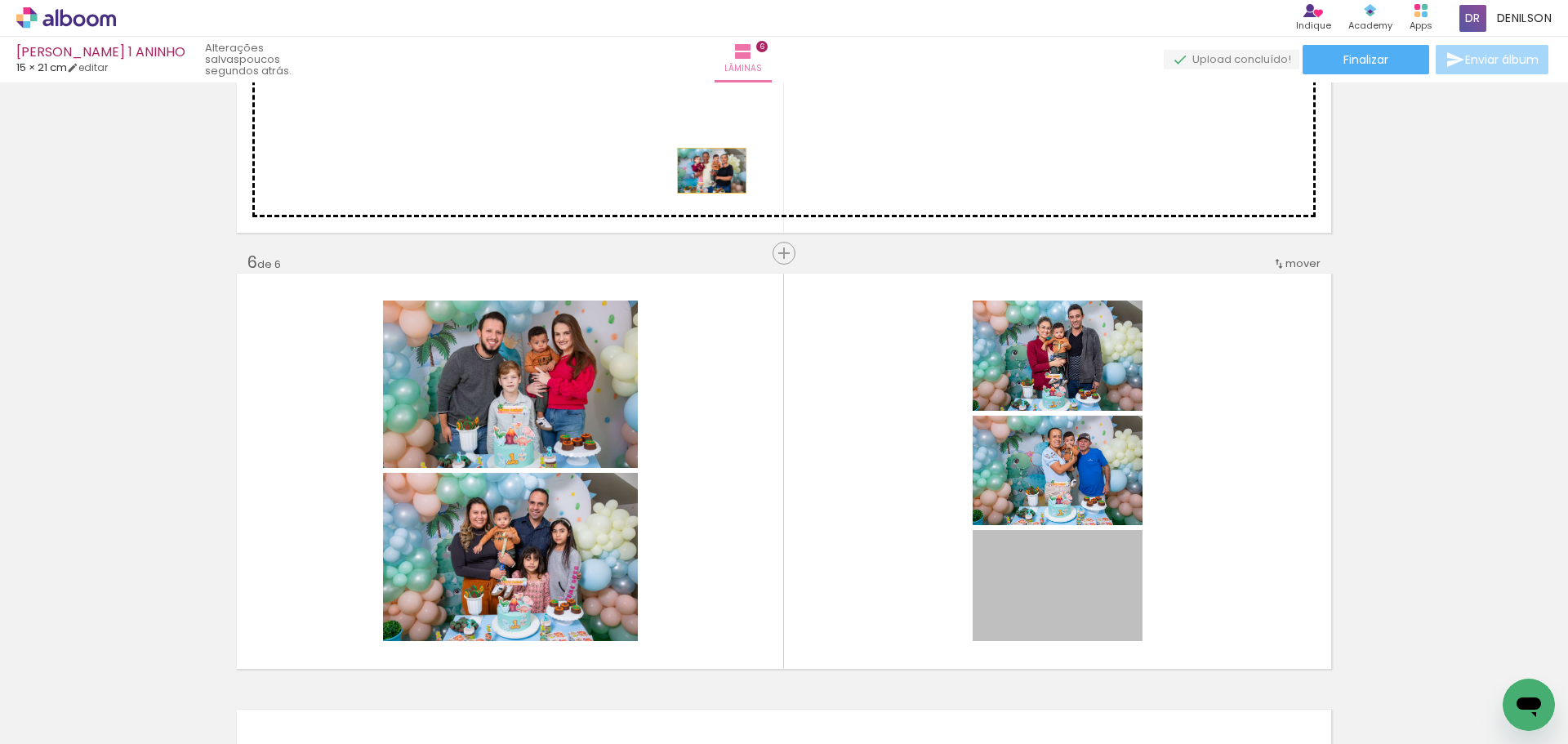
drag, startPoint x: 1056, startPoint y: 603, endPoint x: 705, endPoint y: 173, distance: 555.1
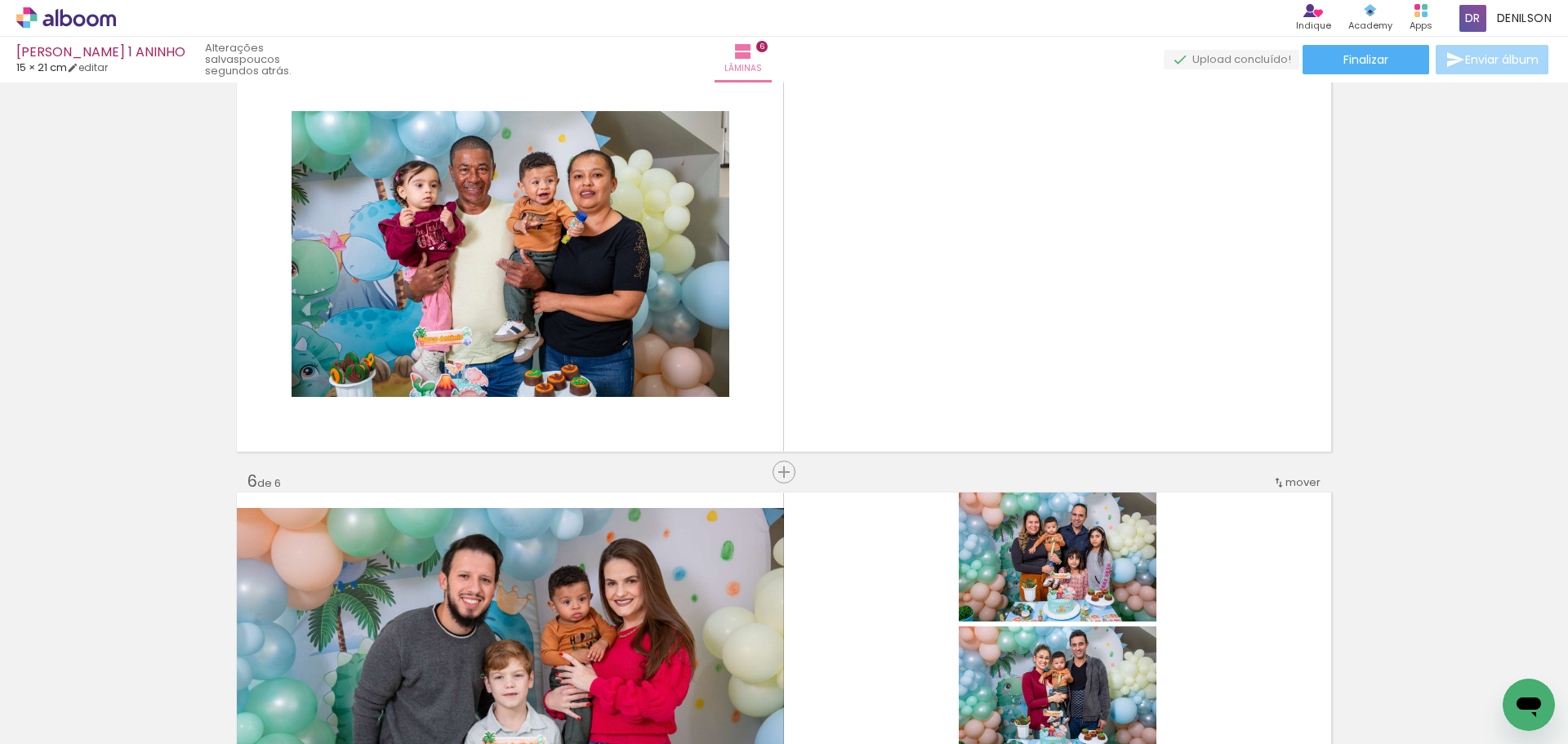
scroll to position [1791, 0]
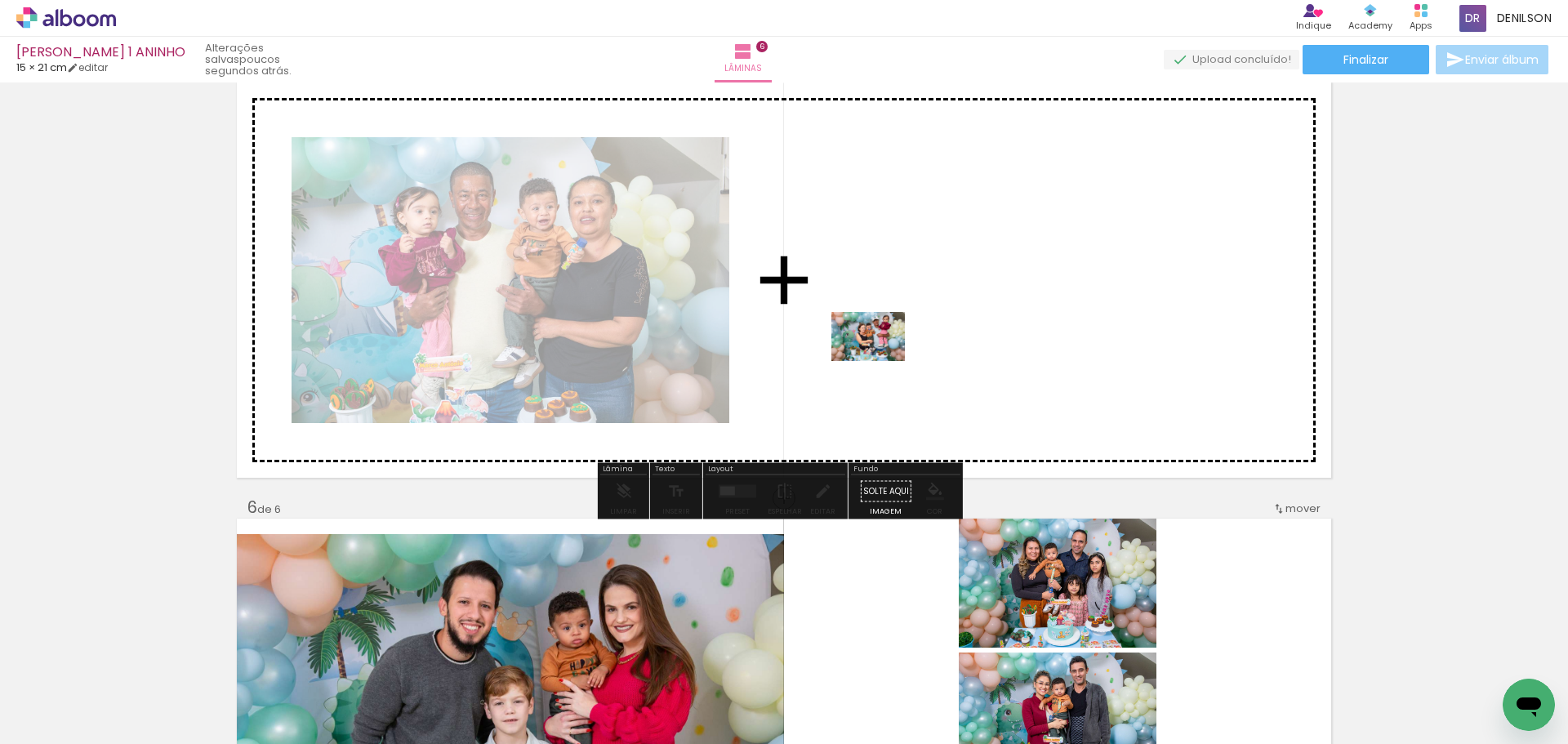
drag, startPoint x: 451, startPoint y: 695, endPoint x: 880, endPoint y: 360, distance: 544.3
click at [880, 360] on quentale-workspace at bounding box center [784, 372] width 1568 height 744
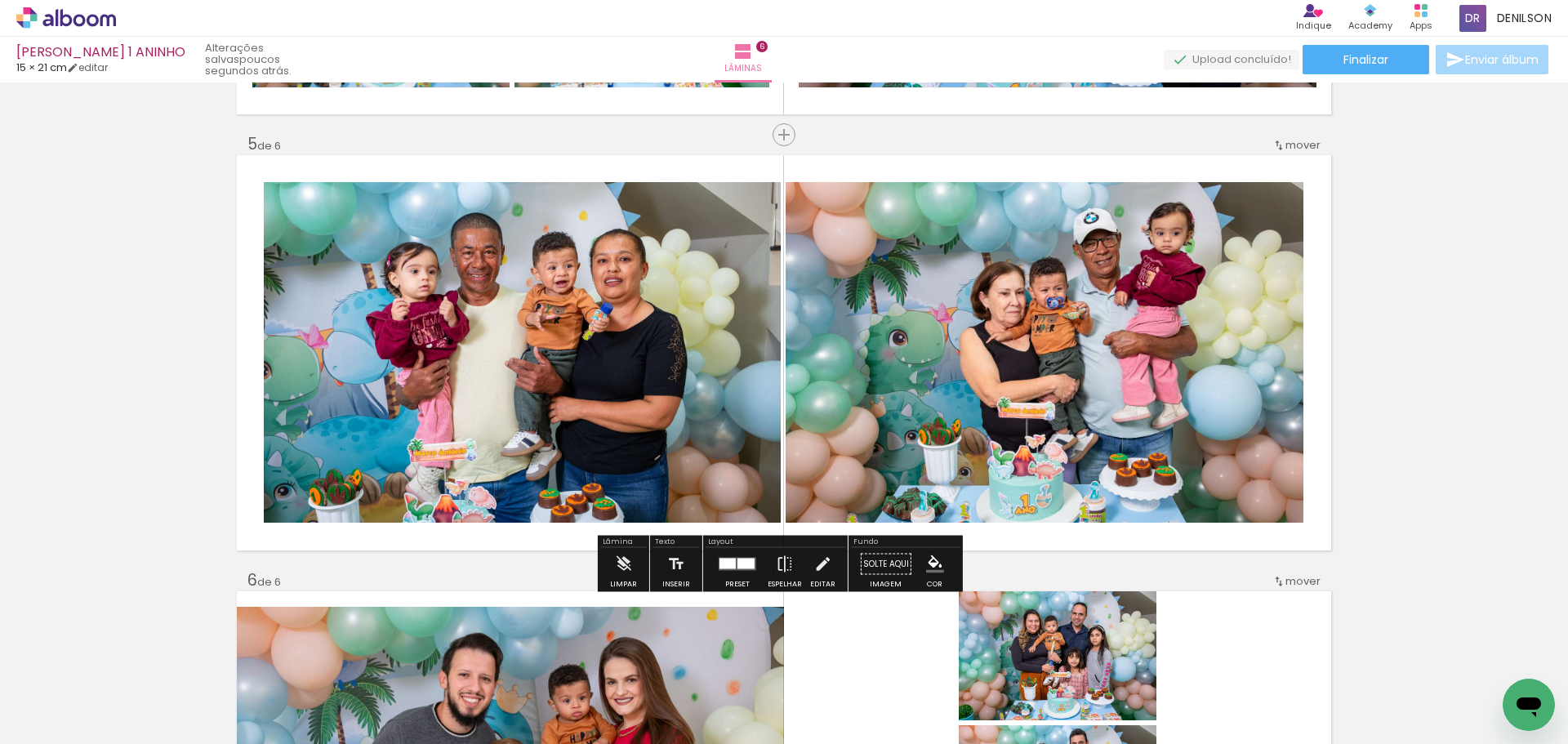
scroll to position [1710, 0]
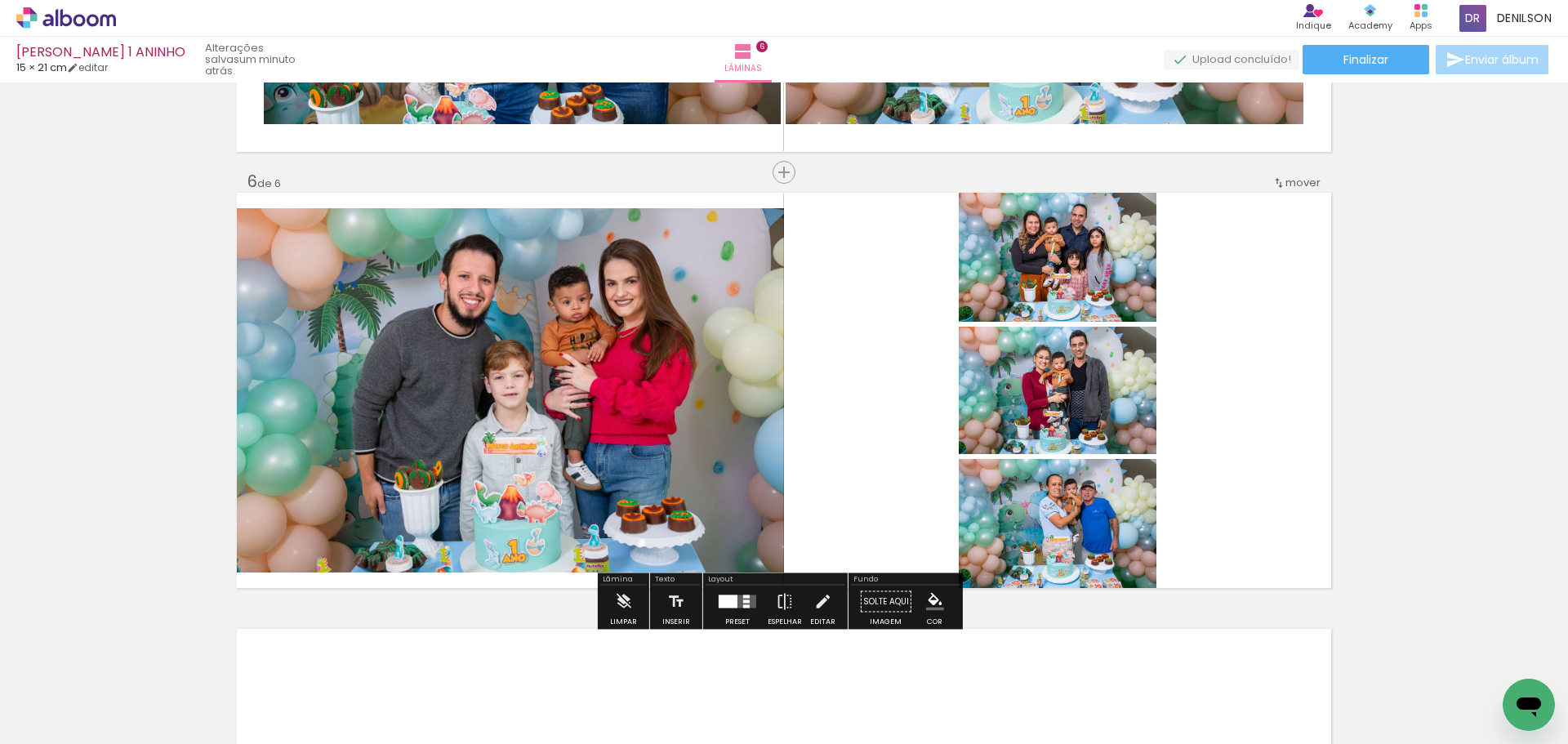
scroll to position [2117, 0]
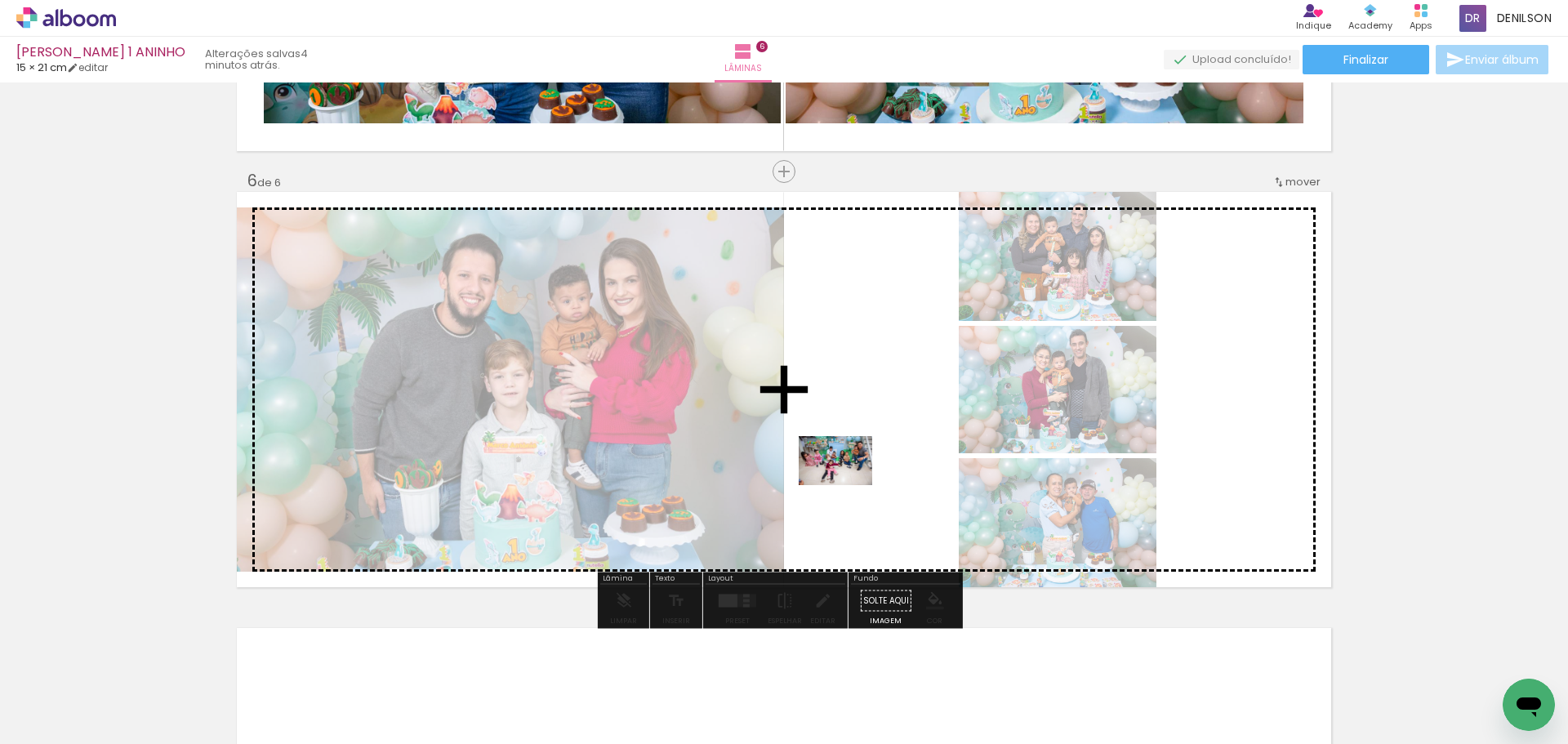
drag, startPoint x: 451, startPoint y: 691, endPoint x: 868, endPoint y: 470, distance: 471.9
click at [868, 470] on quentale-workspace at bounding box center [784, 372] width 1568 height 744
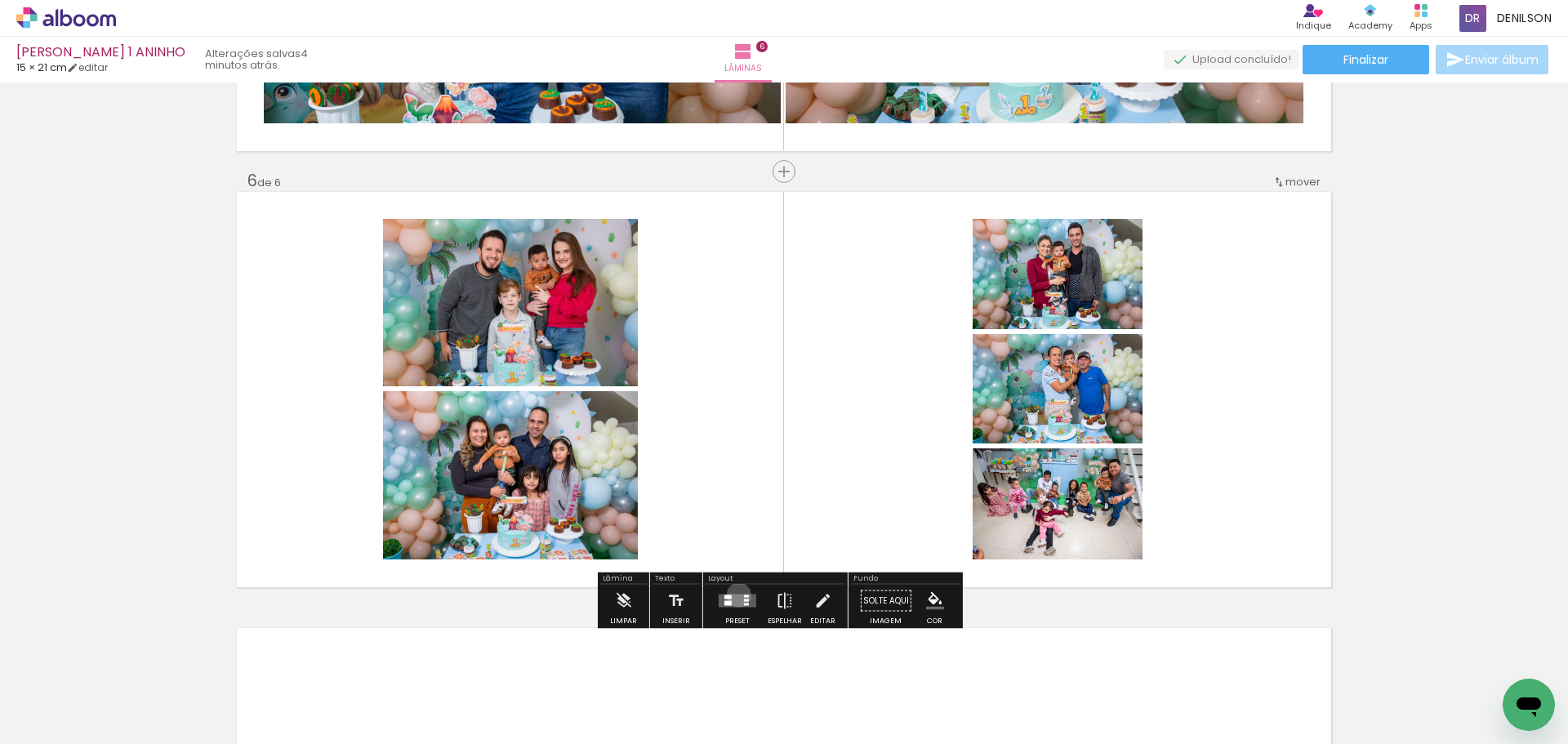
click at [735, 595] on quentale-layouter at bounding box center [737, 601] width 38 height 13
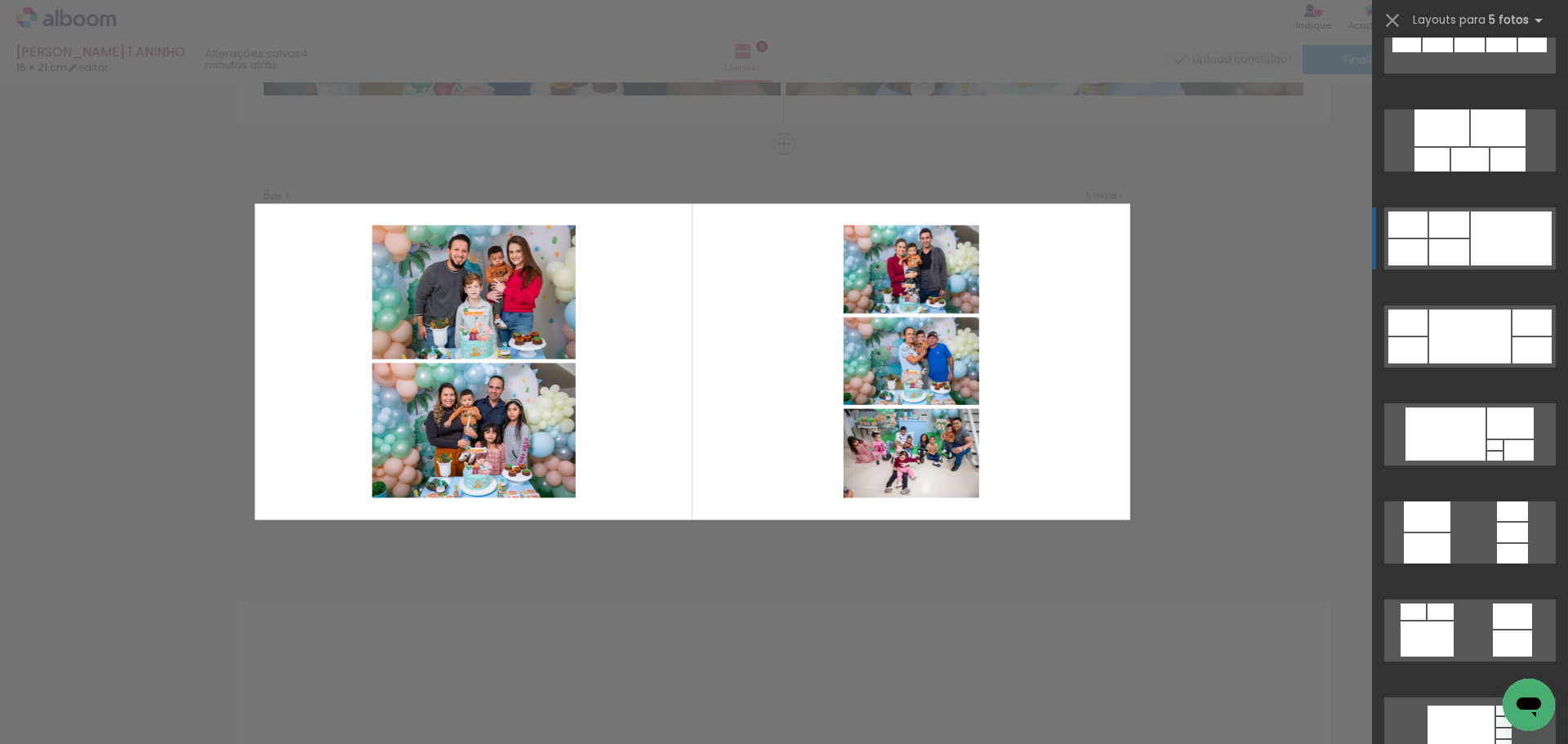
scroll to position [898, 0]
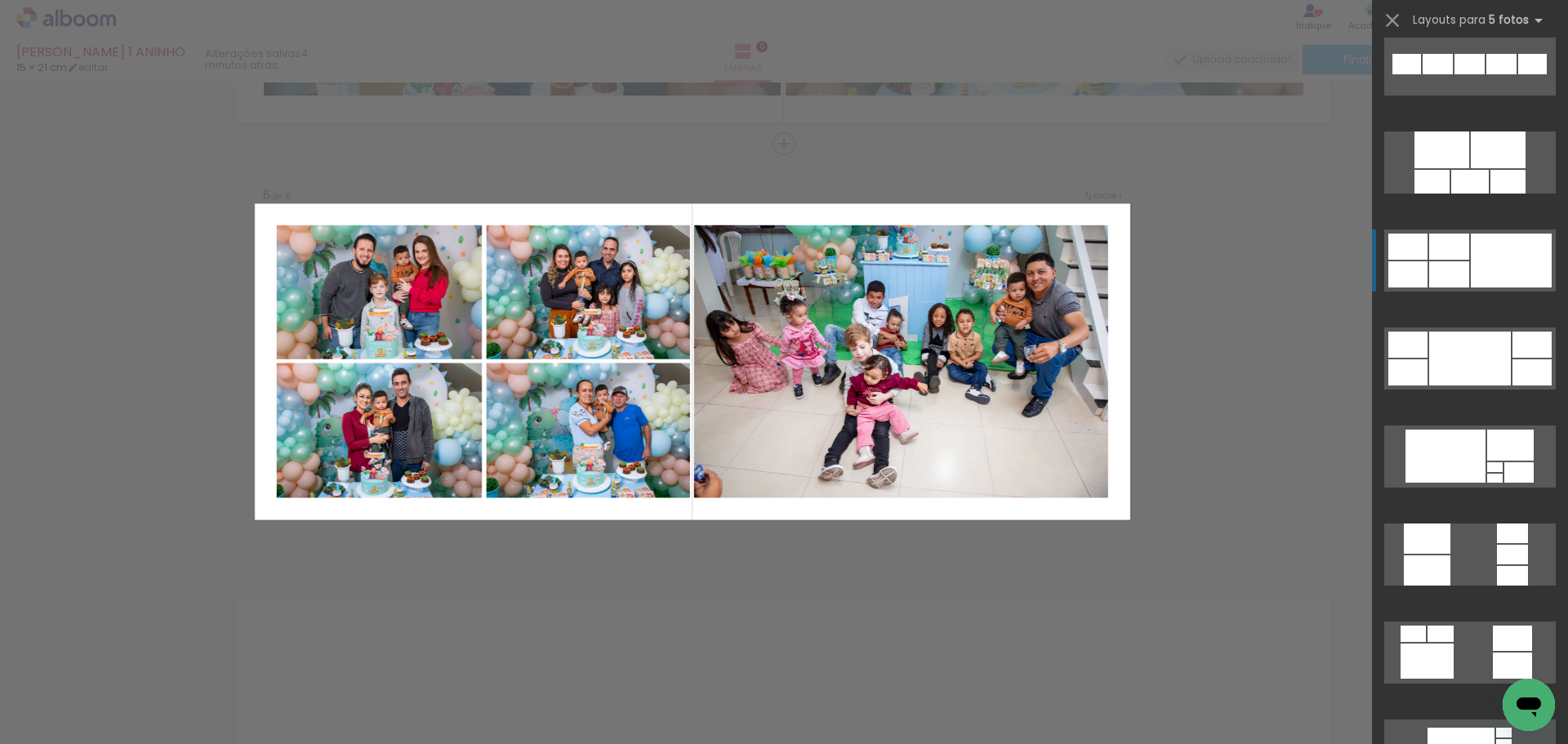
click at [1501, 257] on div at bounding box center [1511, 260] width 81 height 54
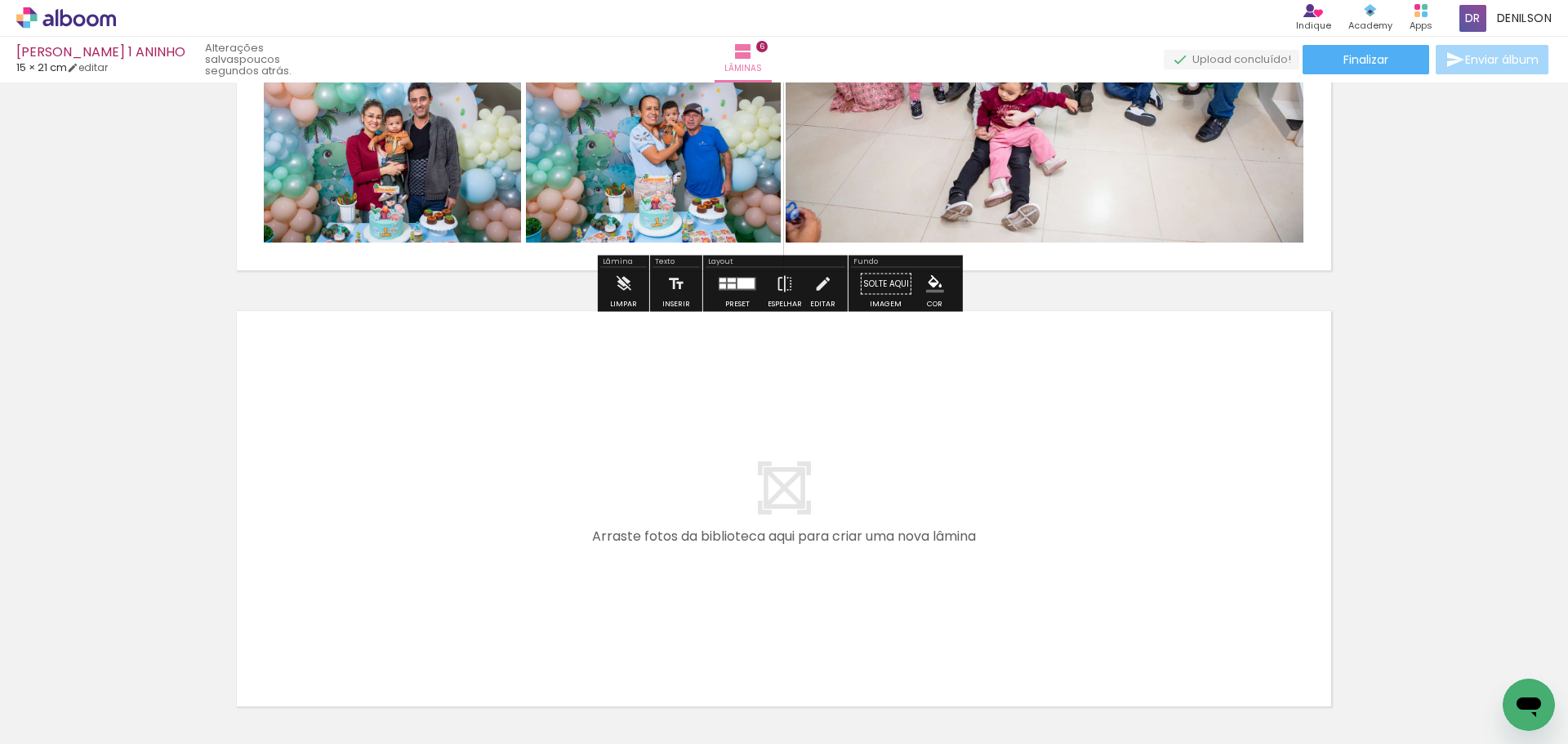
scroll to position [2556, 0]
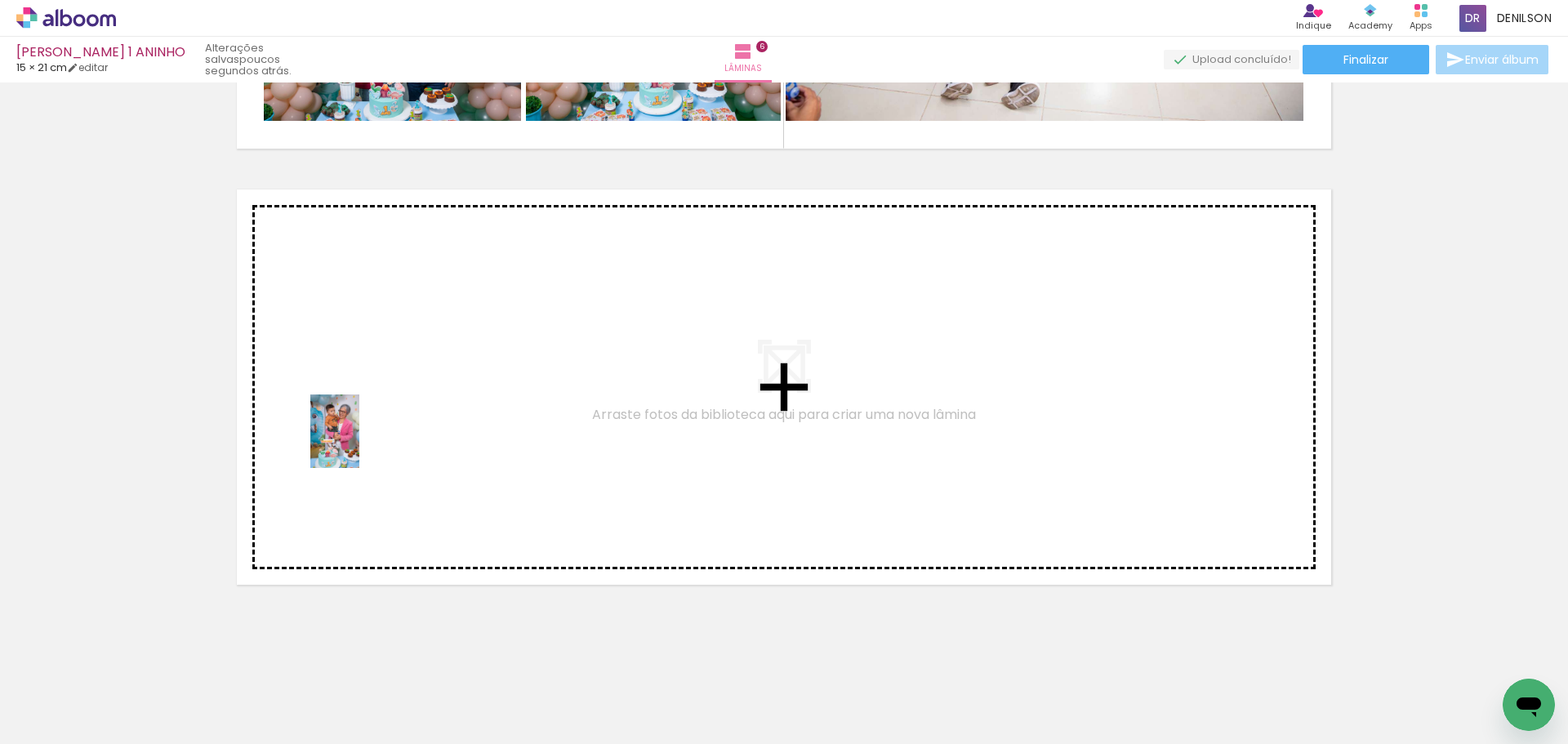
drag, startPoint x: 167, startPoint y: 695, endPoint x: 360, endPoint y: 443, distance: 317.4
click at [360, 443] on quentale-workspace at bounding box center [784, 372] width 1568 height 744
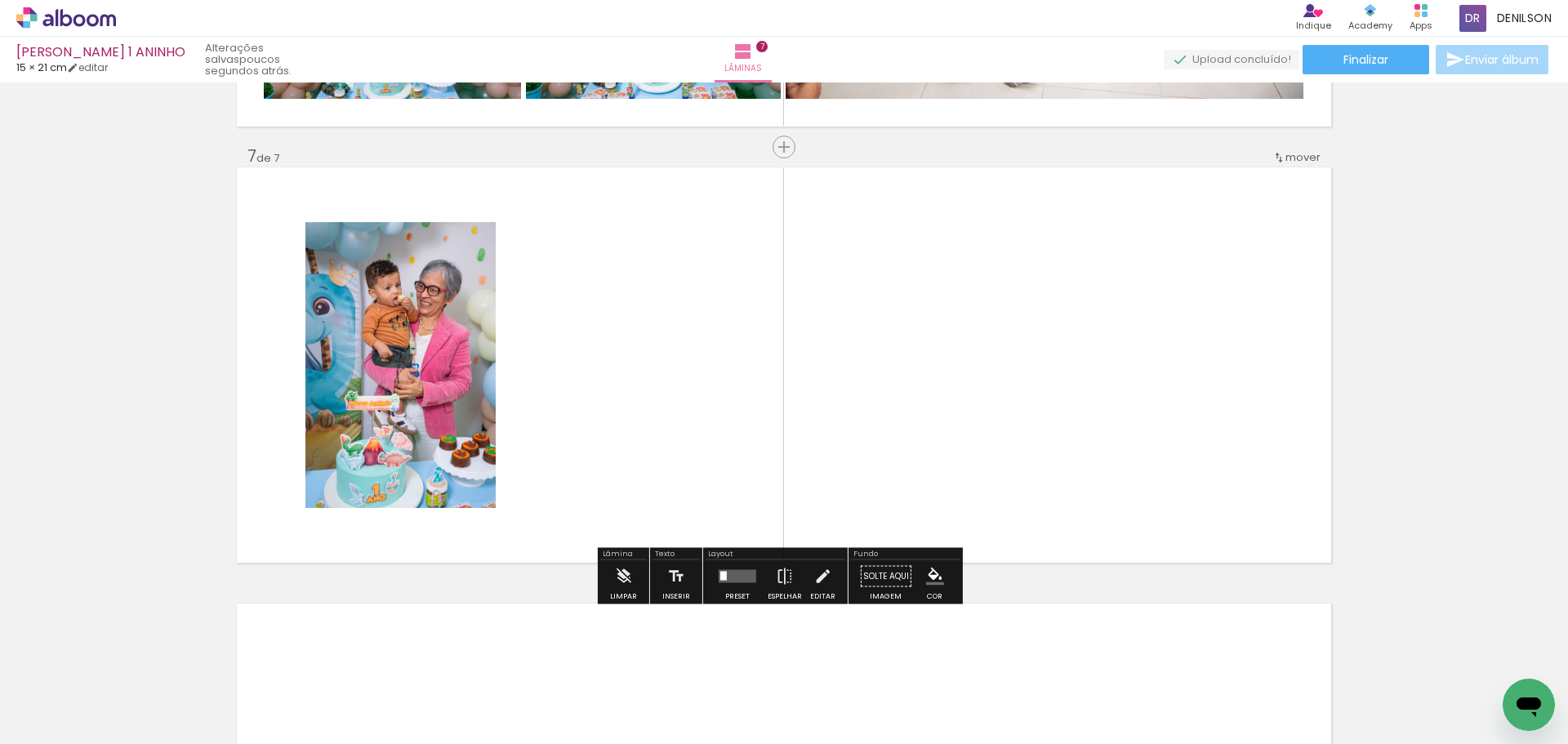
scroll to position [2581, 0]
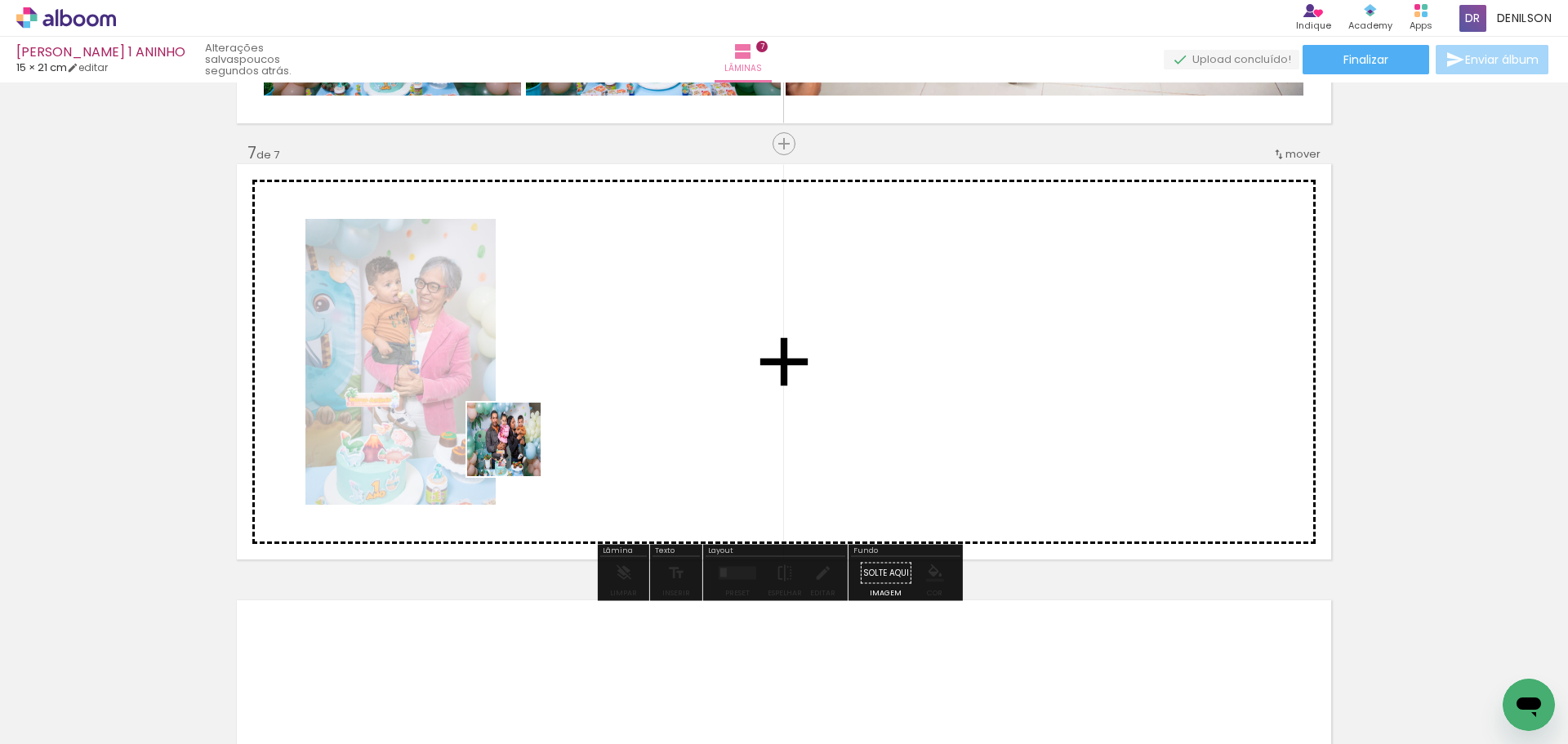
drag, startPoint x: 176, startPoint y: 690, endPoint x: 559, endPoint y: 378, distance: 494.0
click at [559, 378] on quentale-workspace at bounding box center [784, 372] width 1568 height 744
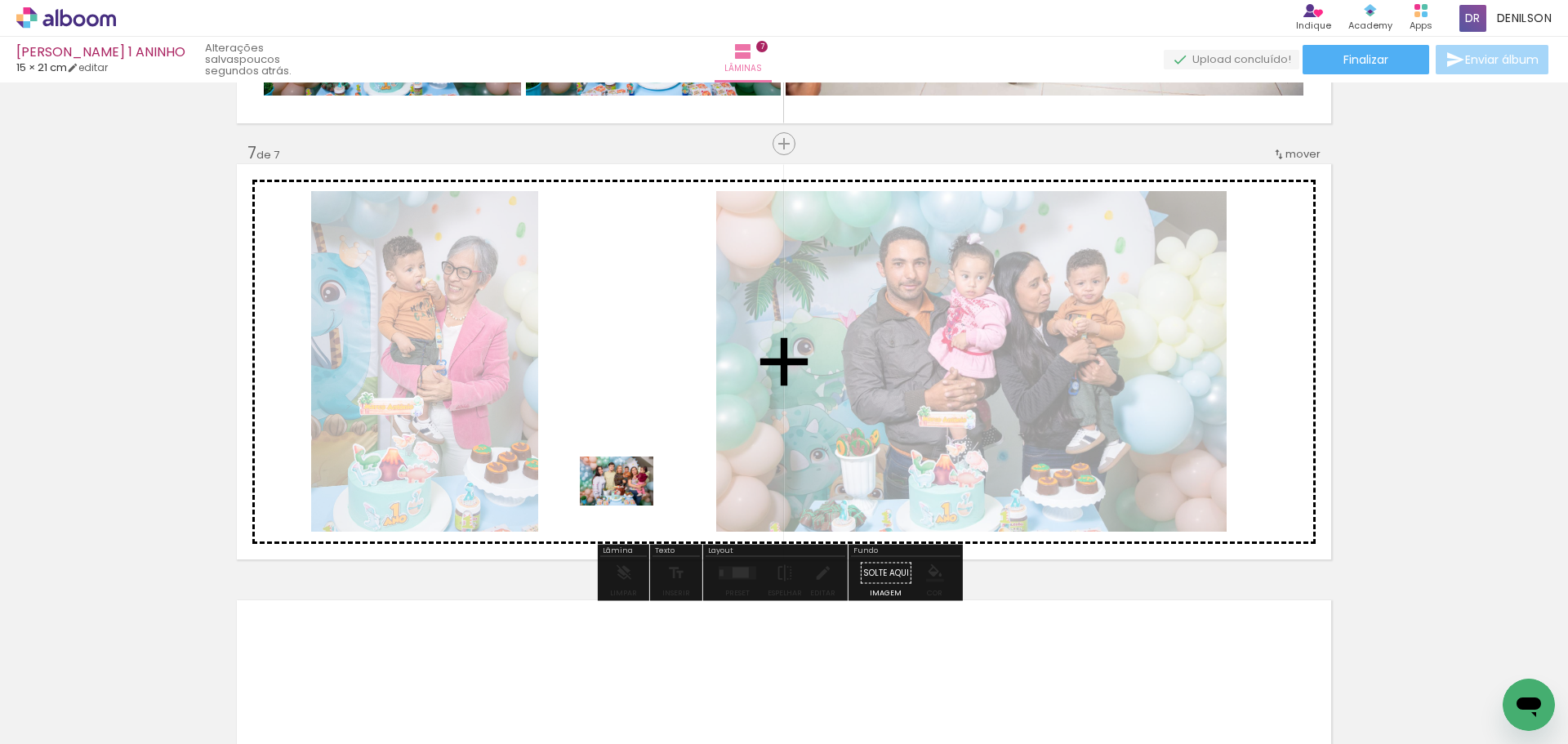
drag, startPoint x: 170, startPoint y: 687, endPoint x: 629, endPoint y: 505, distance: 493.8
click at [629, 505] on quentale-workspace at bounding box center [784, 372] width 1568 height 744
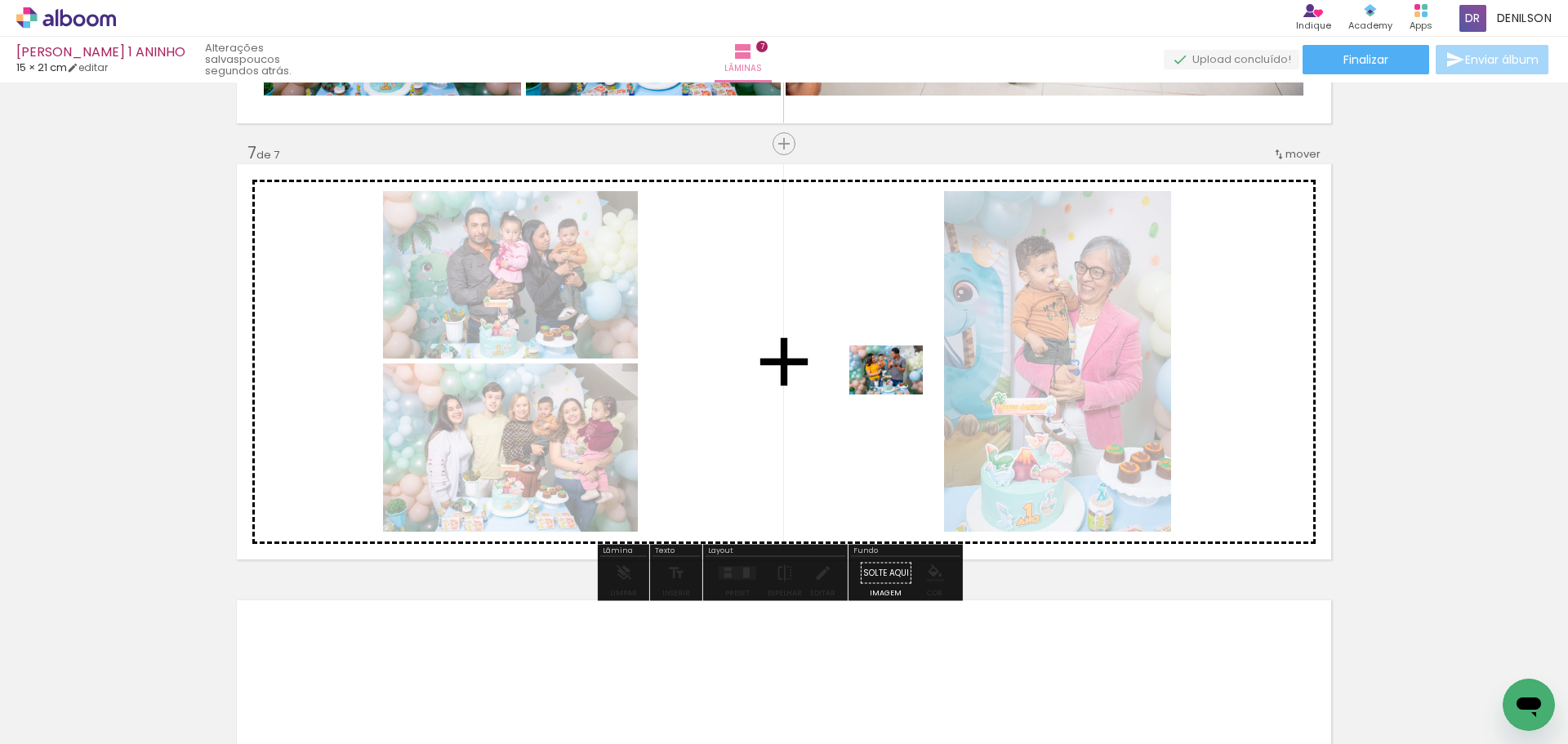
drag, startPoint x: 165, startPoint y: 687, endPoint x: 899, endPoint y: 394, distance: 790.3
click at [899, 394] on quentale-workspace at bounding box center [784, 372] width 1568 height 744
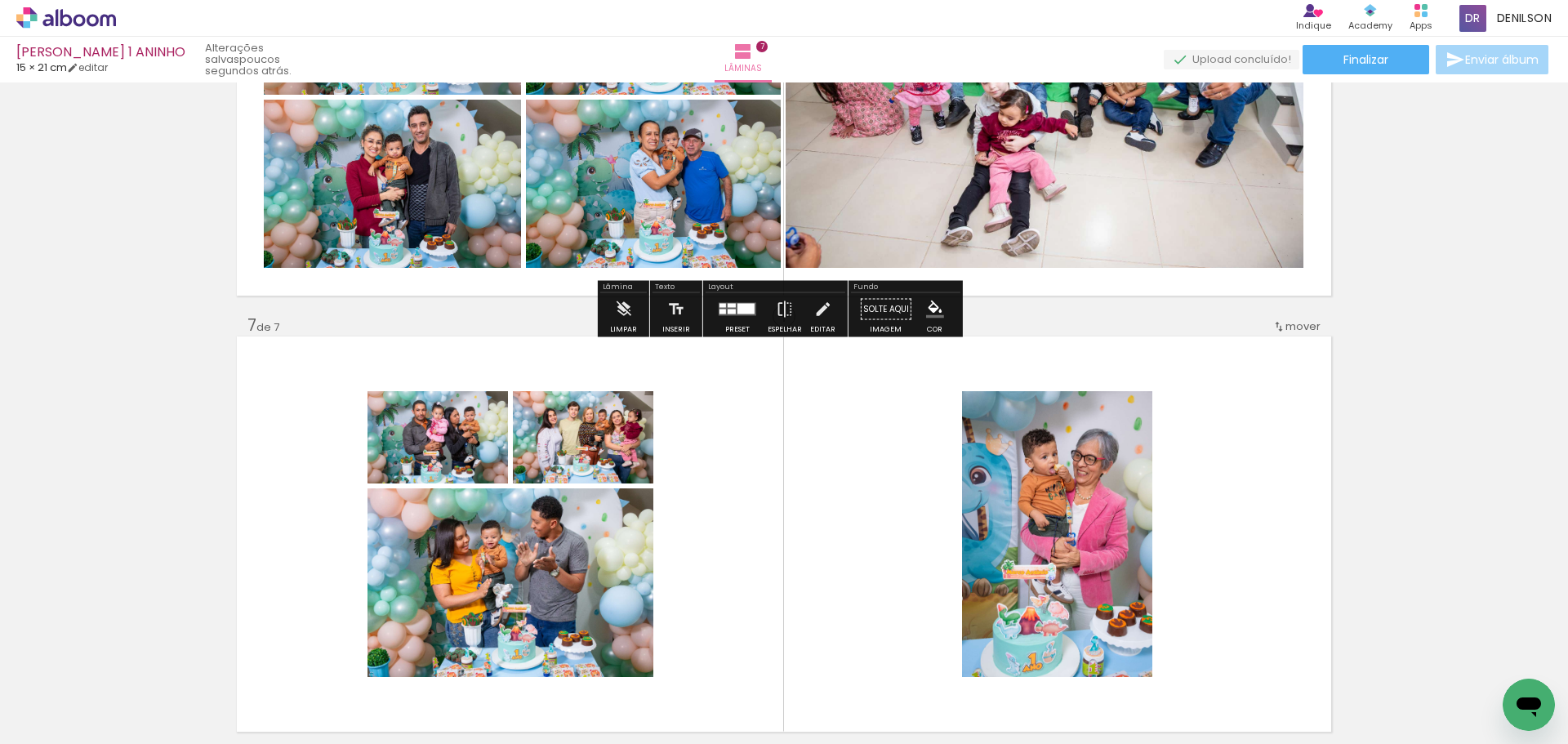
scroll to position [2418, 0]
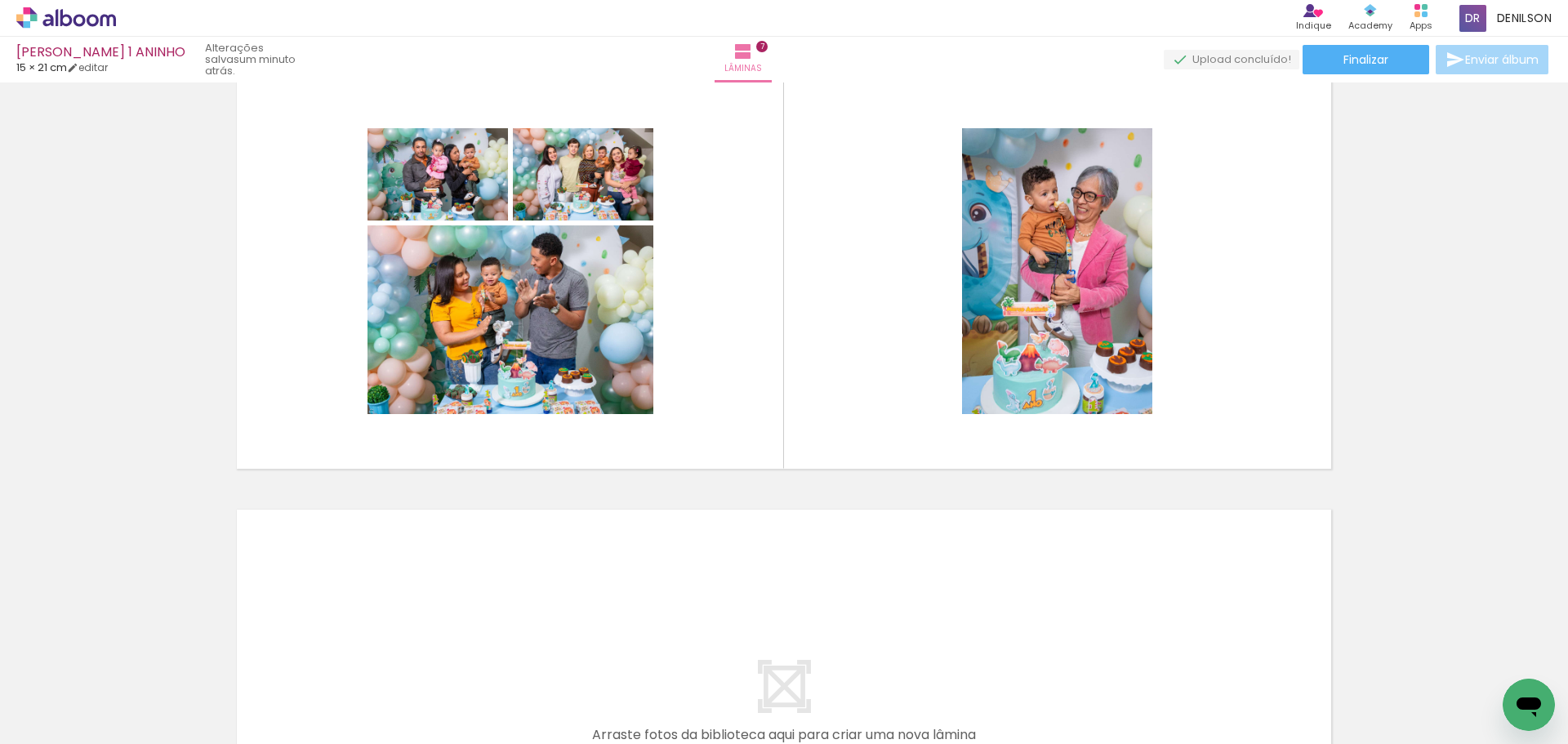
scroll to position [2581, 0]
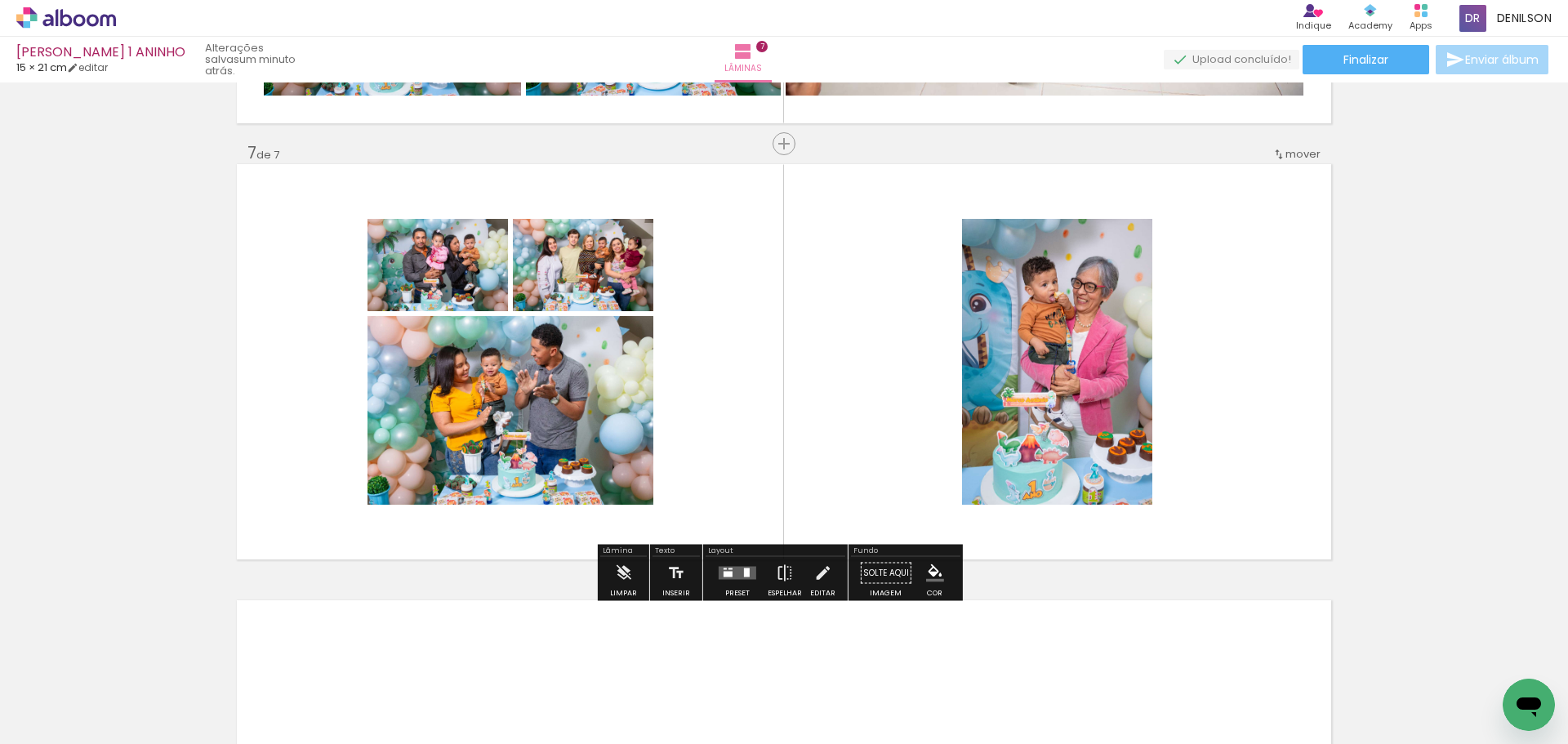
click at [727, 576] on div at bounding box center [727, 574] width 9 height 6
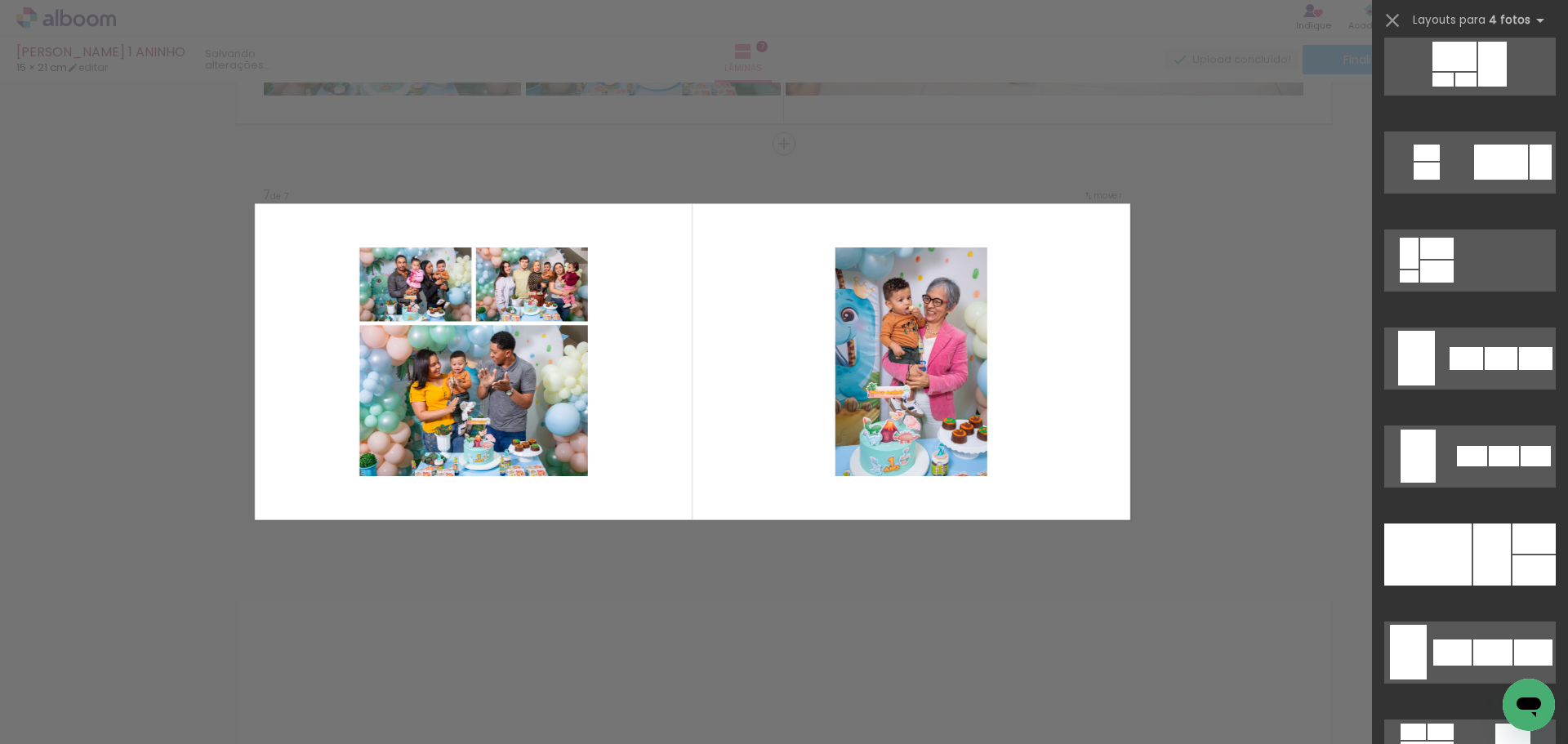
scroll to position [0, 0]
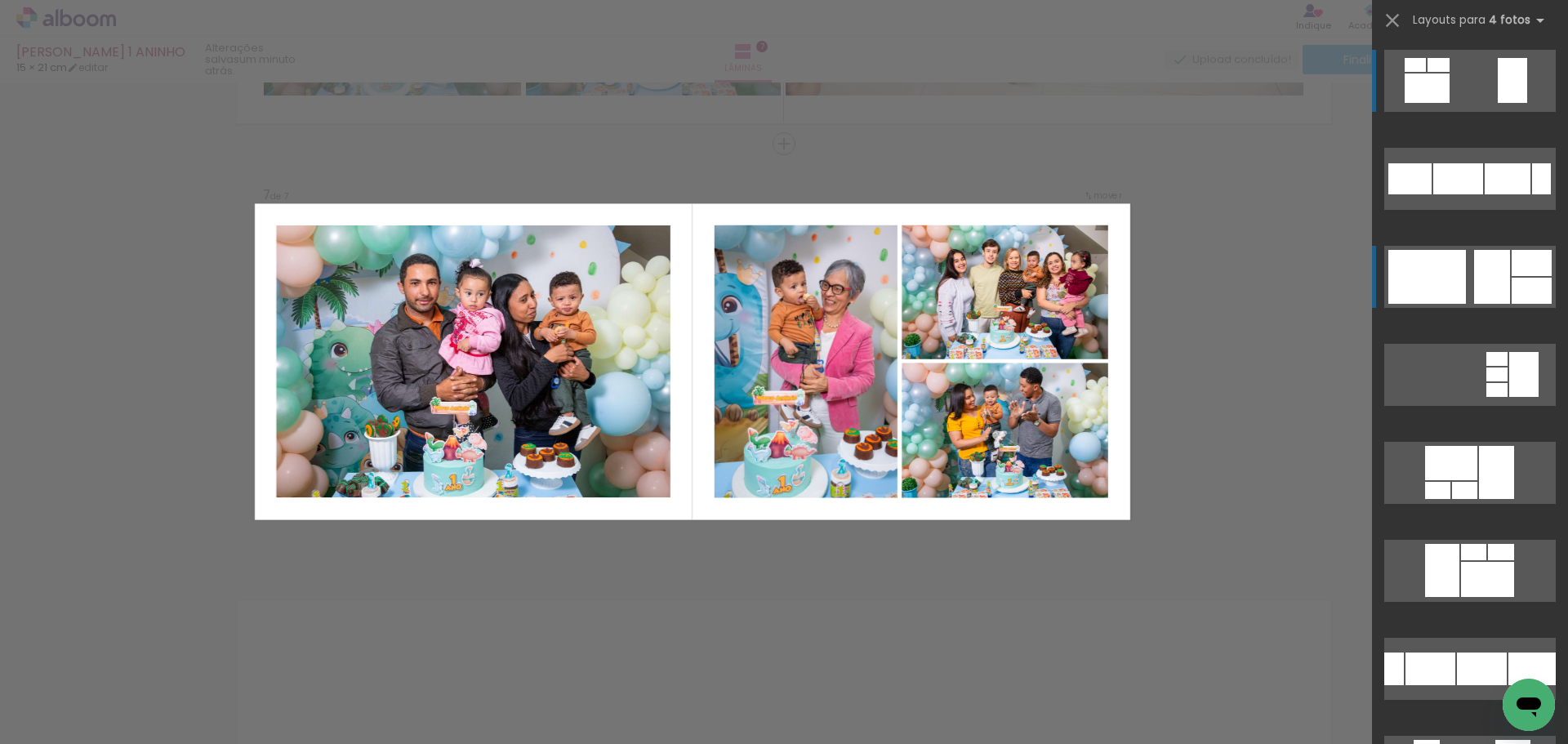
click at [1449, 275] on div at bounding box center [1427, 277] width 77 height 54
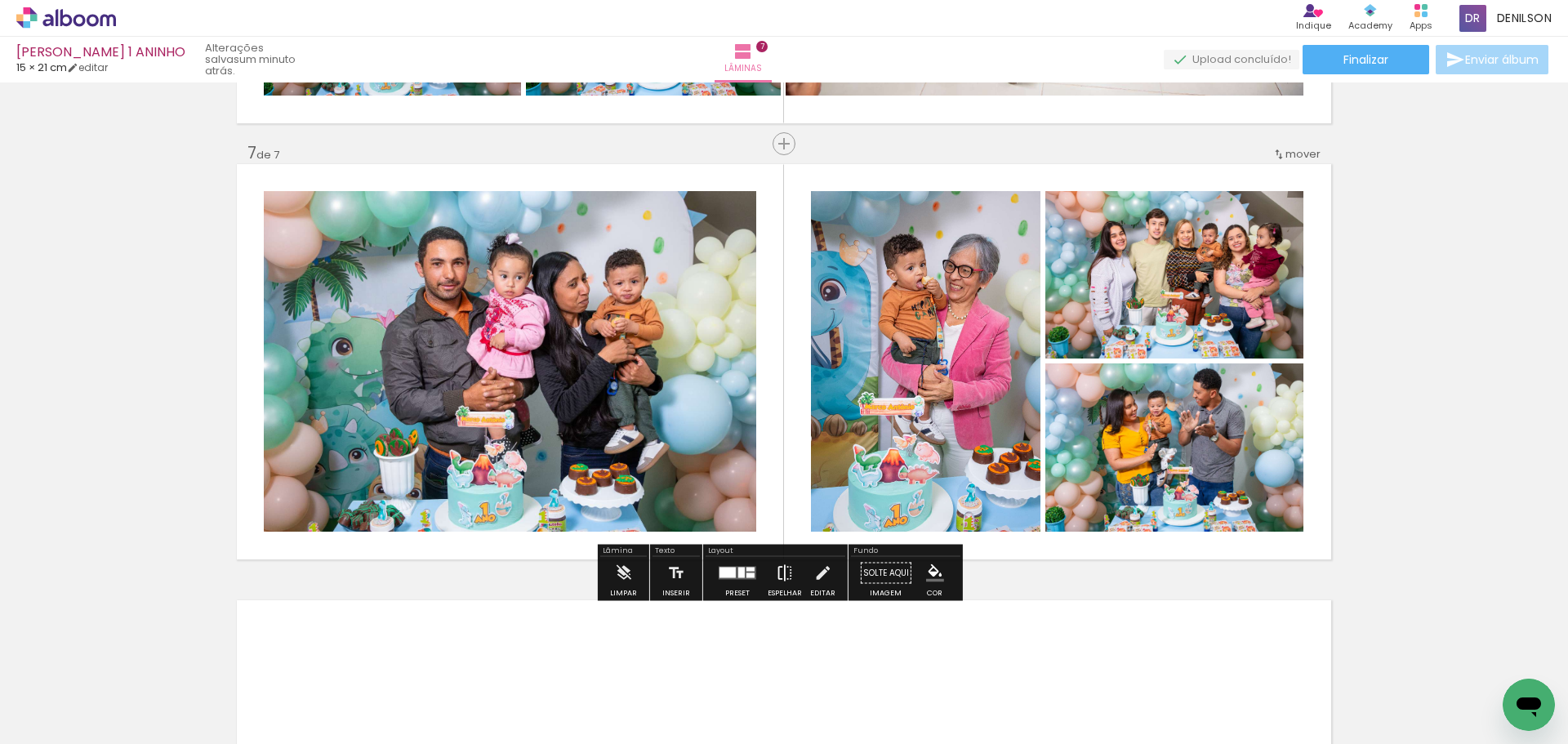
click at [786, 566] on iron-icon at bounding box center [785, 573] width 18 height 33
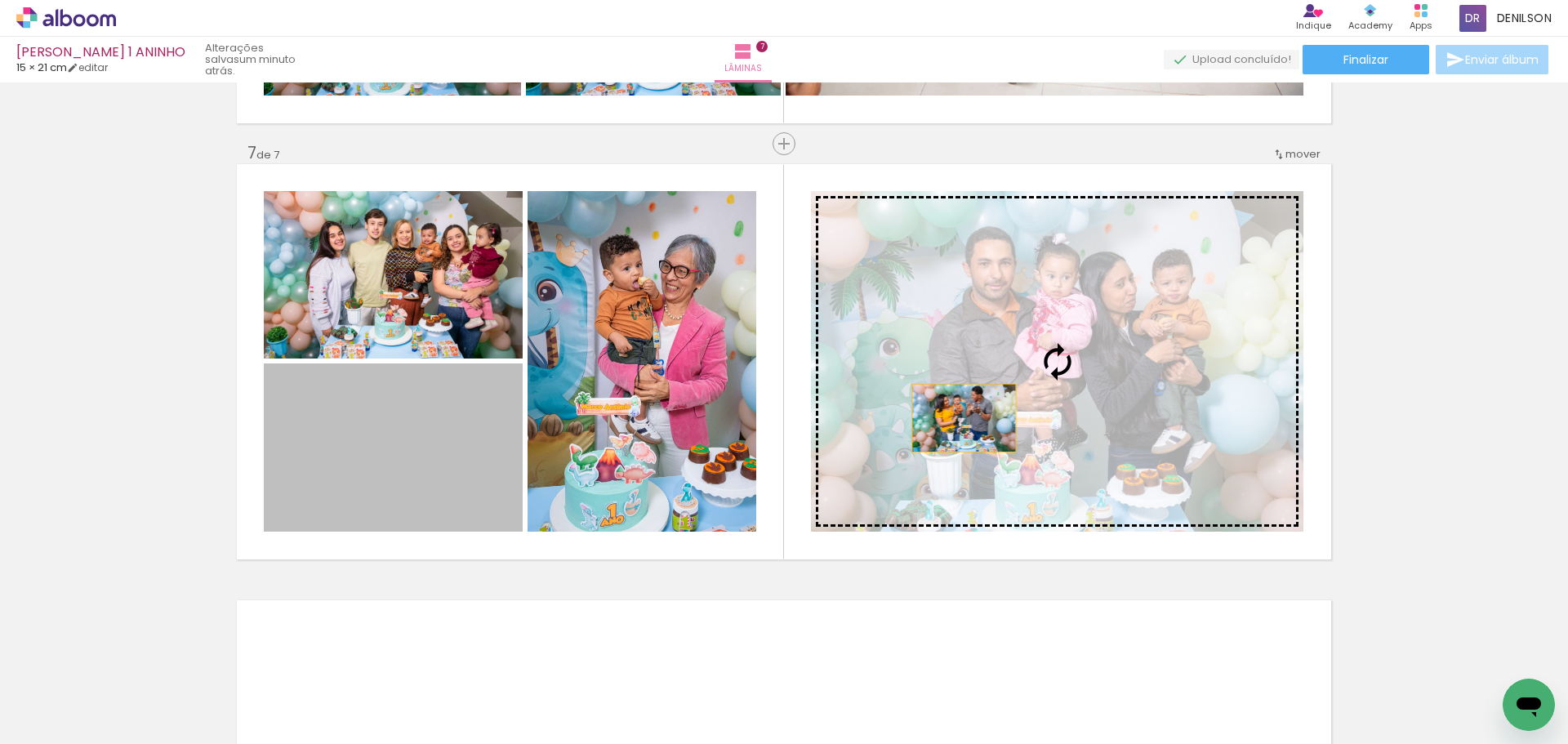
drag, startPoint x: 451, startPoint y: 460, endPoint x: 959, endPoint y: 418, distance: 509.7
click at [0, 0] on slot at bounding box center [0, 0] width 0 height 0
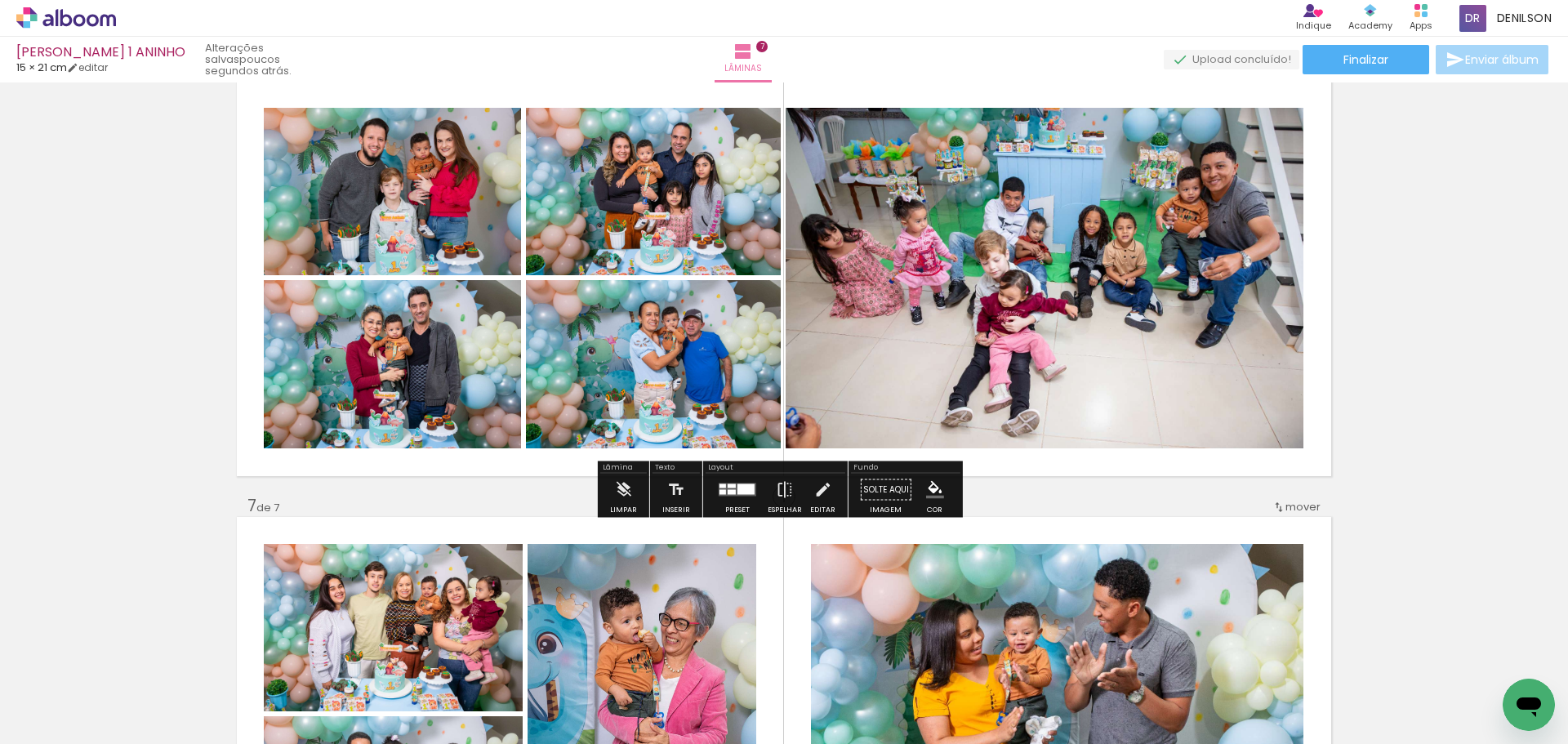
scroll to position [2254, 0]
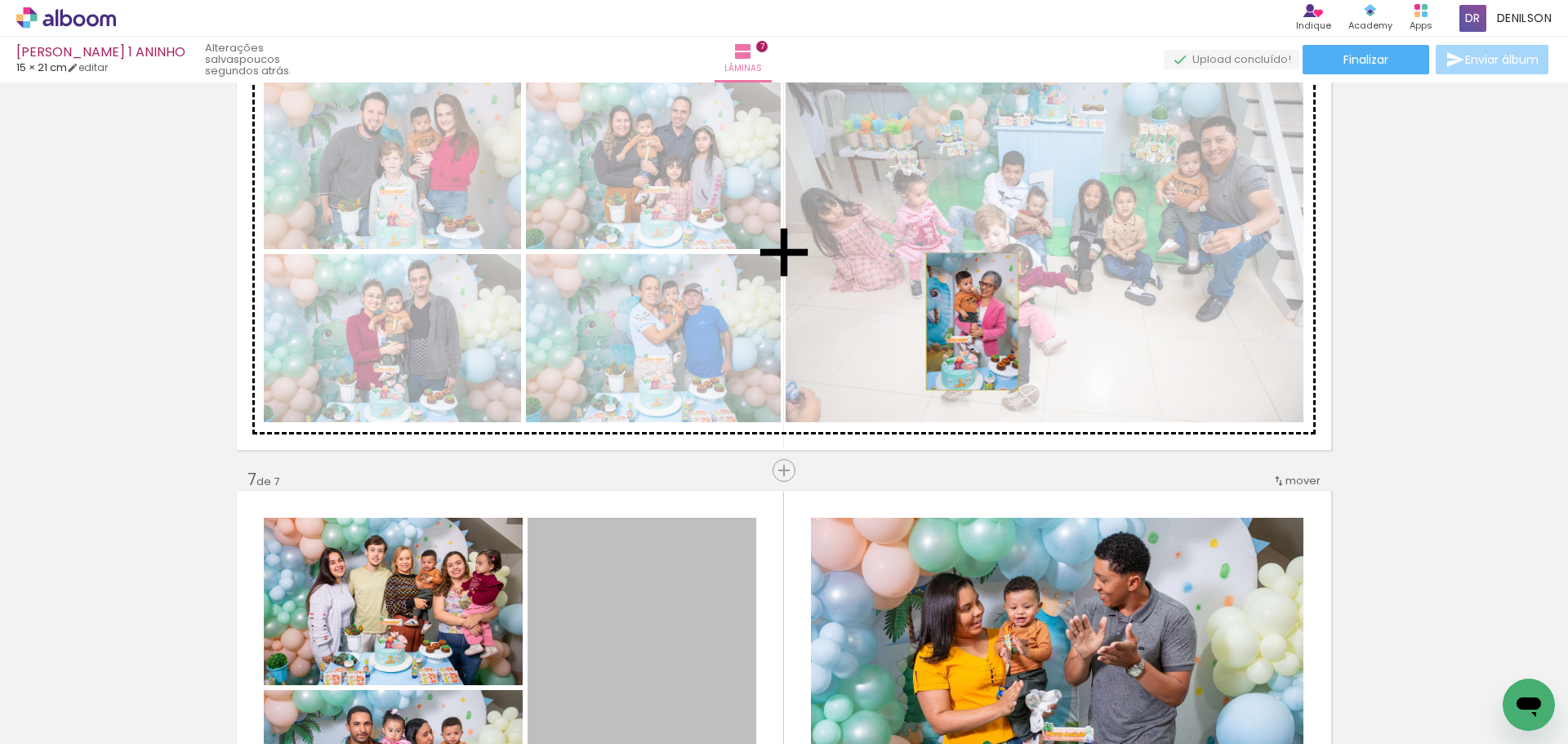
drag, startPoint x: 622, startPoint y: 595, endPoint x: 966, endPoint y: 322, distance: 439.2
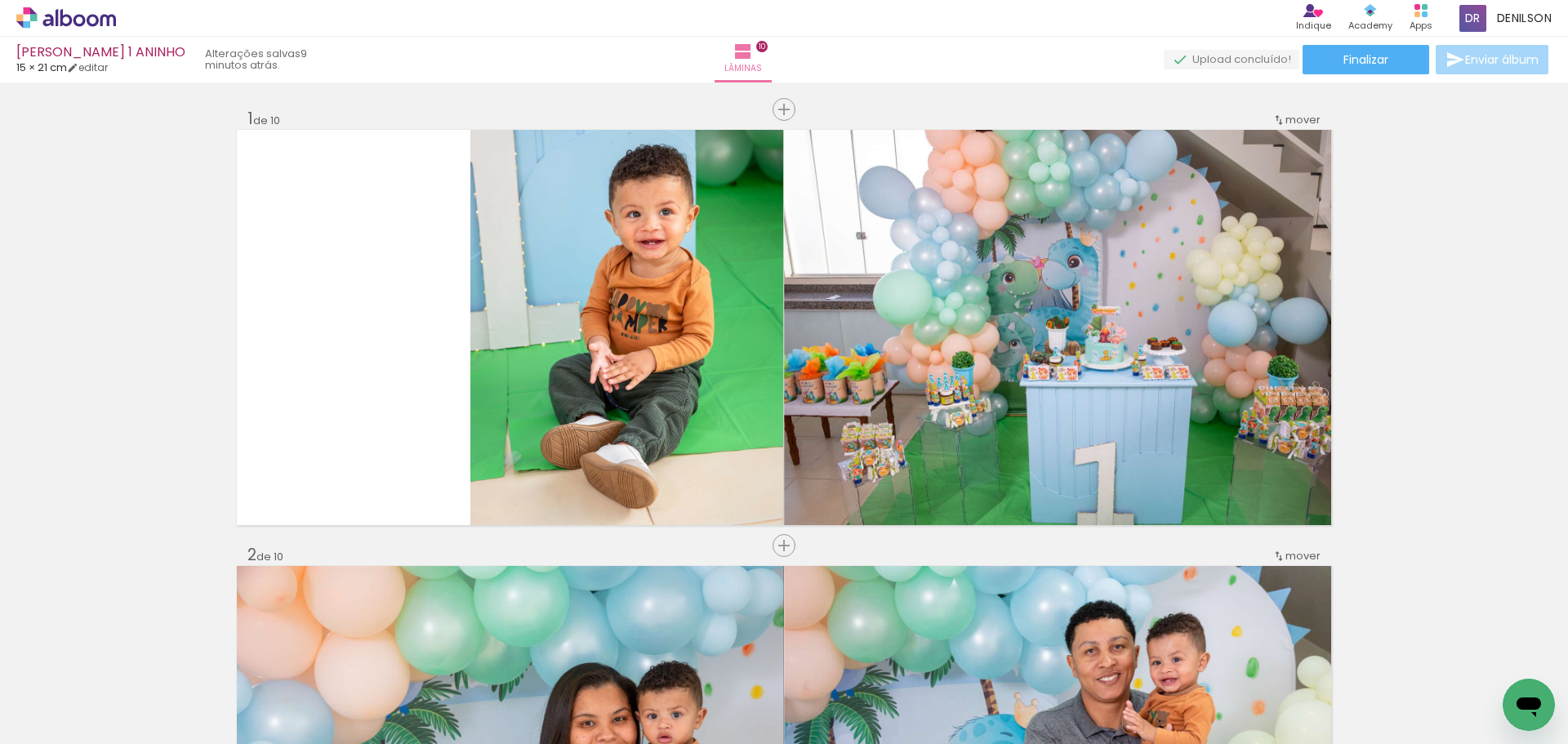
scroll to position [18075, 0]
